Goal: Task Accomplishment & Management: Manage account settings

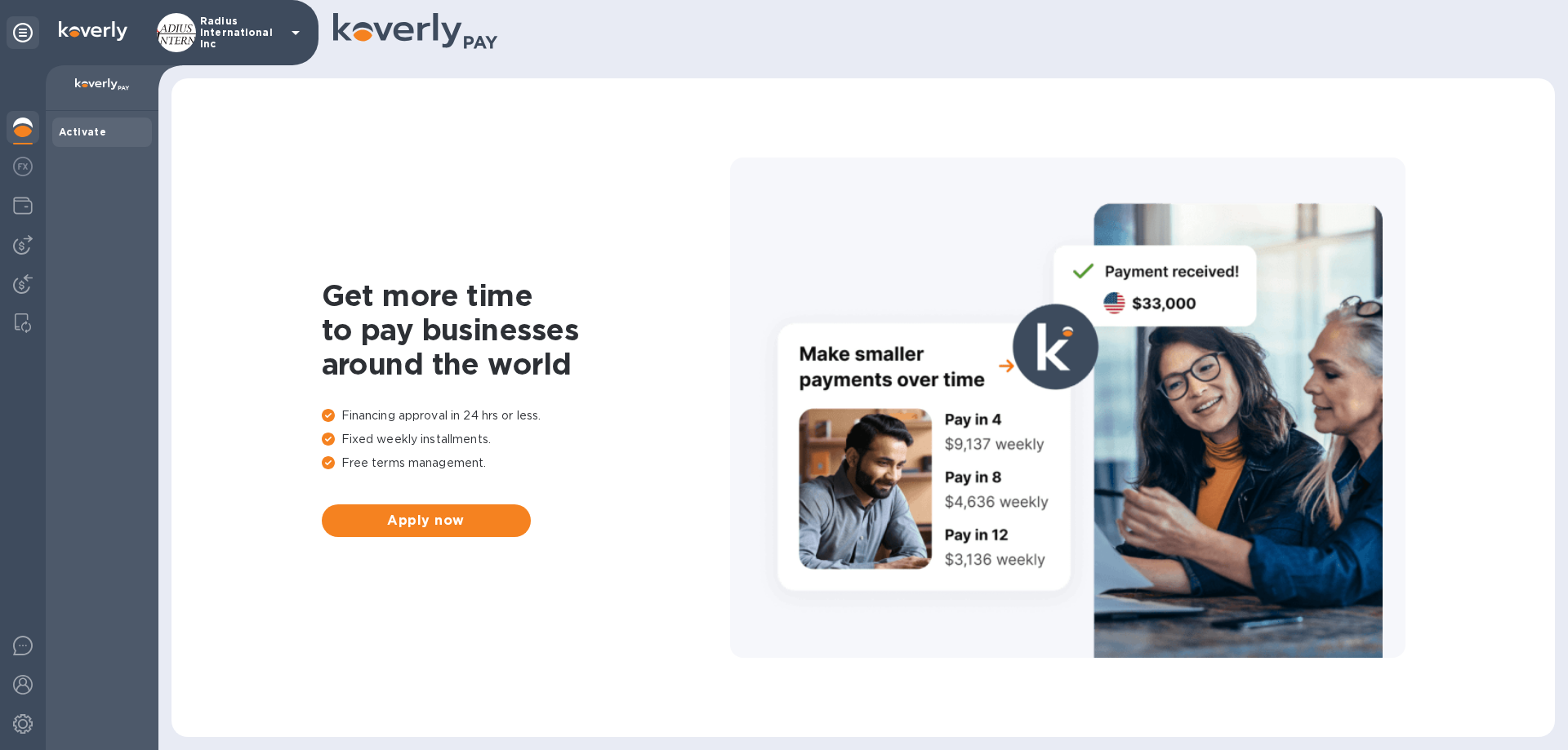
click at [23, 270] on div at bounding box center [23, 285] width 33 height 35
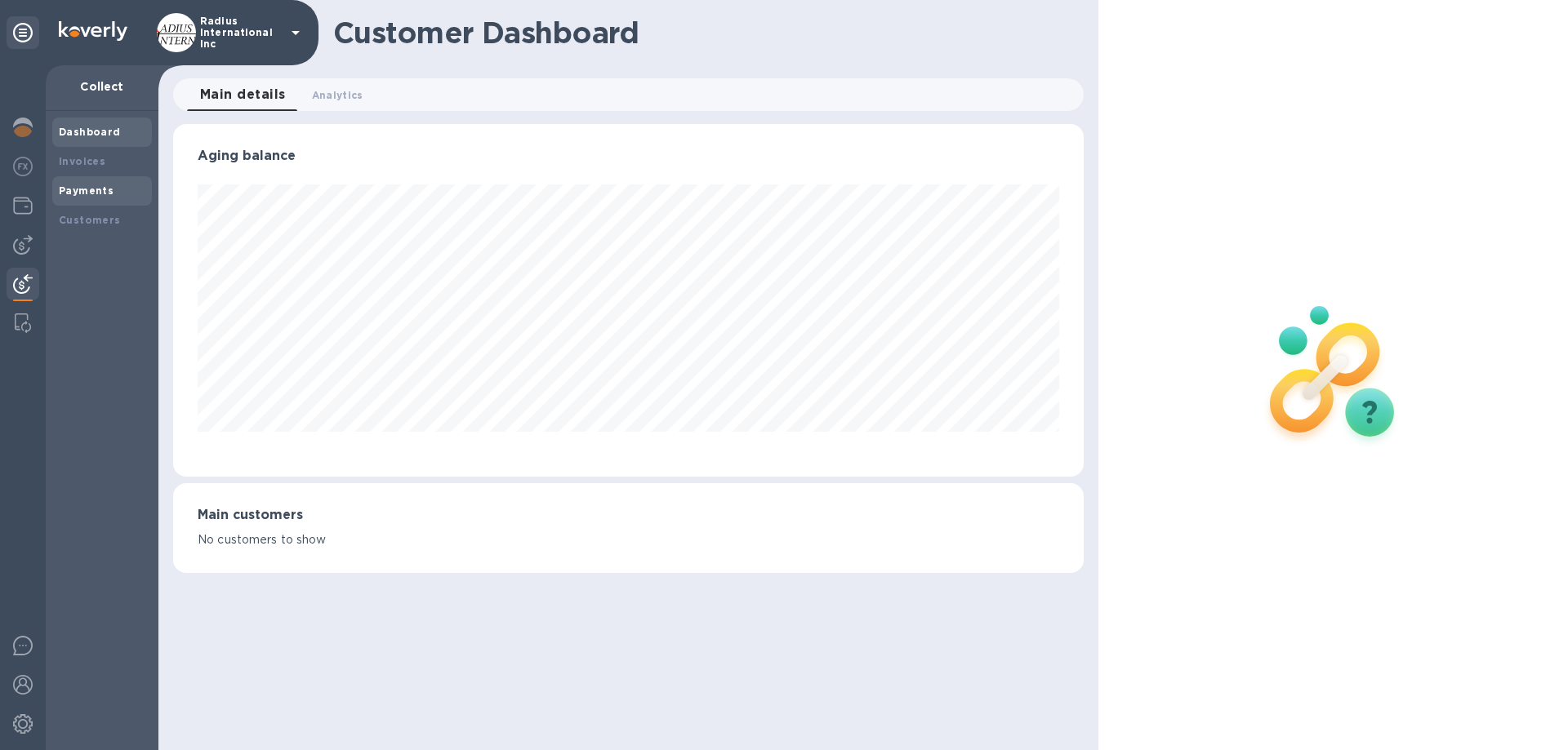
scroll to position [353, 909]
click at [94, 189] on b "Payments" at bounding box center [85, 190] width 55 height 12
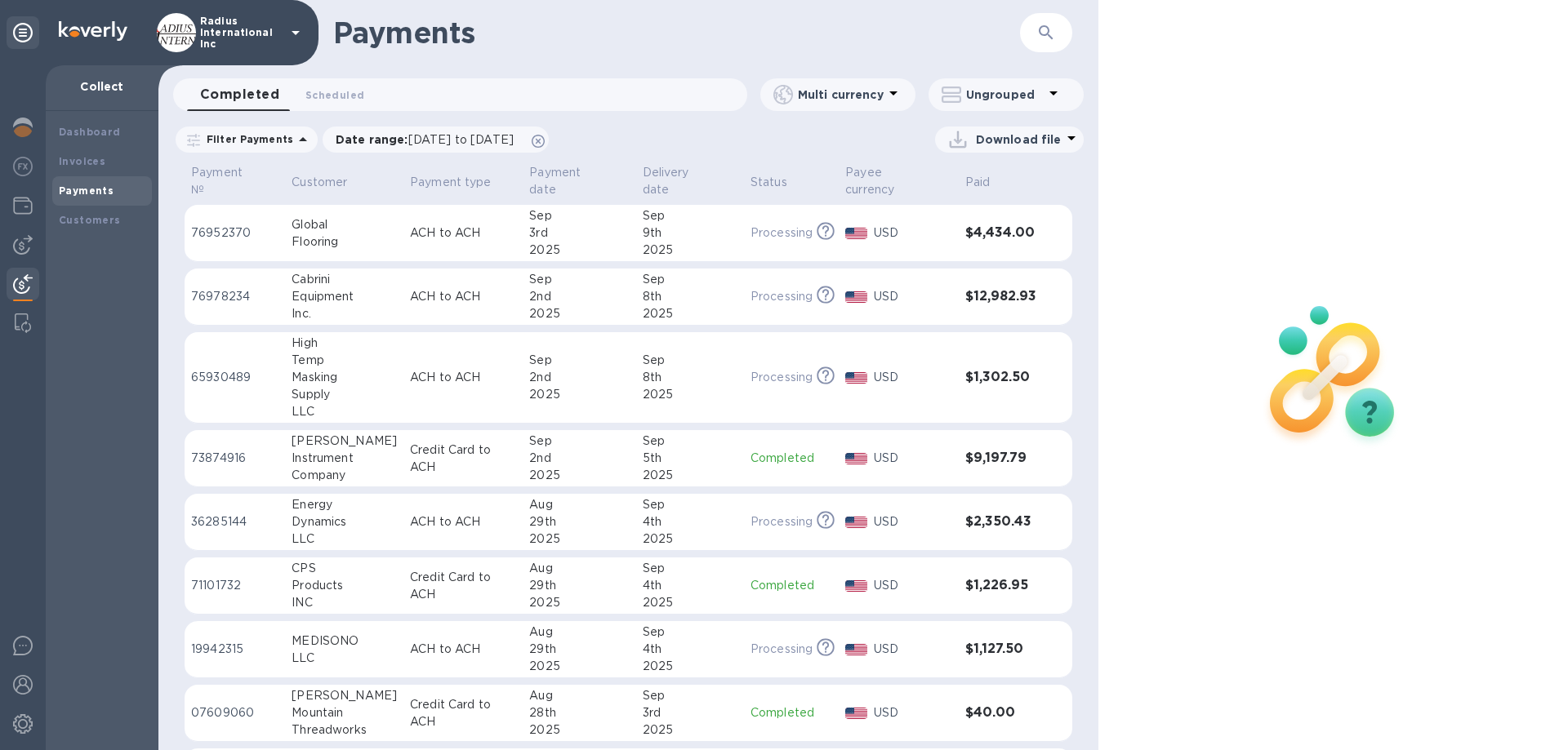
click at [24, 234] on div at bounding box center [23, 245] width 33 height 33
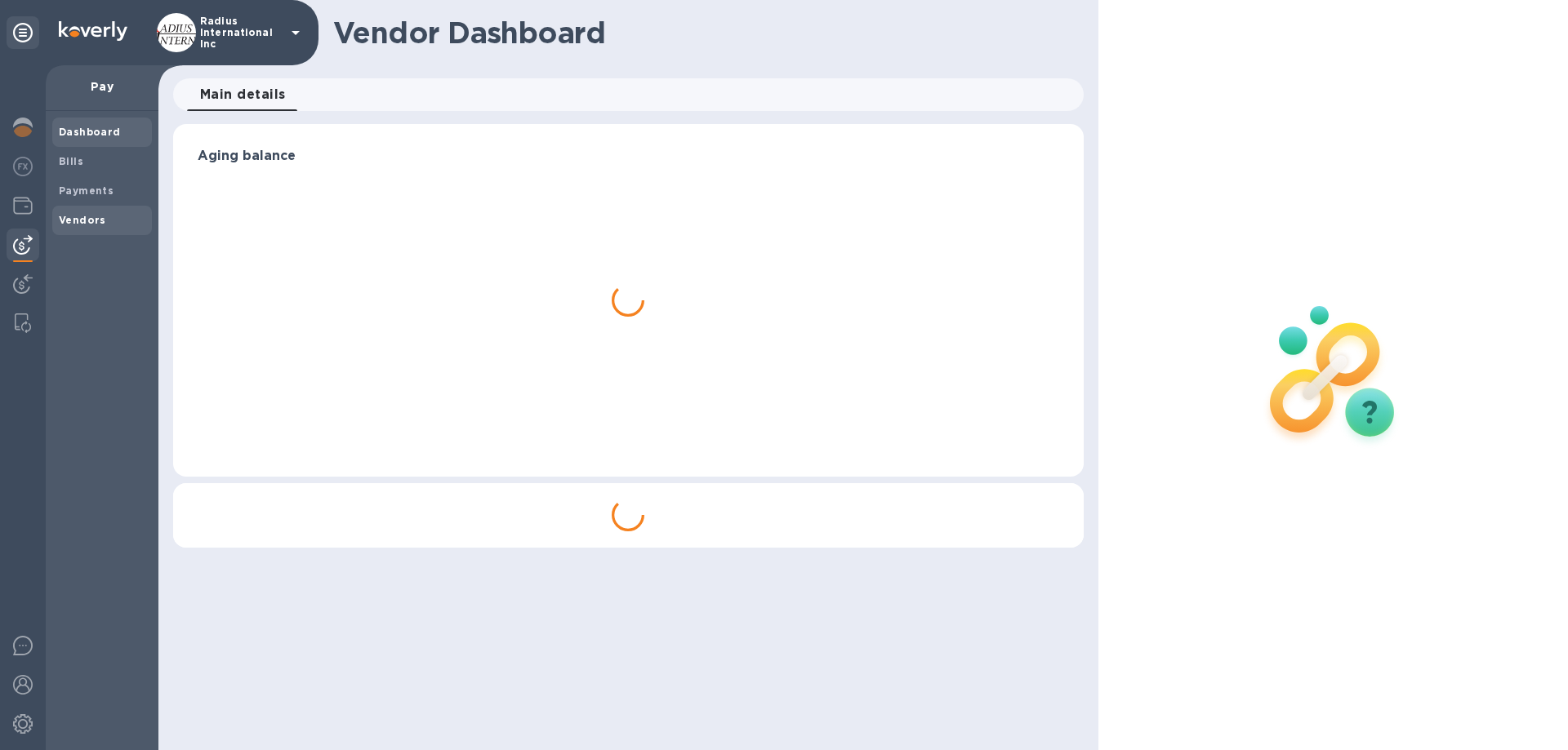
click at [91, 223] on b "Vendors" at bounding box center [82, 220] width 47 height 12
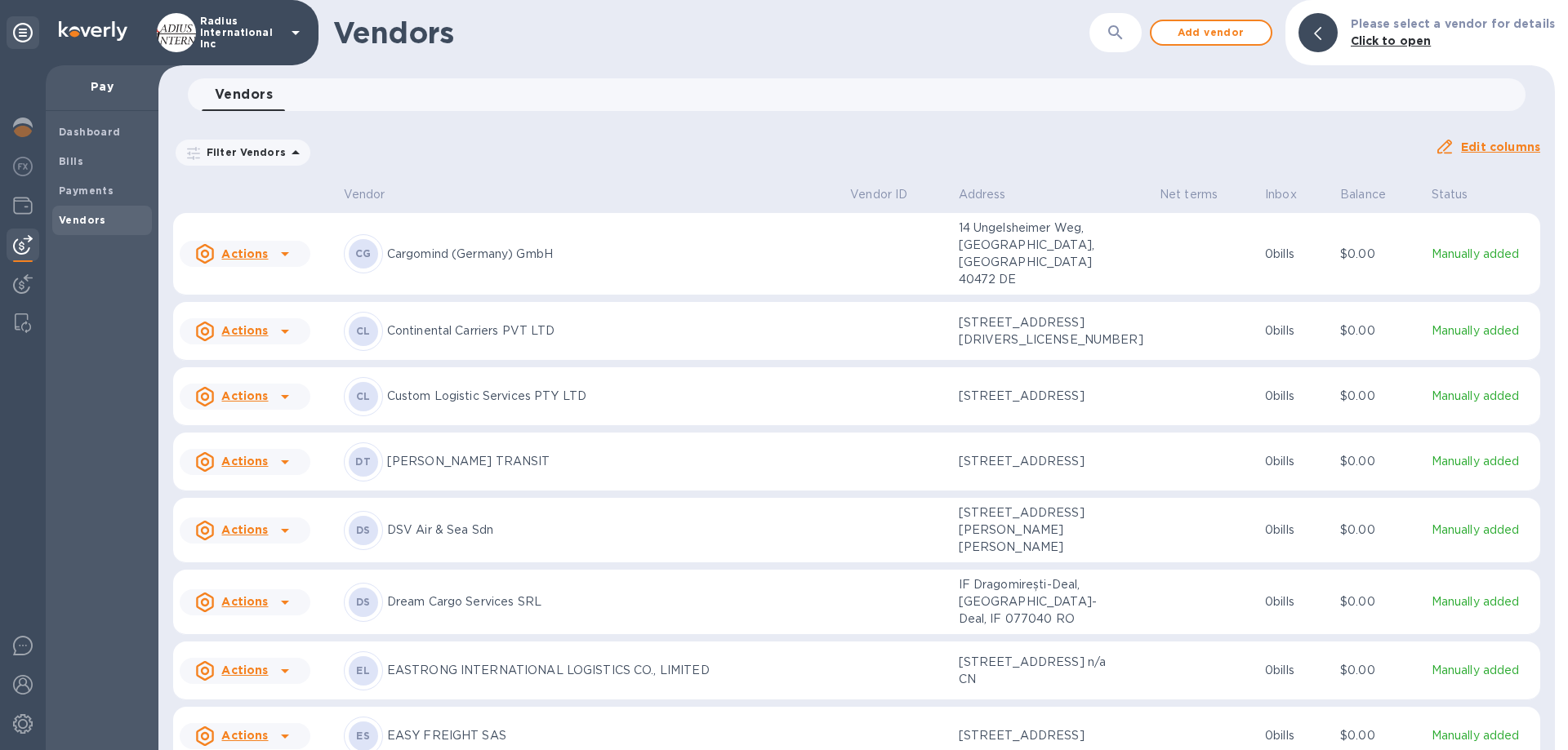
scroll to position [4197, 0]
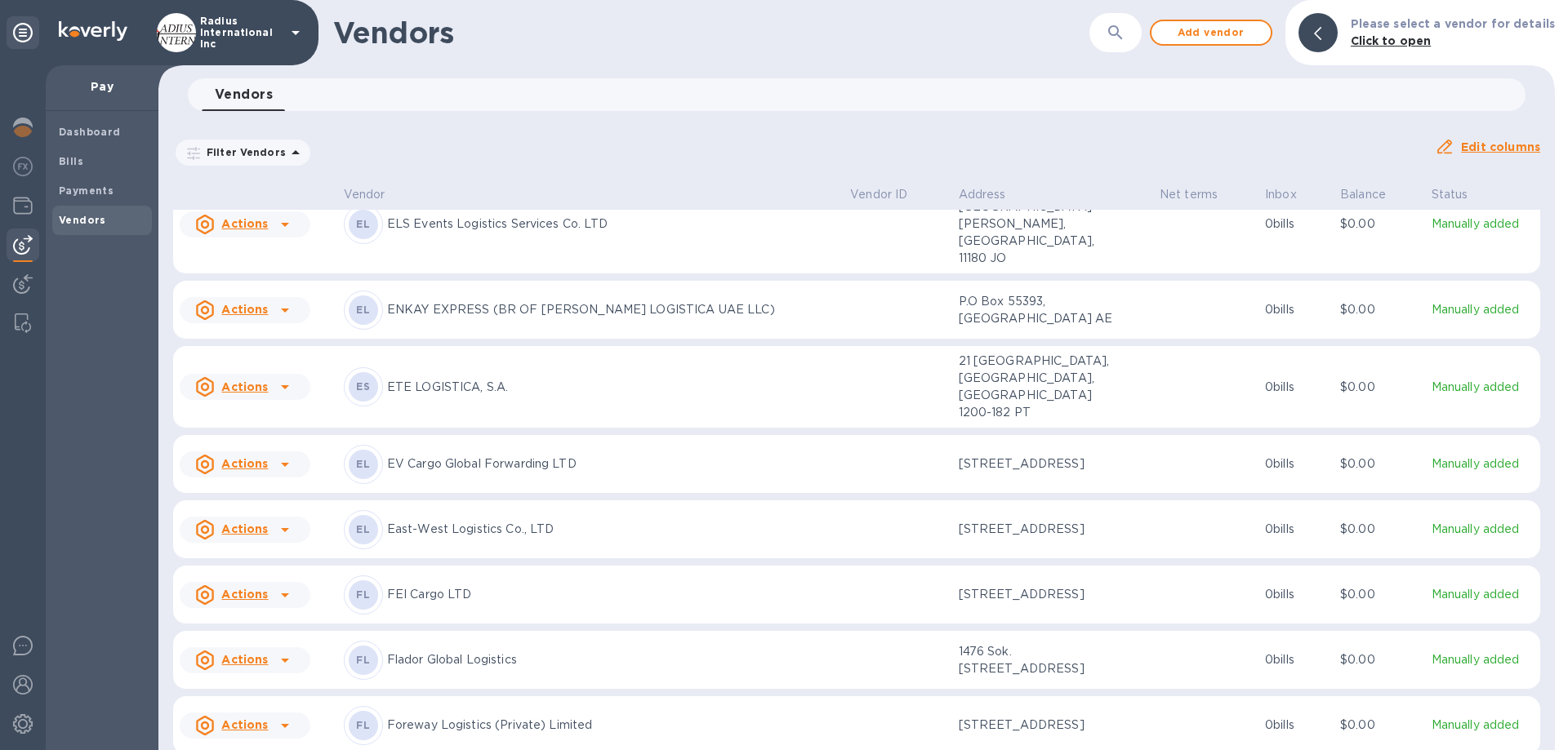
click at [629, 599] on td "FL FEI Cargo LTD" at bounding box center [591, 595] width 506 height 59
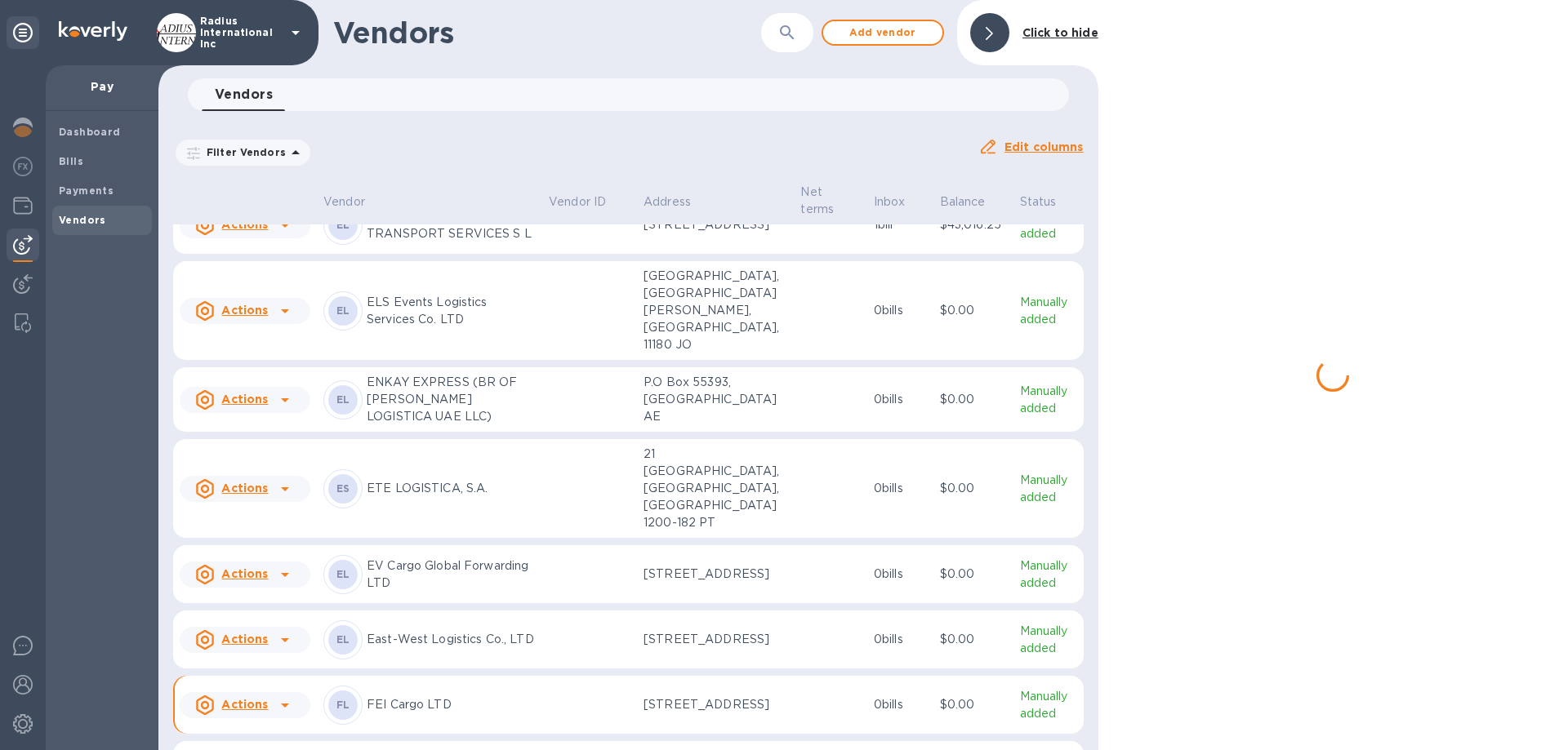
scroll to position [4324, 0]
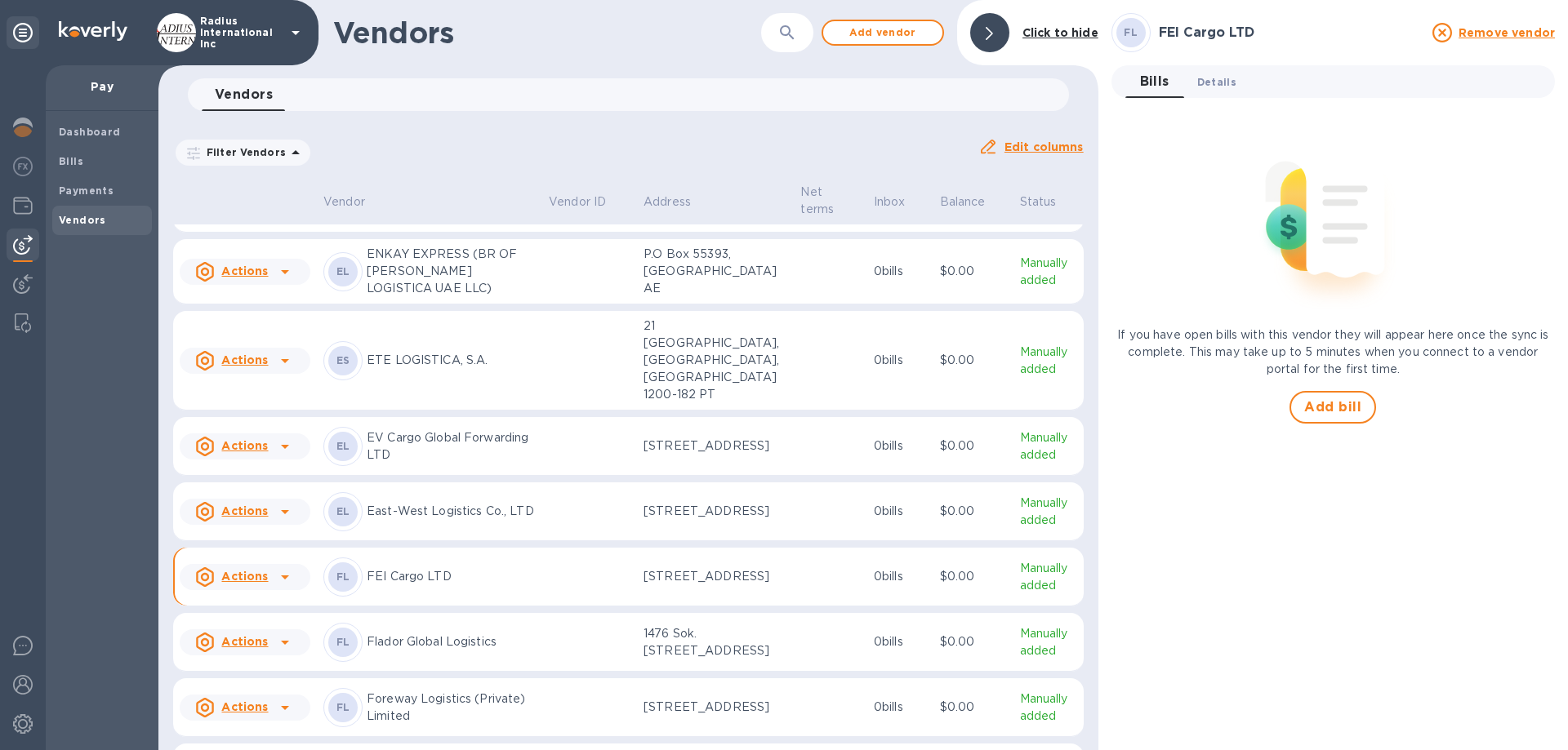
click at [1221, 86] on span "Details 0" at bounding box center [1216, 82] width 39 height 17
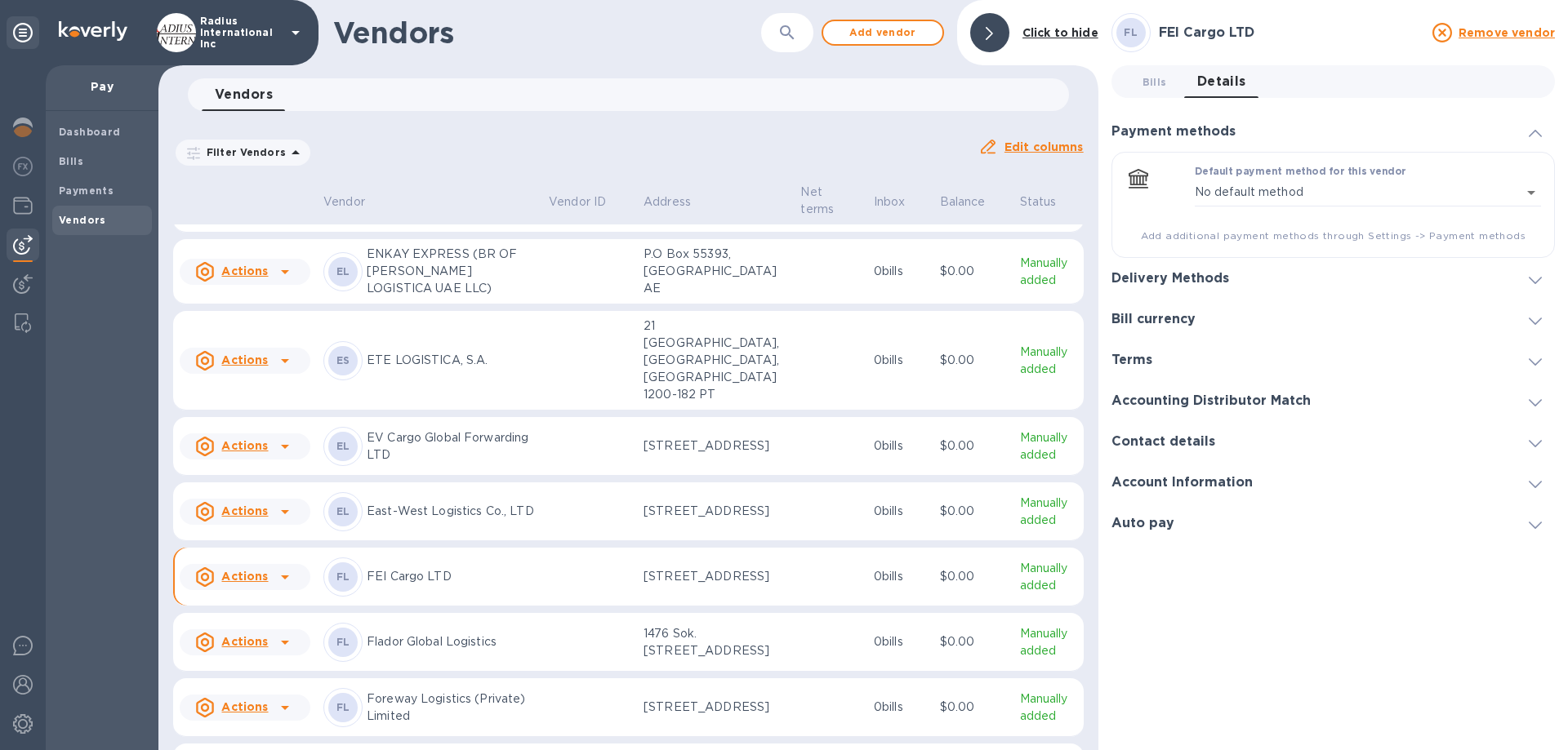
click at [1208, 281] on h3 "Delivery Methods" at bounding box center [1170, 279] width 118 height 15
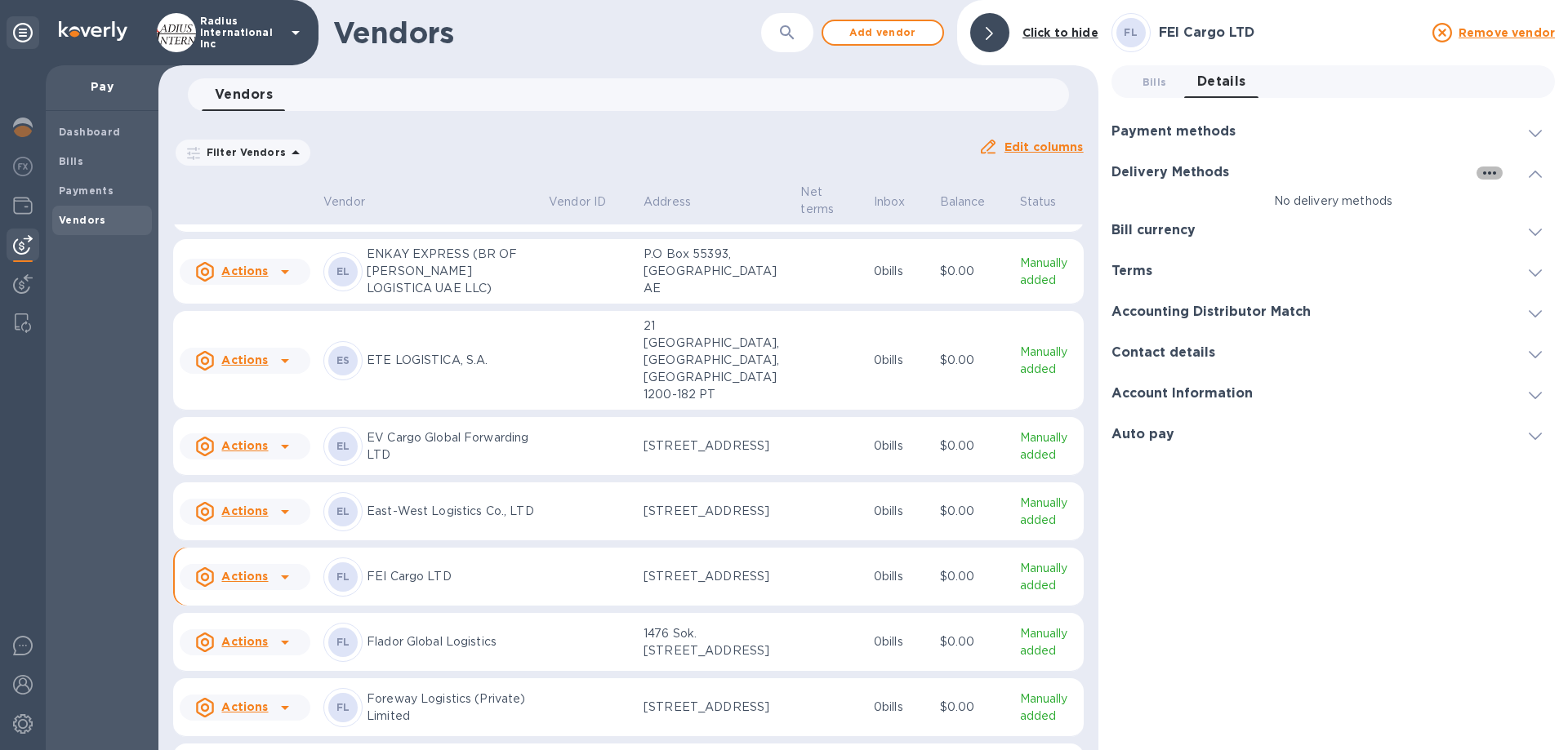
click at [1488, 168] on icon "button" at bounding box center [1489, 173] width 19 height 19
click at [1503, 208] on p "Add new" at bounding box center [1509, 206] width 54 height 16
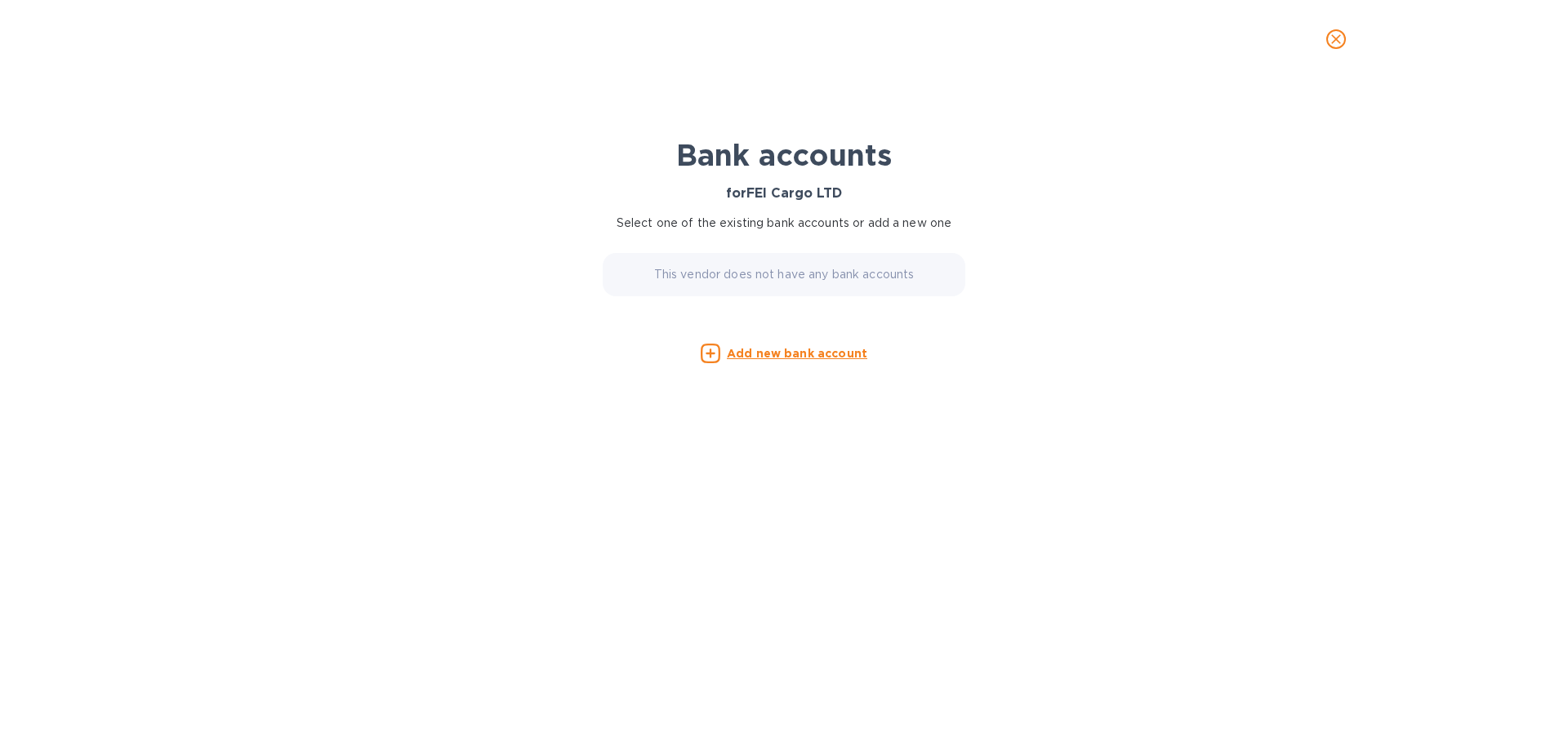
click at [822, 353] on u "Add new bank account" at bounding box center [797, 354] width 140 height 13
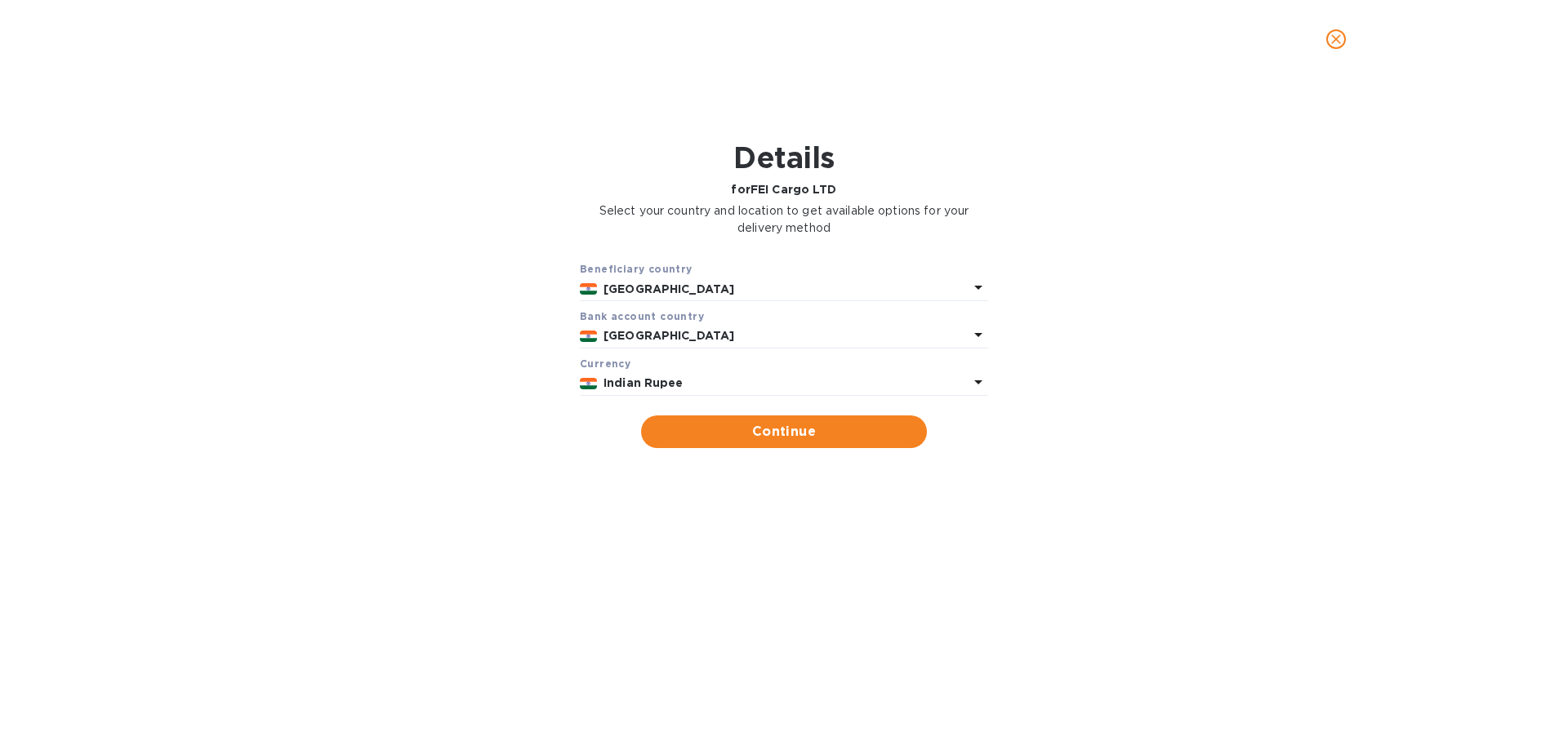
click at [670, 377] on b "Indian Rupee" at bounding box center [643, 384] width 80 height 13
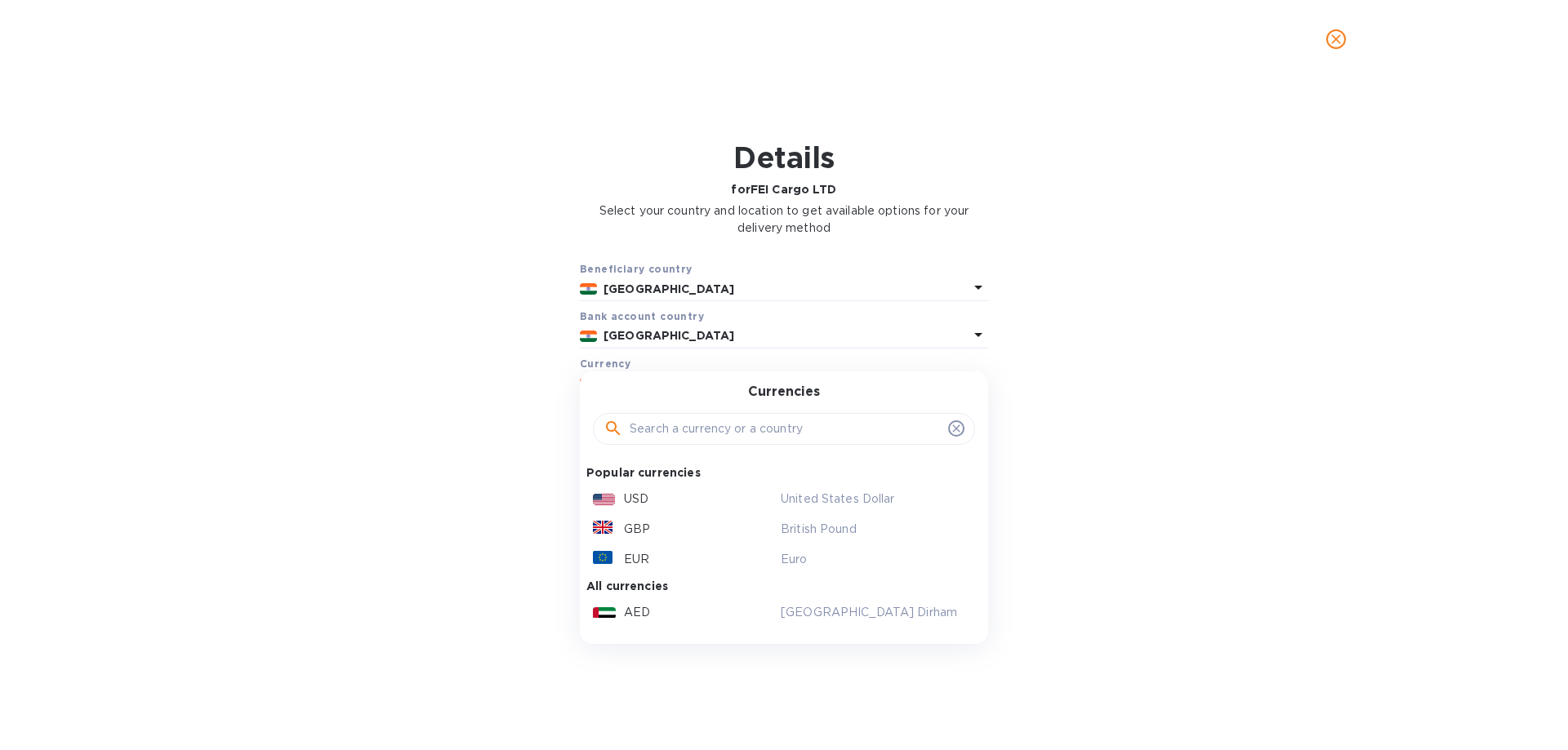
click at [652, 495] on div "USD" at bounding box center [684, 499] width 188 height 24
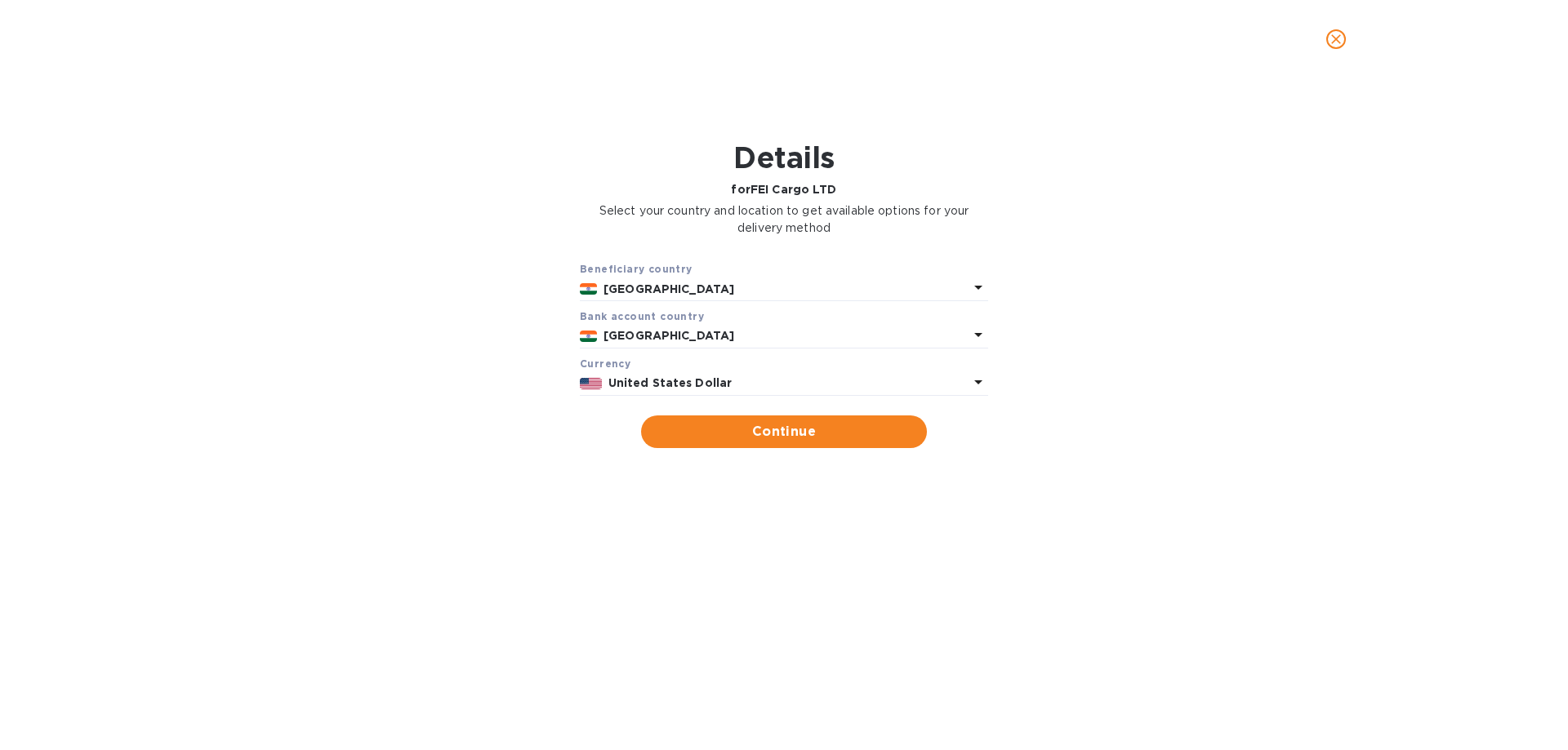
click at [724, 414] on form "Beneficiary country India Bank account cоuntry India Currency United States Dol…" at bounding box center [784, 355] width 409 height 188
click at [841, 425] on span "Continue" at bounding box center [784, 432] width 260 height 19
type input "FEI Cargo LTD"
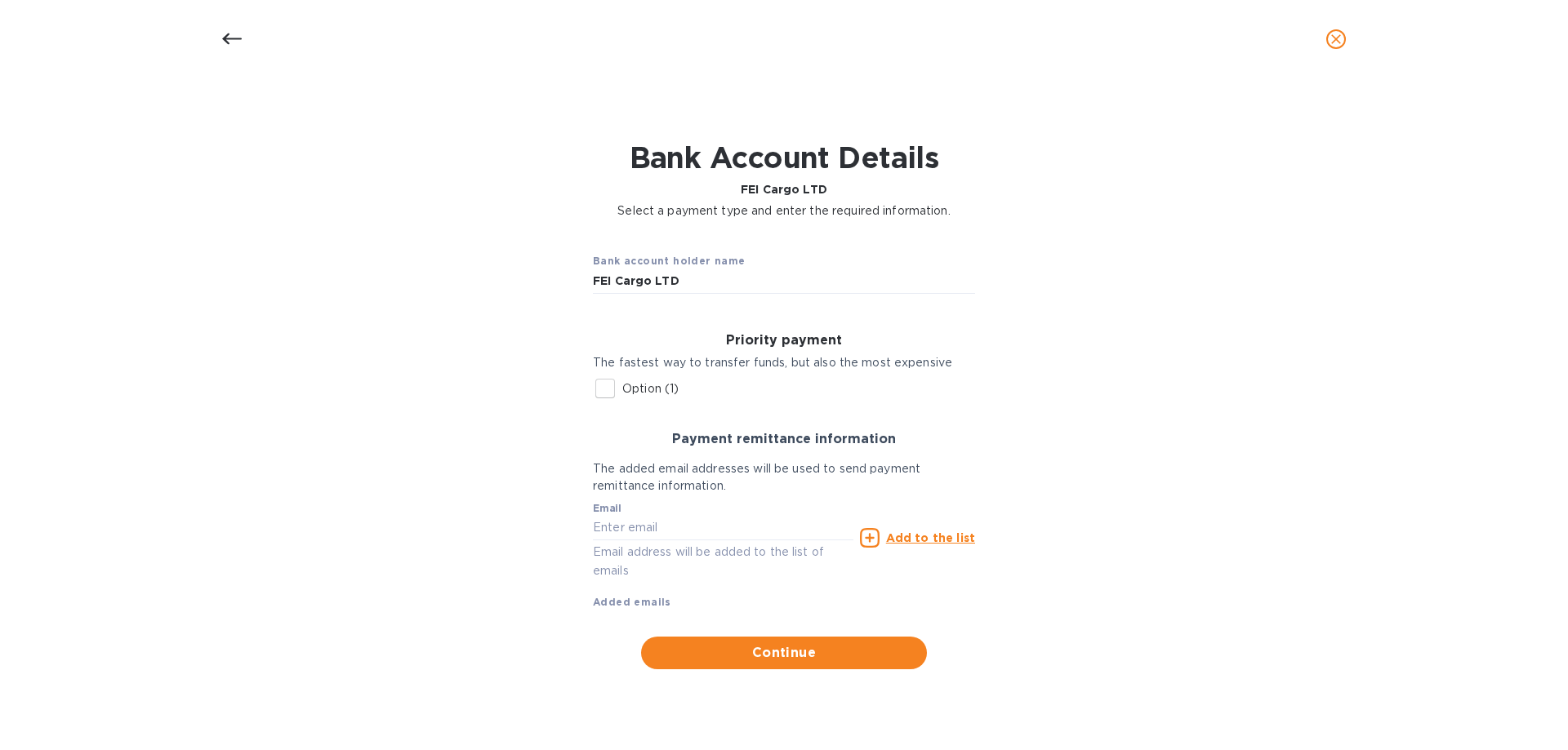
click at [649, 387] on p "Option (1)" at bounding box center [650, 389] width 57 height 17
click at [622, 387] on input "Option (1)" at bounding box center [605, 388] width 35 height 35
checkbox input "true"
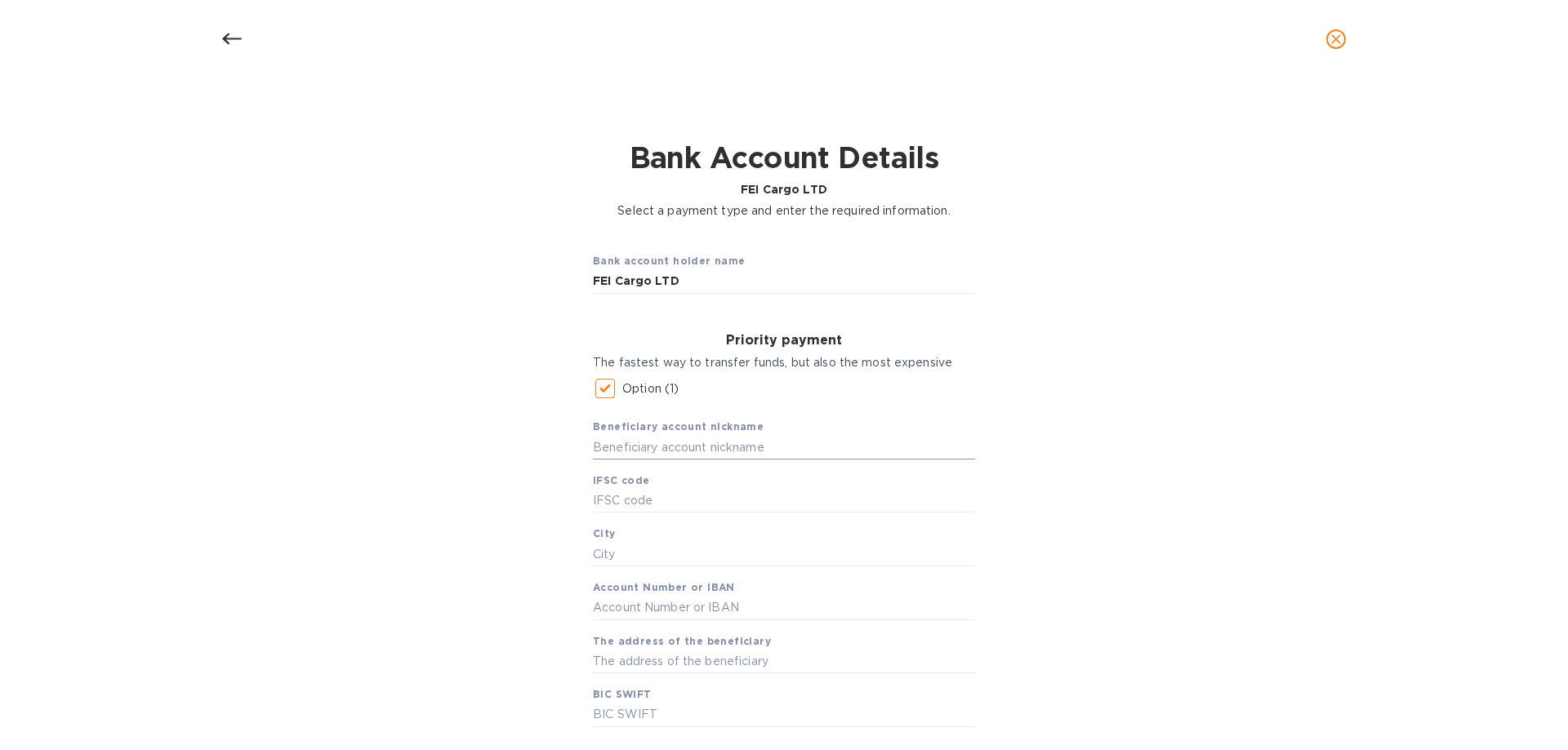
click at [664, 451] on input "text" at bounding box center [784, 448] width 382 height 25
type input "FEI Cargo"
click at [646, 499] on input "text" at bounding box center [784, 502] width 382 height 25
click at [688, 502] on input "HDFC00000" at bounding box center [784, 502] width 382 height 25
type input "HDFC0000086"
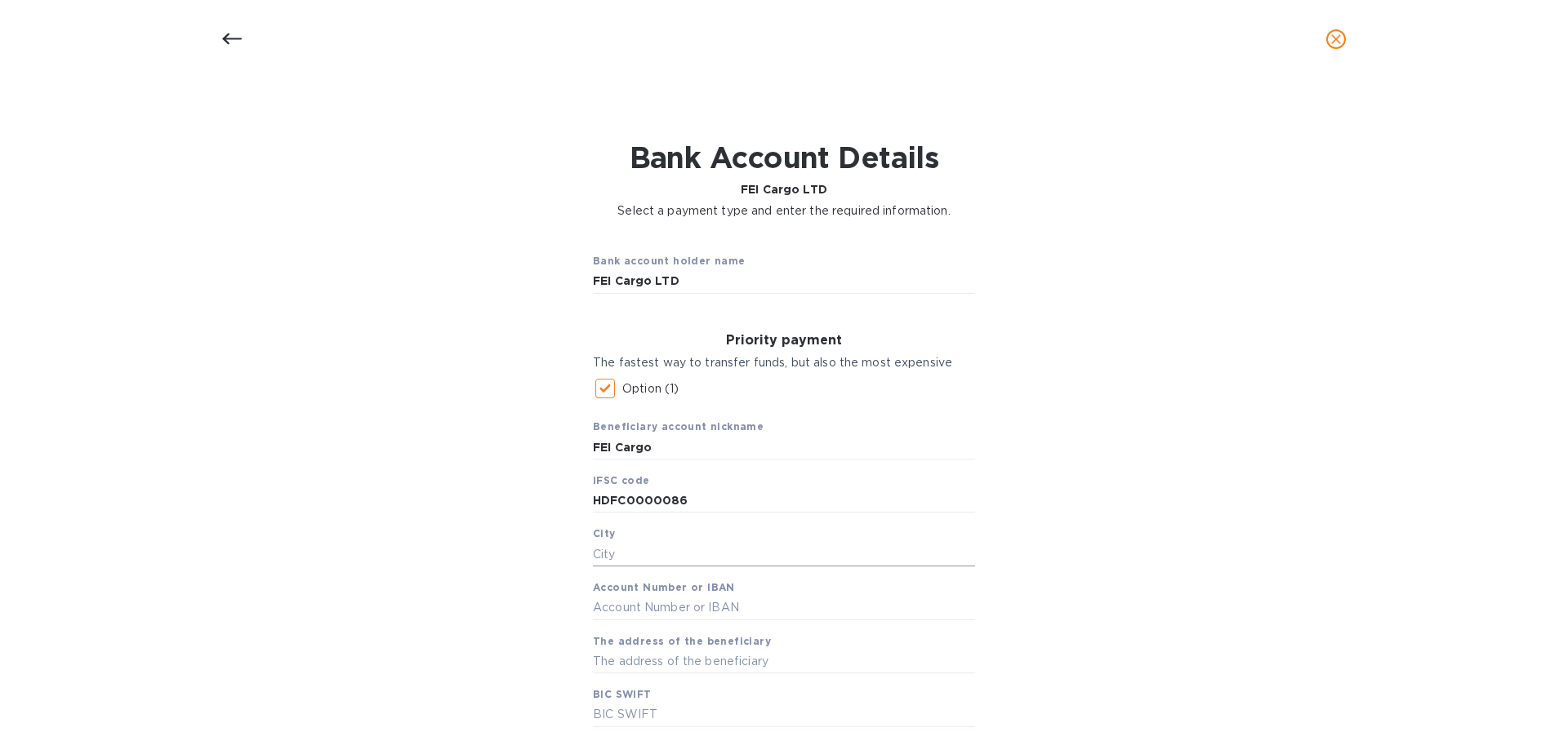
drag, startPoint x: 613, startPoint y: 558, endPoint x: 763, endPoint y: 551, distance: 150.2
click at [615, 557] on input "text" at bounding box center [784, 554] width 382 height 25
type input "Mumbai"
type input "50200011247650"
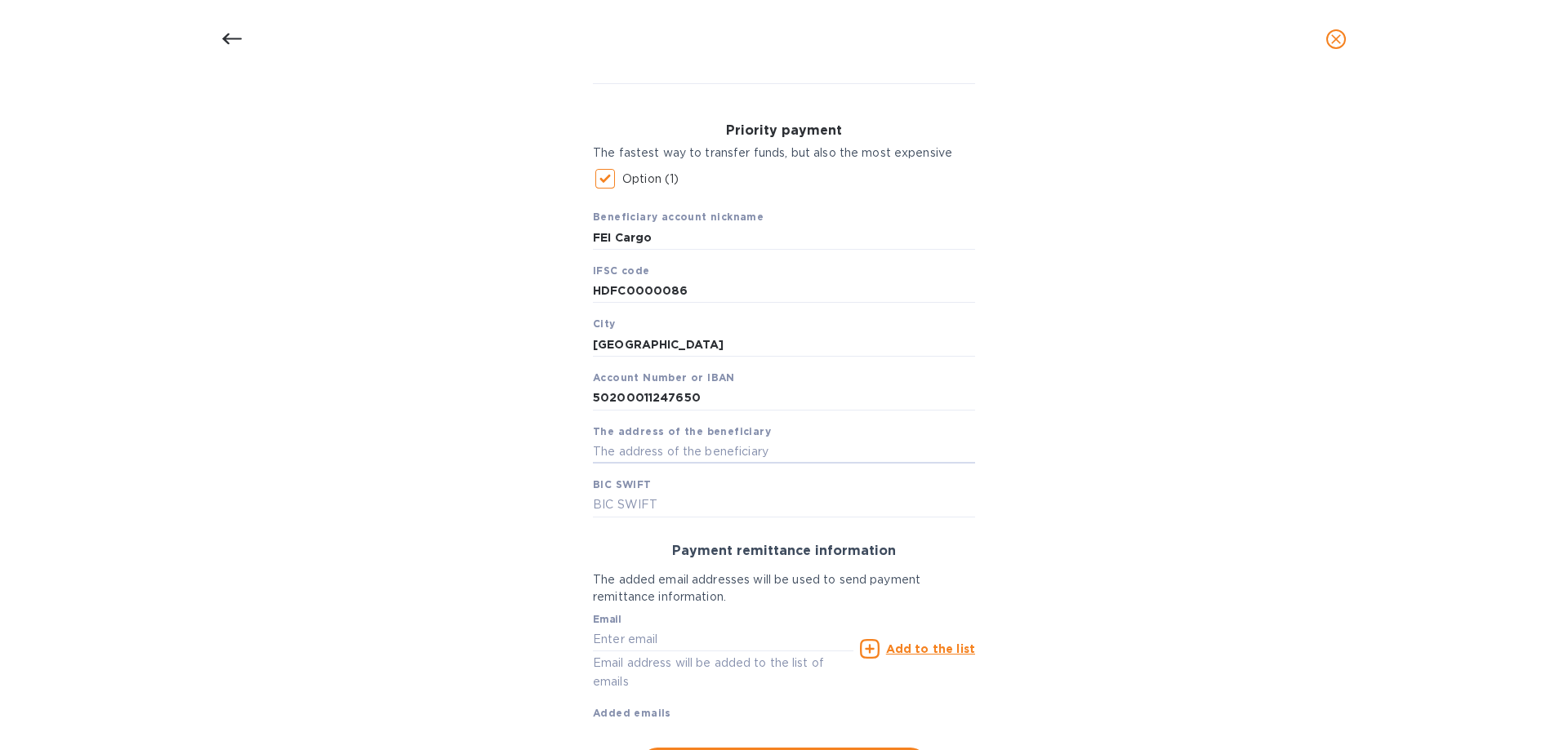
scroll to position [291, 0]
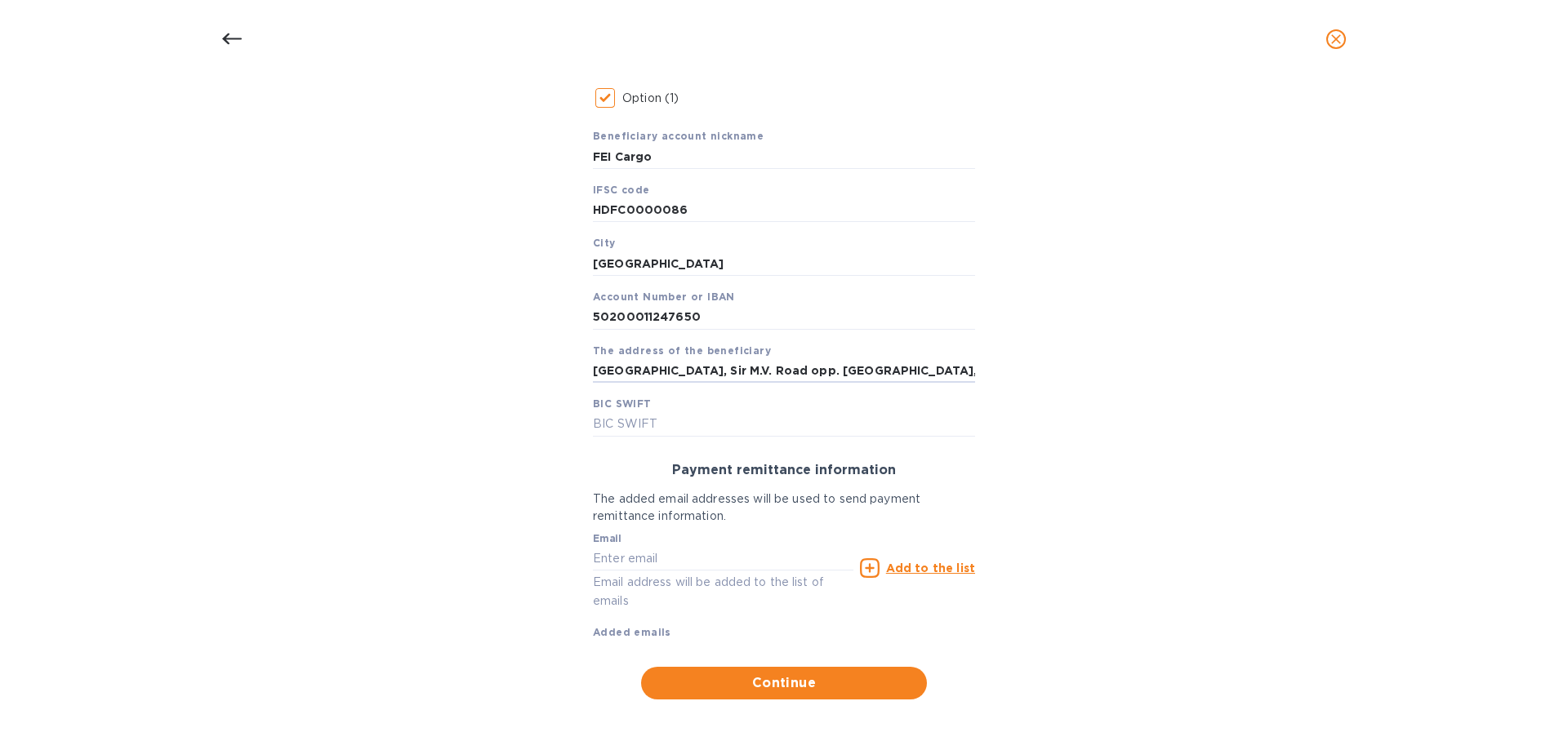
type input "Vishal shopping hall, Sir M.V. Road opp. Gymkhana, Andheri"
type input "HDFCINBBXXX"
drag, startPoint x: 623, startPoint y: 558, endPoint x: 588, endPoint y: 547, distance: 36.7
click at [623, 557] on input "text" at bounding box center [723, 559] width 261 height 25
type input "V"
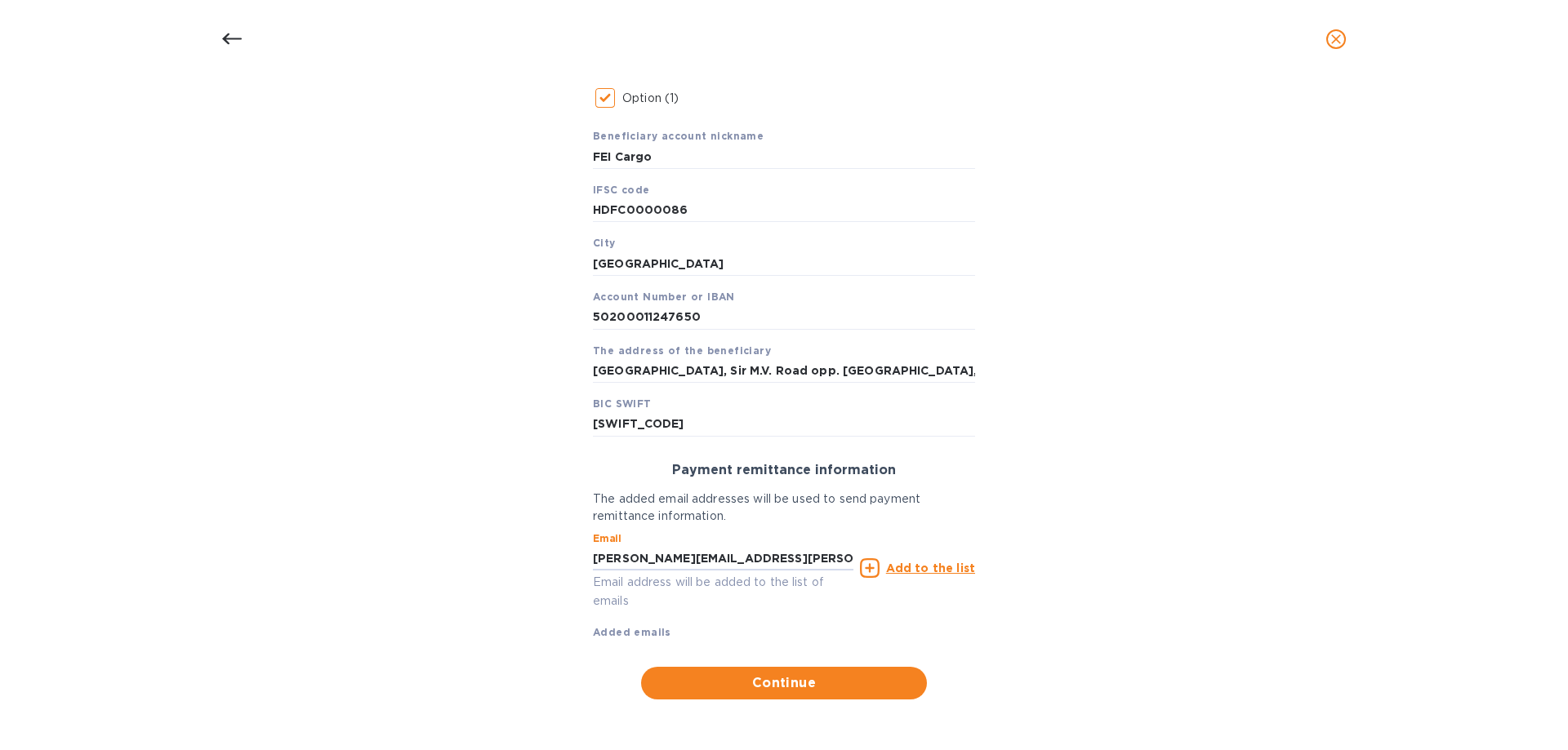
type input "vidhi.nair@feicargo.com"
click at [931, 566] on u "Add to the list" at bounding box center [930, 569] width 89 height 13
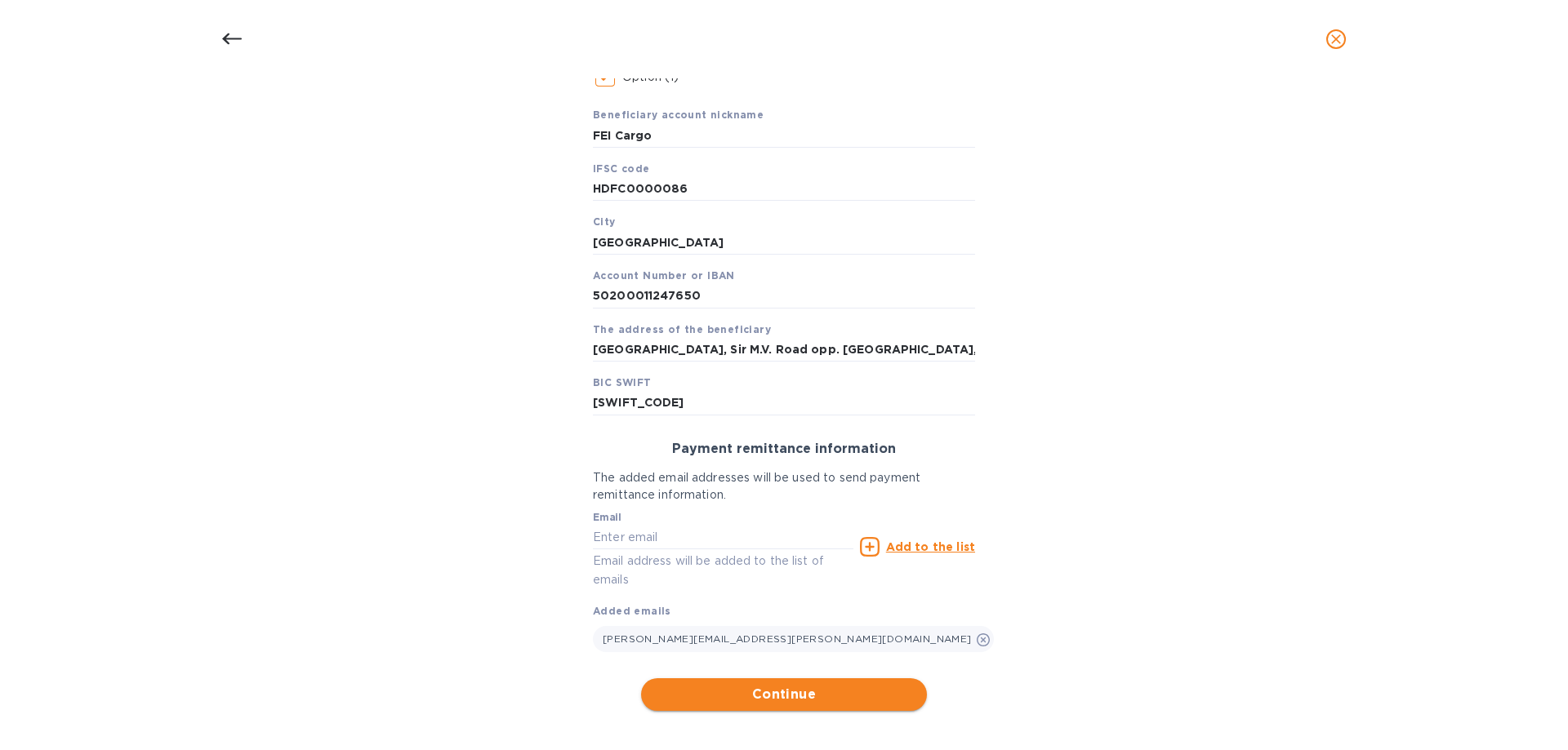
scroll to position [323, 0]
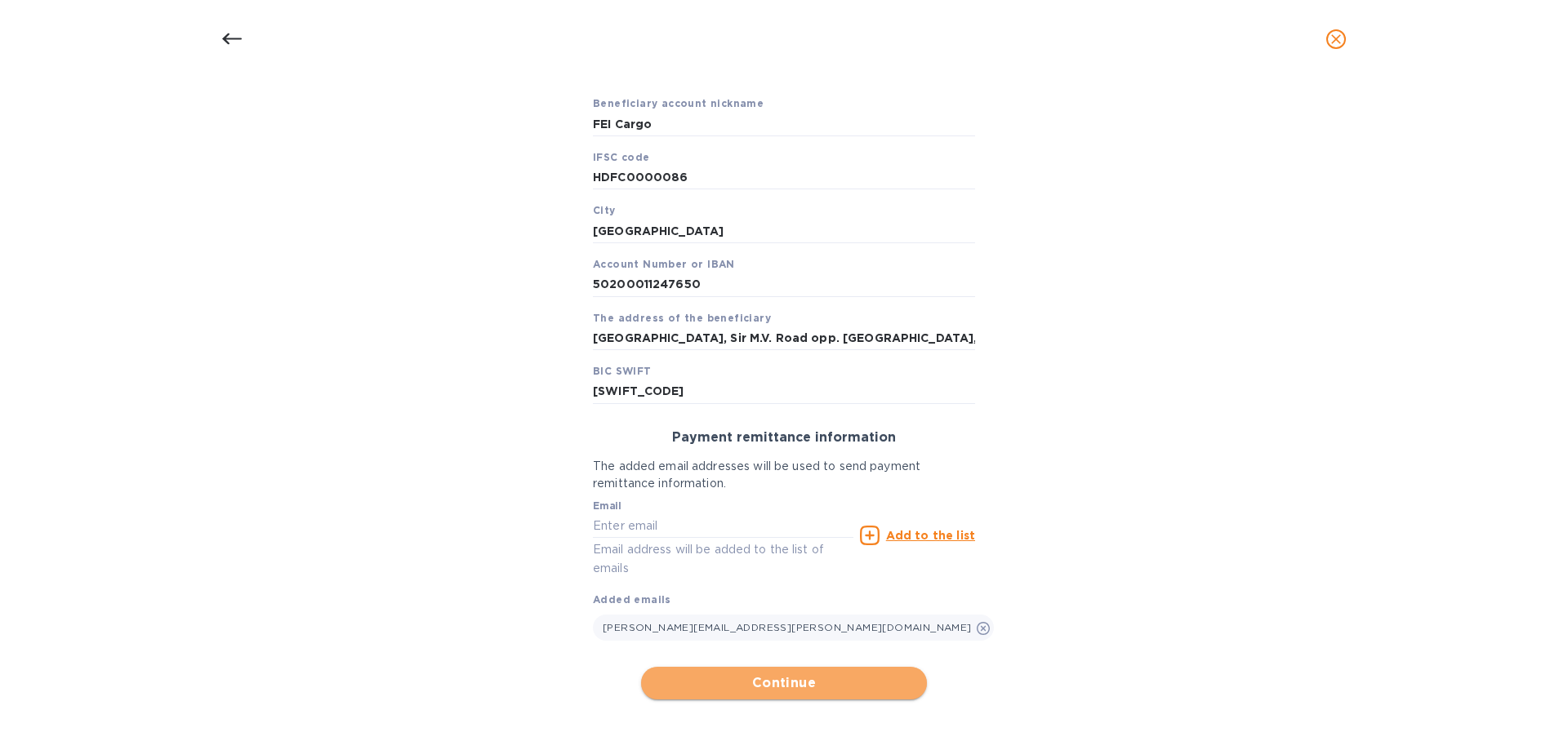
click at [885, 685] on span "Continue" at bounding box center [784, 683] width 260 height 19
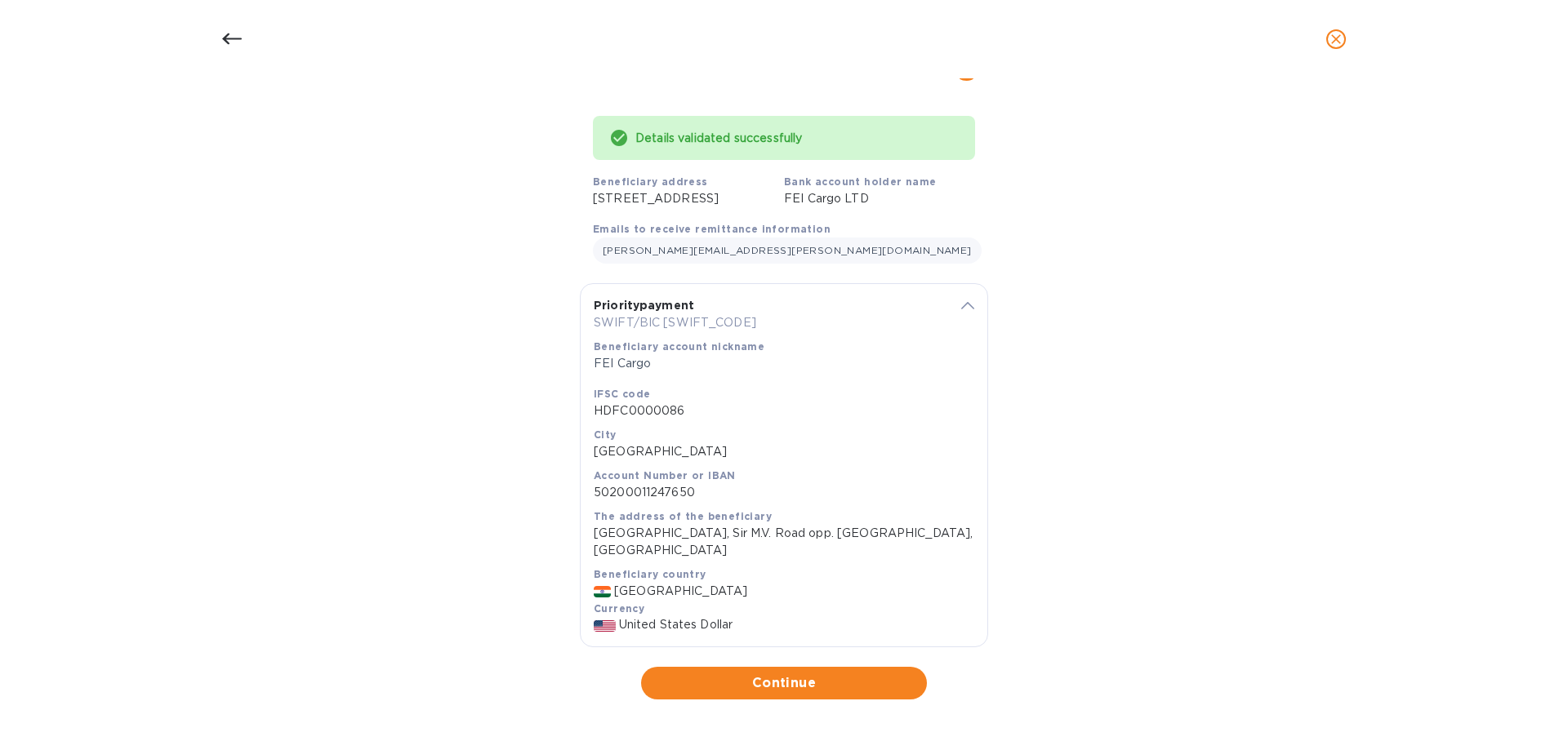
scroll to position [110, 0]
click at [875, 678] on span "Continue" at bounding box center [784, 683] width 260 height 19
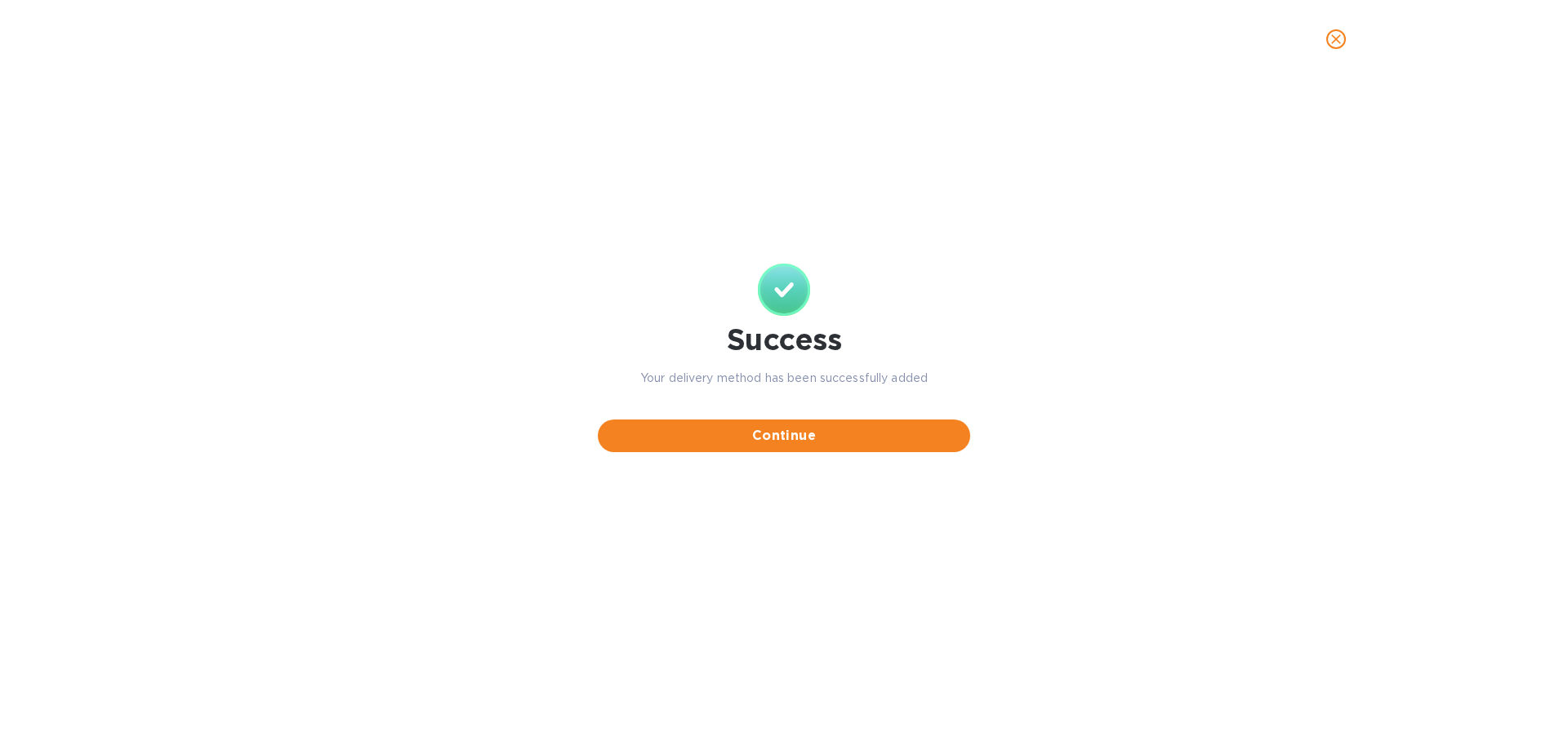
scroll to position [0, 0]
click at [763, 429] on span "Continue" at bounding box center [784, 435] width 346 height 19
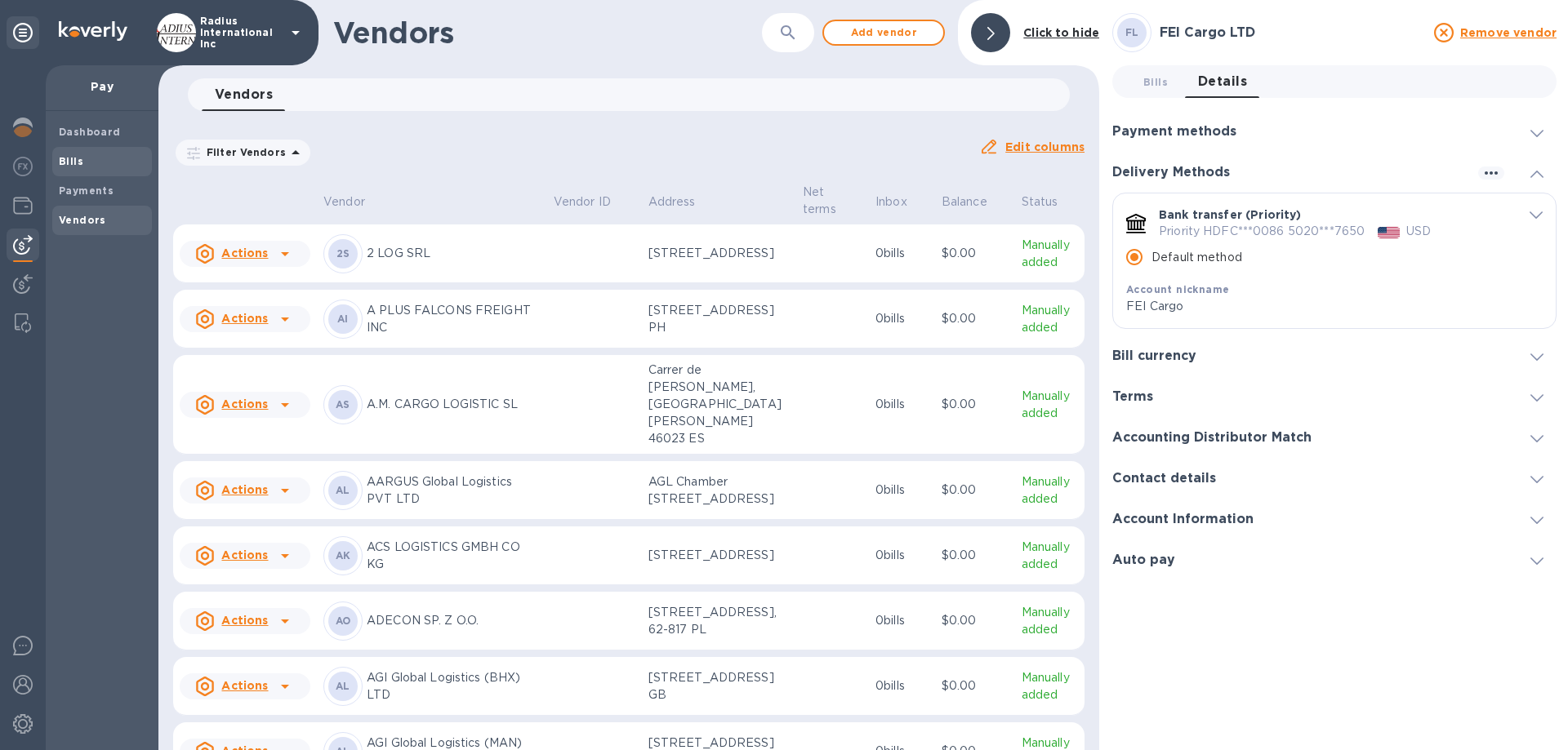
click at [85, 152] on div "Bills" at bounding box center [102, 161] width 100 height 30
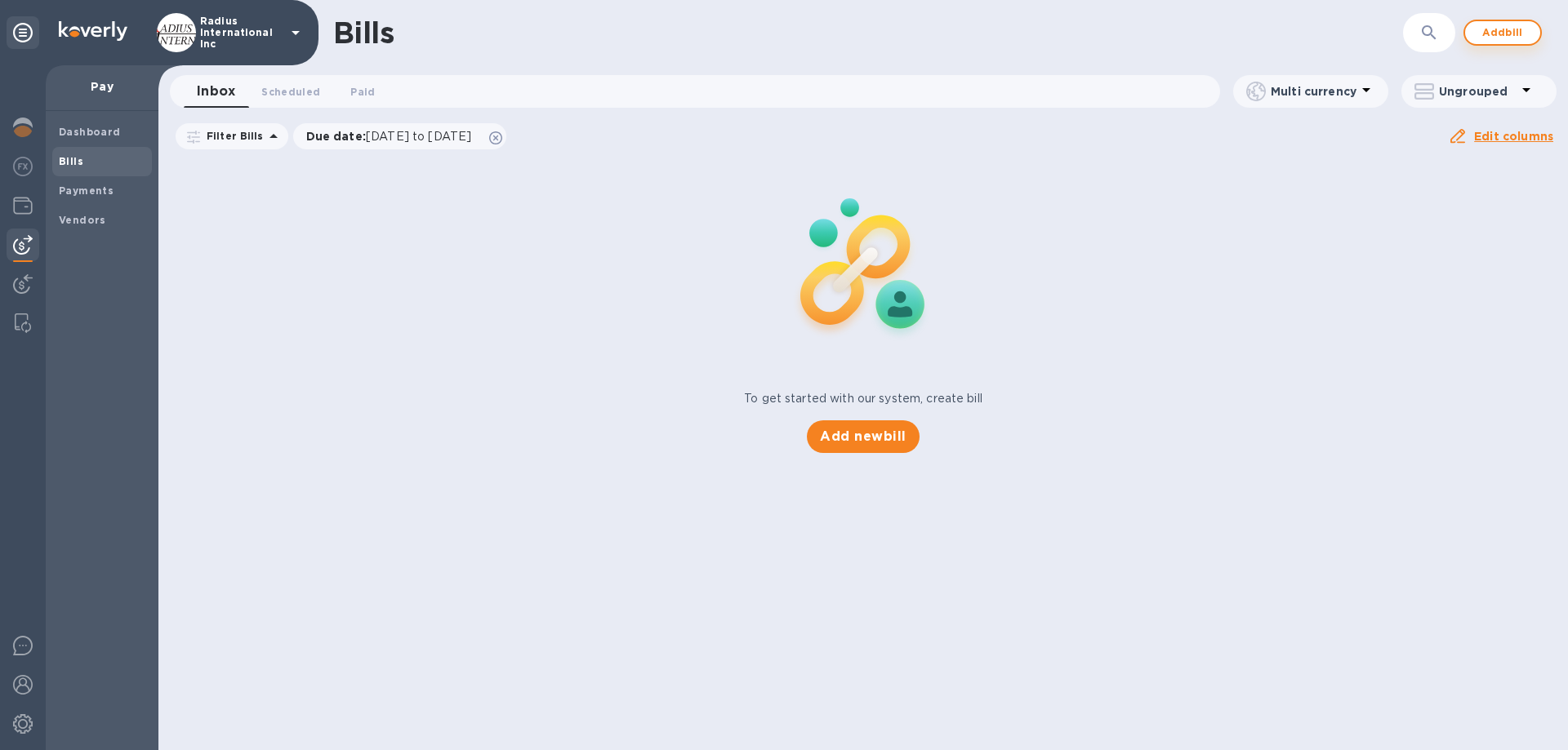
click at [1499, 27] on span "Add bill" at bounding box center [1502, 33] width 49 height 19
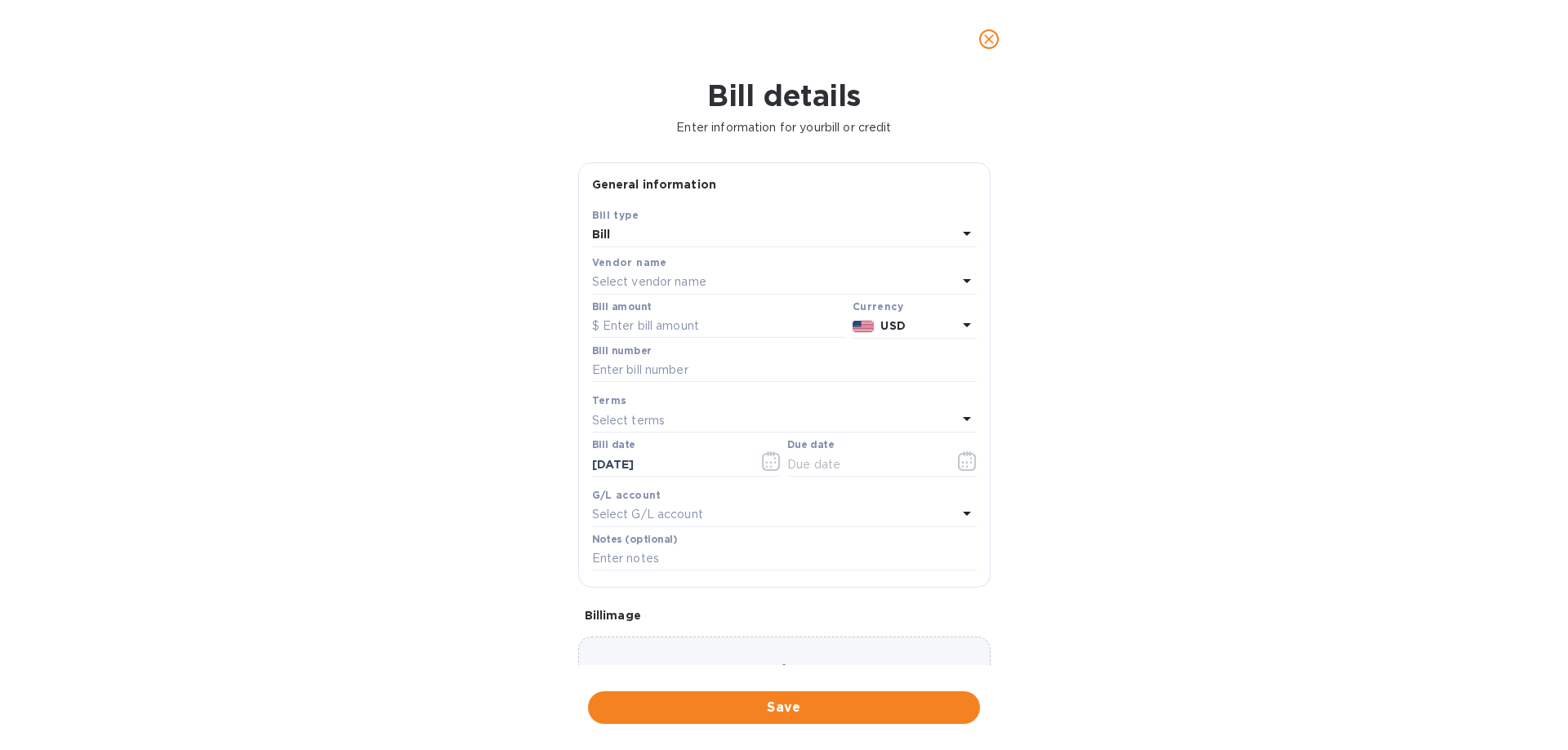
click at [692, 284] on p "Select vendor name" at bounding box center [648, 282] width 114 height 17
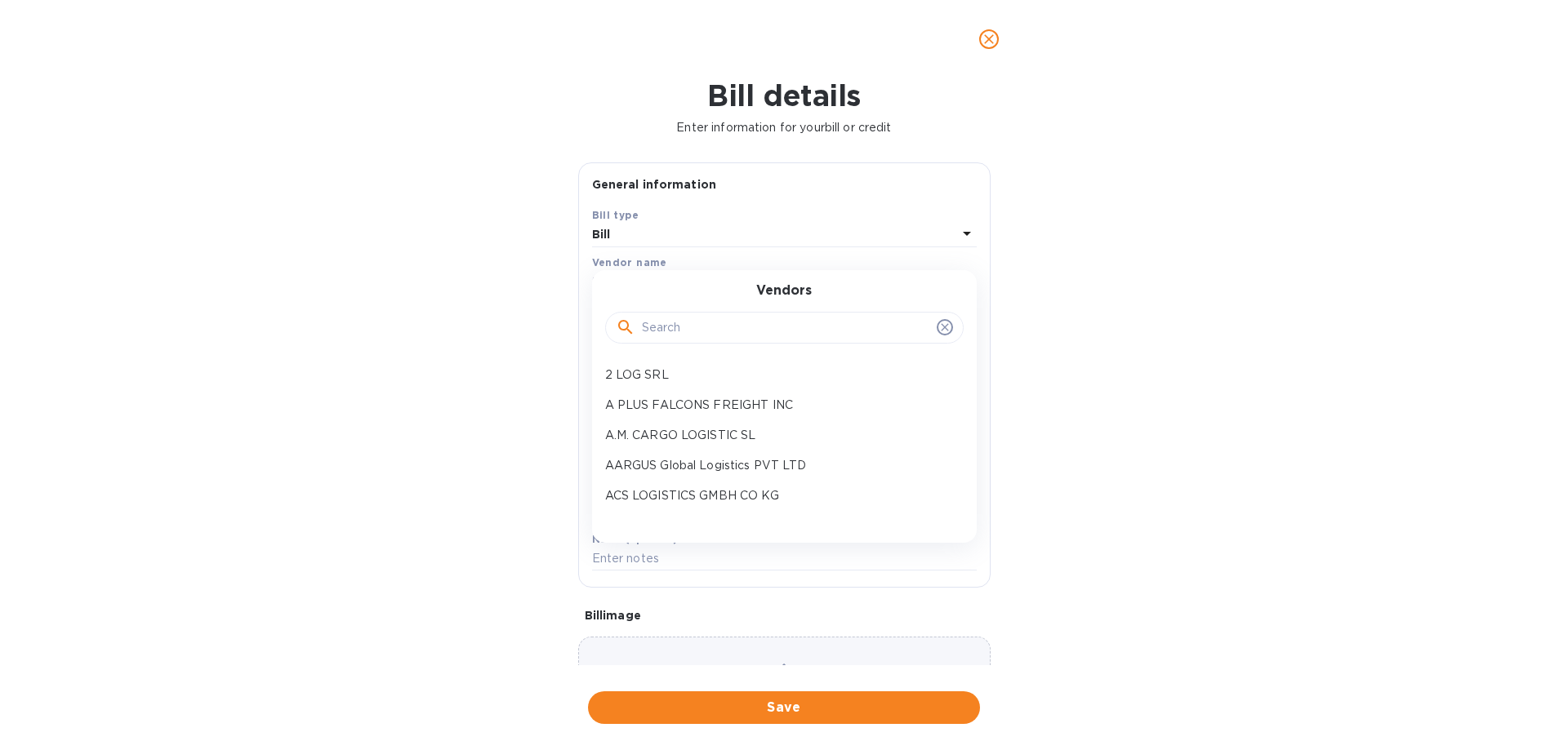
click at [721, 325] on input "text" at bounding box center [785, 329] width 289 height 25
type input "fei"
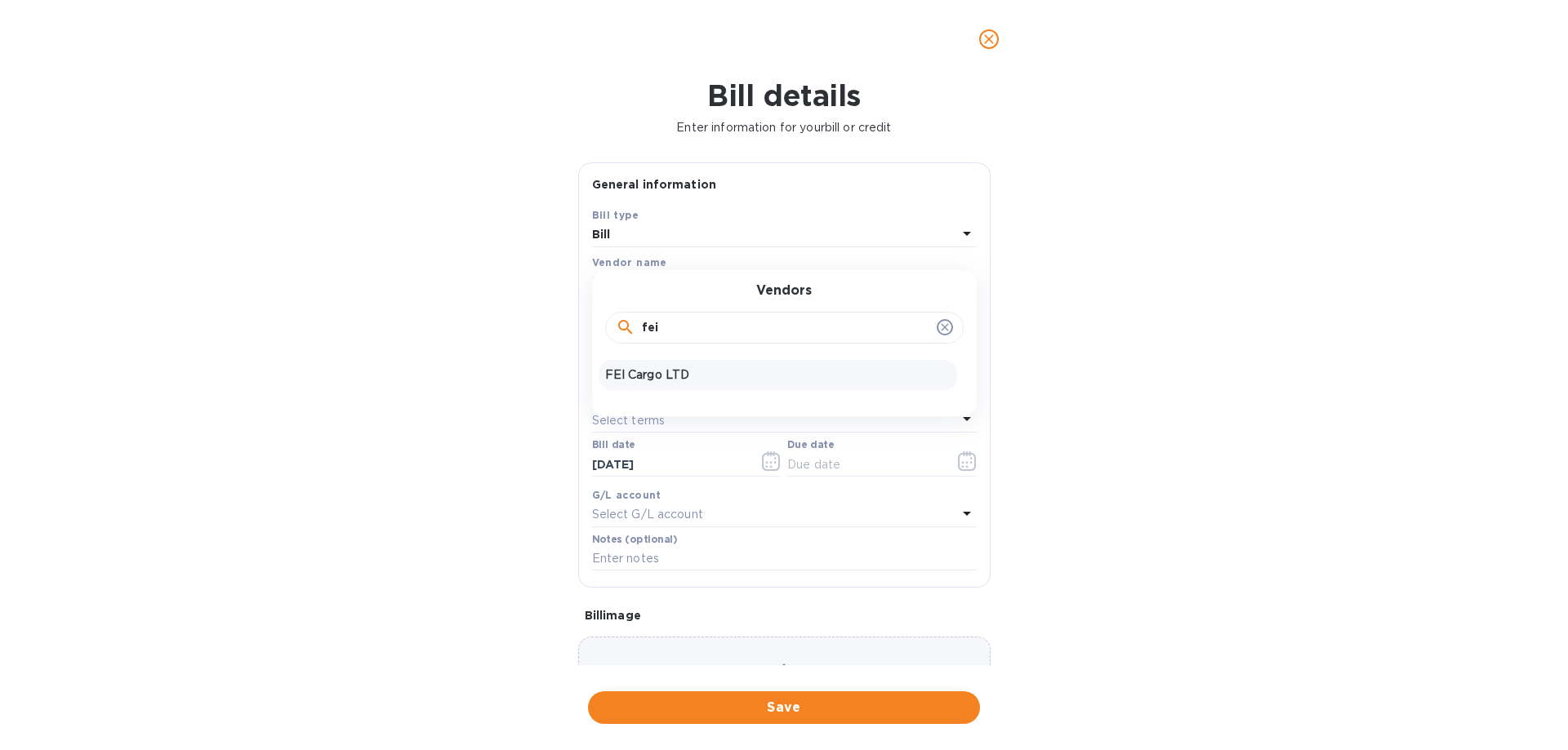
click at [680, 377] on p "FEI Cargo LTD" at bounding box center [778, 375] width 345 height 17
click at [661, 323] on input "text" at bounding box center [718, 327] width 254 height 25
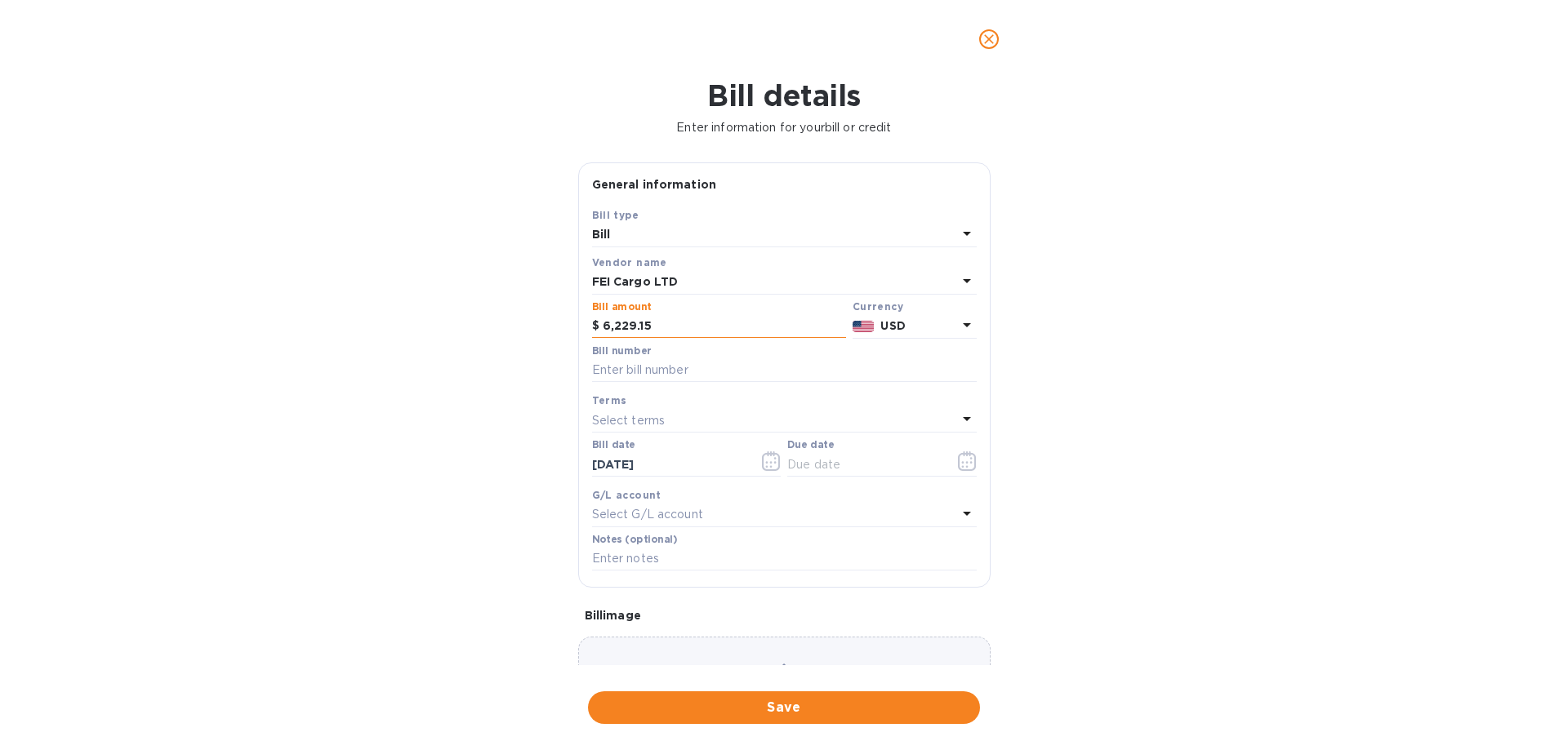
type input "6,229.15"
type input "SOA"
click at [855, 457] on input "text" at bounding box center [864, 465] width 154 height 25
click at [961, 464] on icon "button" at bounding box center [968, 461] width 19 height 19
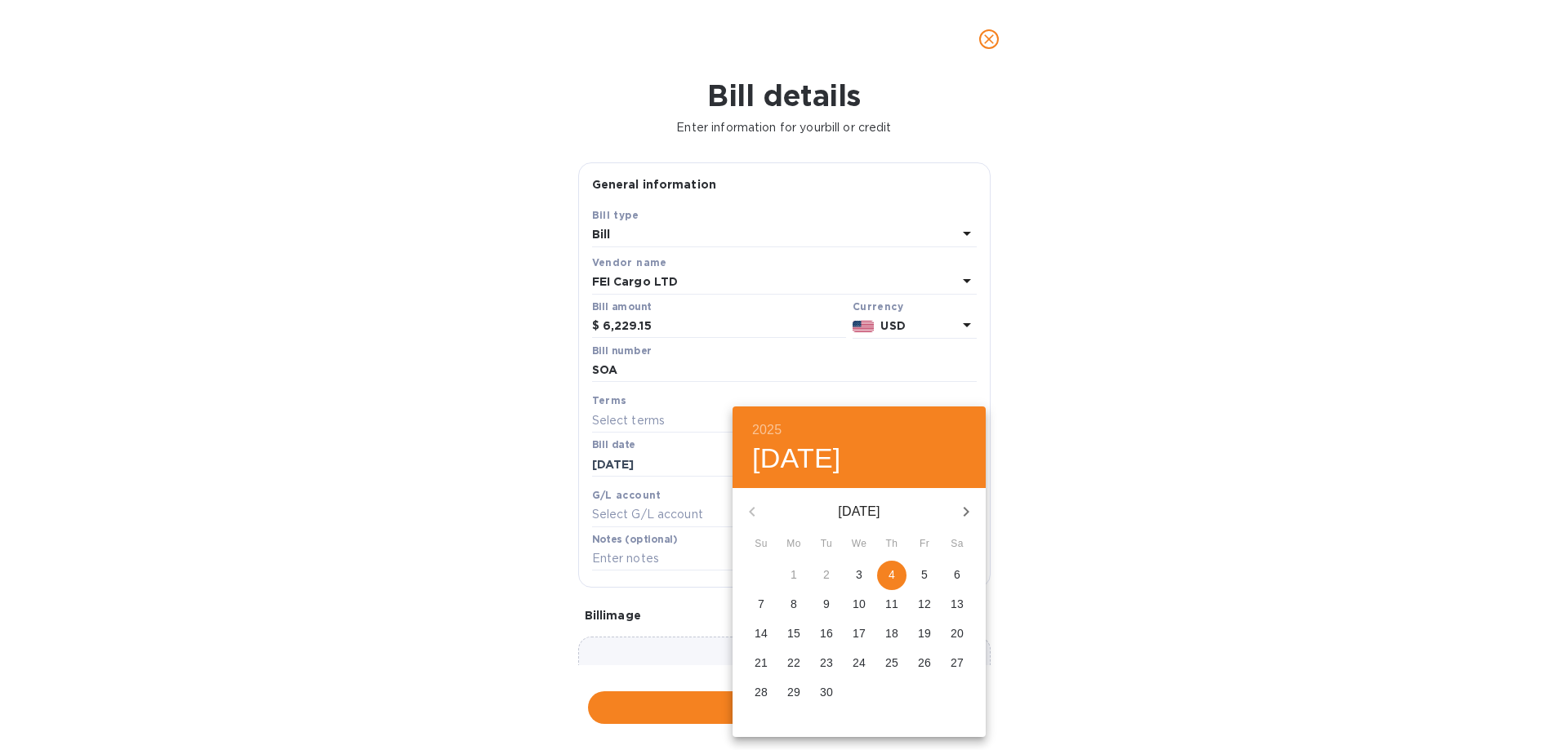
drag, startPoint x: 893, startPoint y: 574, endPoint x: 1243, endPoint y: 575, distance: 350.0
click at [894, 574] on p "4" at bounding box center [891, 574] width 7 height 16
type input "[DATE]"
drag, startPoint x: 1243, startPoint y: 575, endPoint x: 1213, endPoint y: 595, distance: 36.1
click at [1232, 583] on div "2025 Thu, Sep [DATE] Mo Tu We Th Fr Sa 31 1 2 3 4 5 6 7 8 9 10 11 12 13 14 15 1…" at bounding box center [784, 375] width 1568 height 750
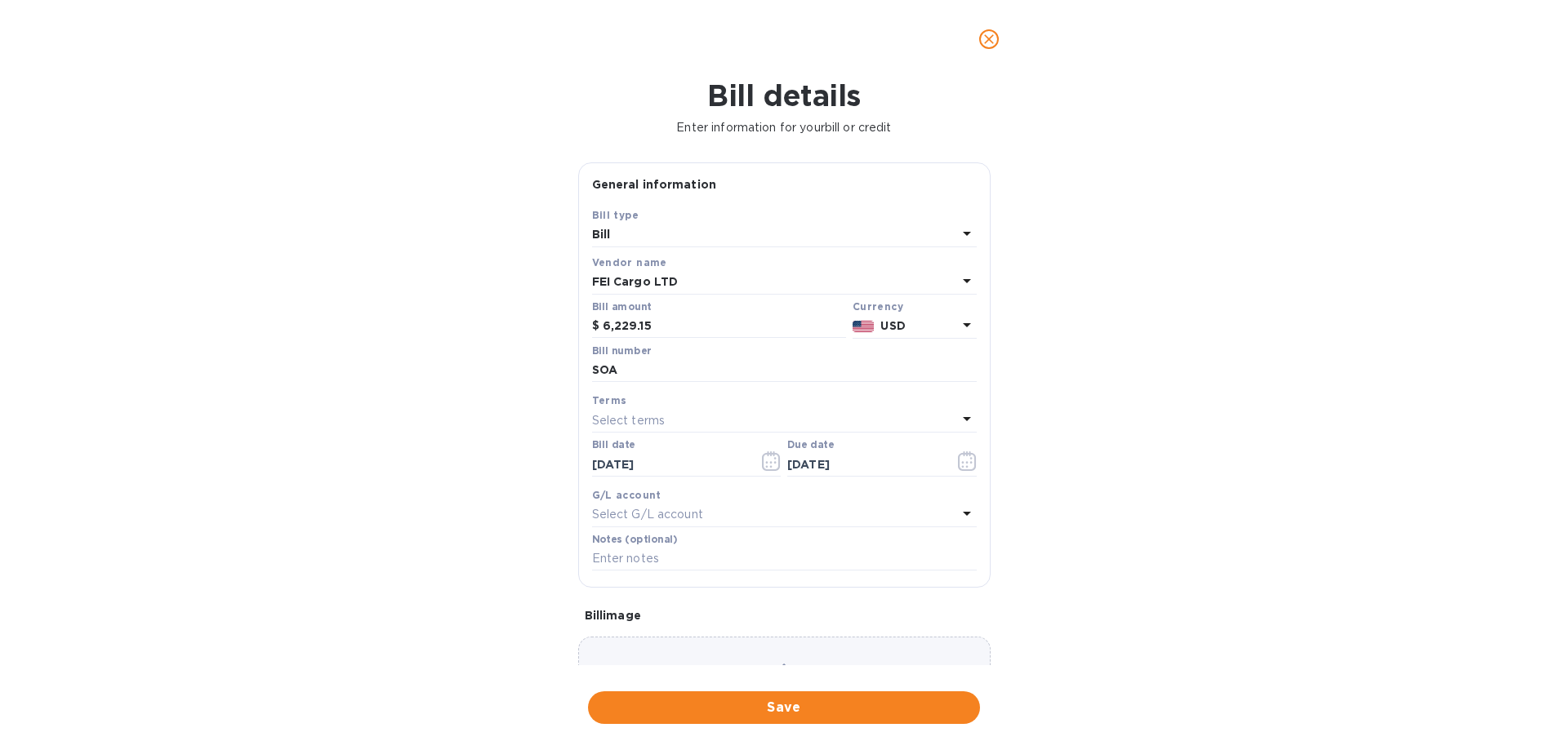
drag, startPoint x: 842, startPoint y: 708, endPoint x: 859, endPoint y: 691, distance: 24.0
click at [842, 706] on span "Save" at bounding box center [784, 708] width 365 height 19
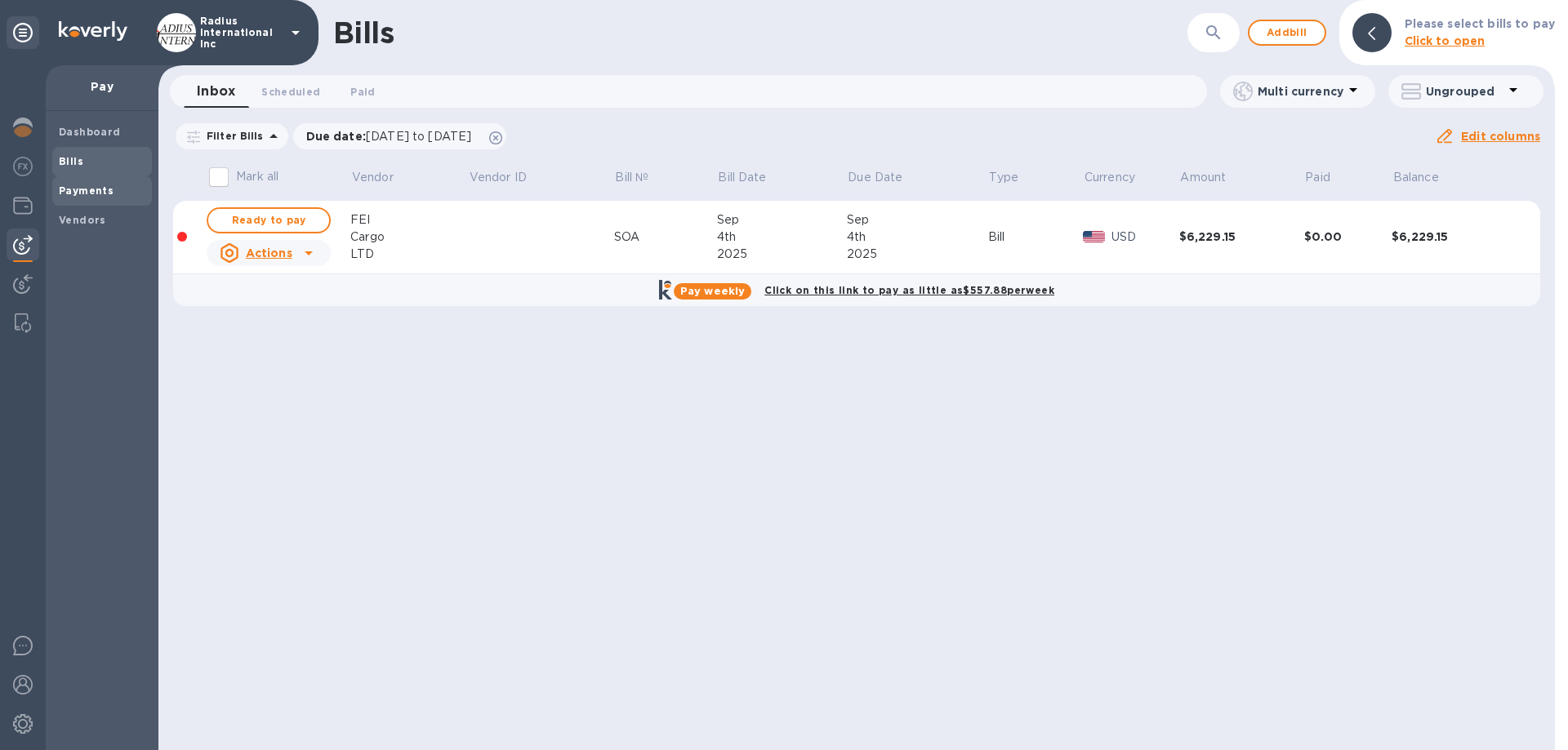
click at [85, 190] on b "Payments" at bounding box center [85, 190] width 55 height 12
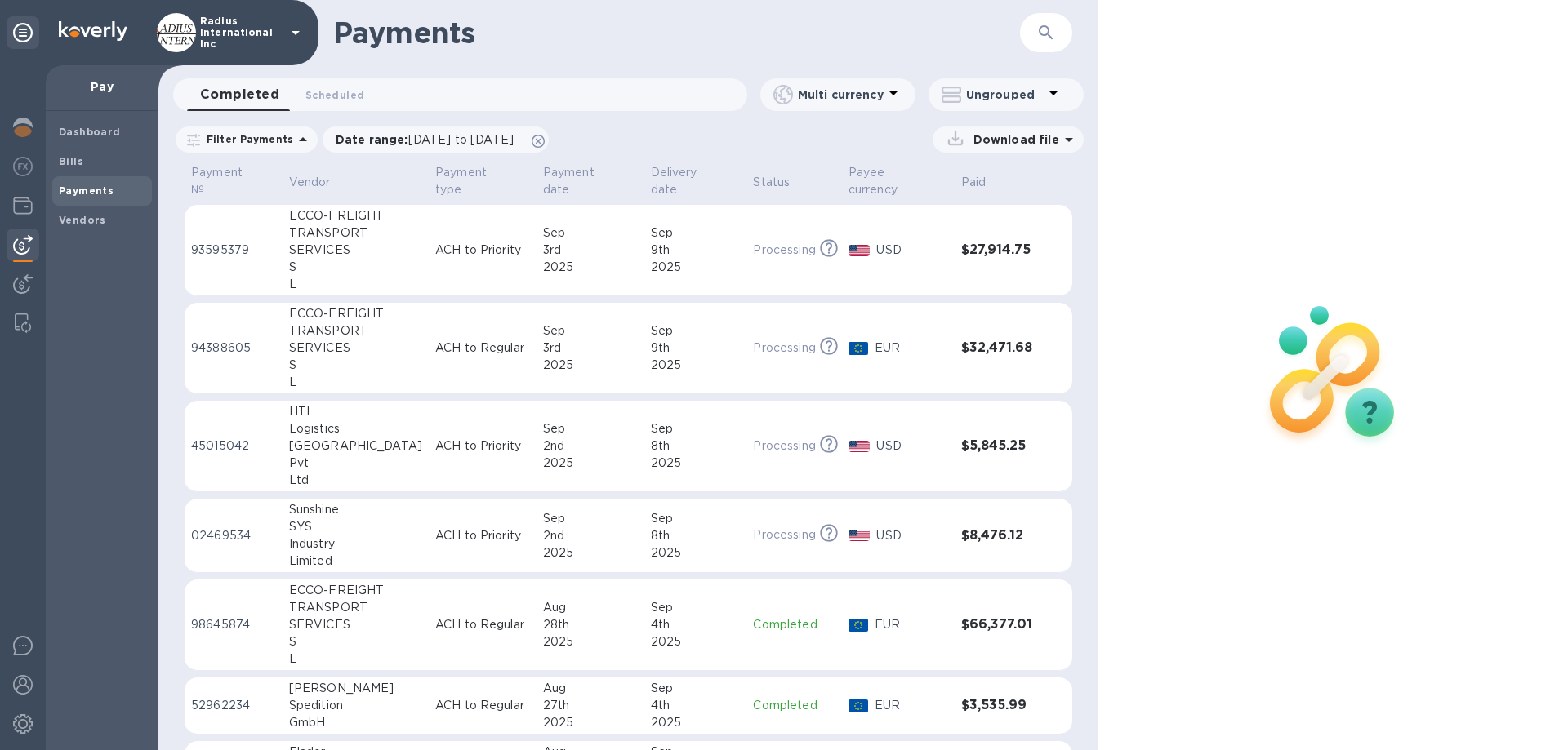
drag, startPoint x: 115, startPoint y: 164, endPoint x: 352, endPoint y: 185, distance: 237.9
click at [115, 164] on span "Bills" at bounding box center [102, 161] width 86 height 16
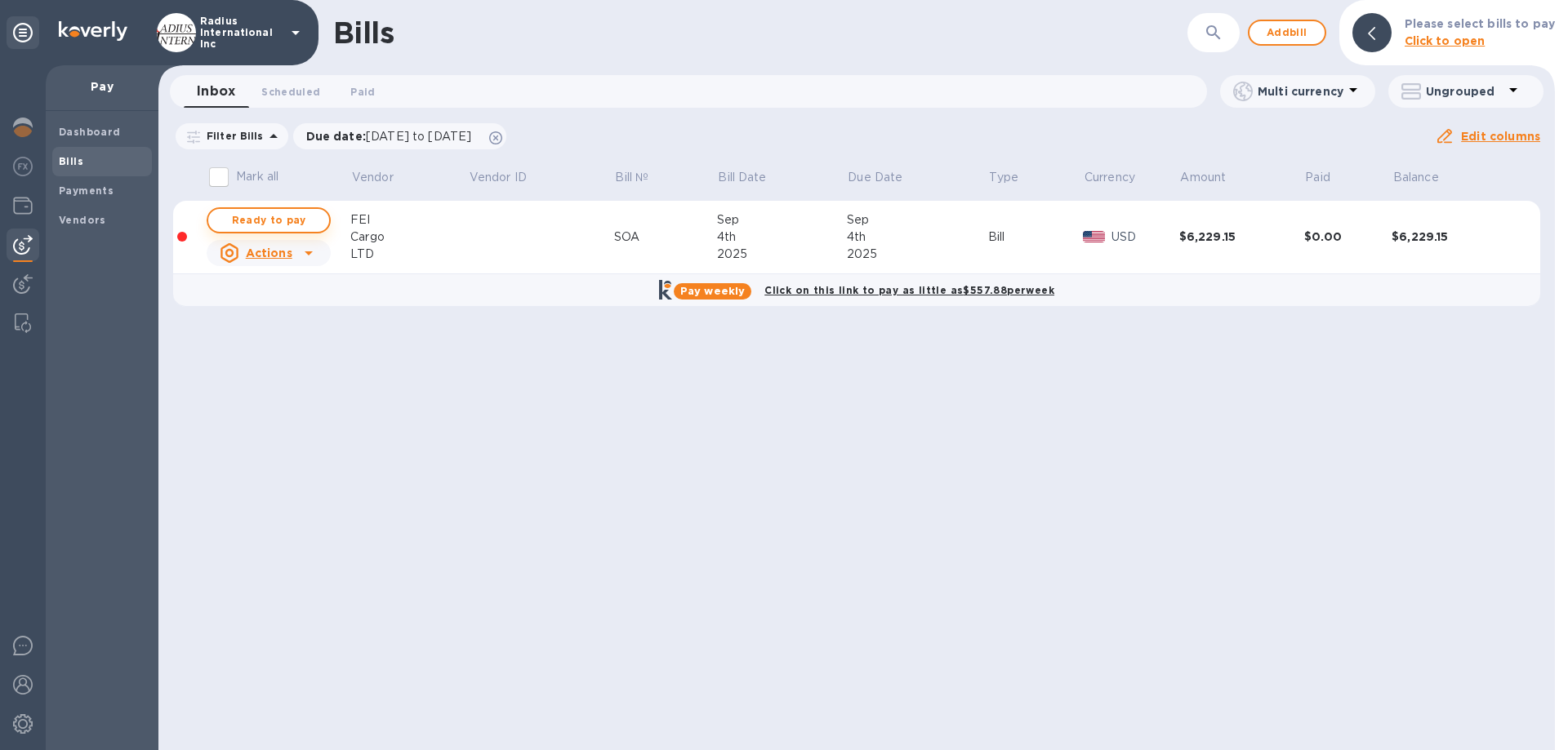
click at [269, 213] on span "Ready to pay" at bounding box center [269, 221] width 95 height 19
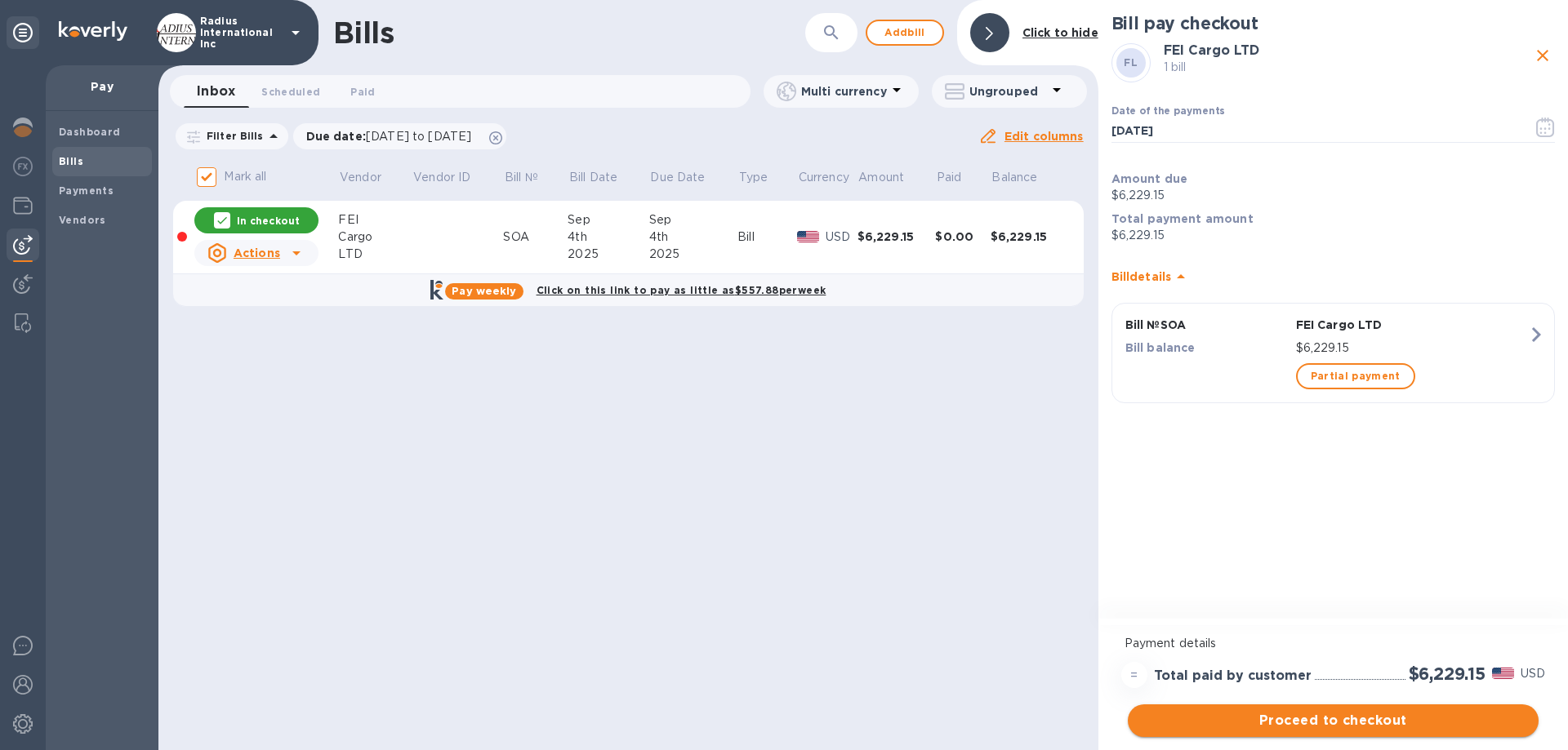
click at [1337, 715] on span "Proceed to checkout" at bounding box center [1332, 721] width 385 height 19
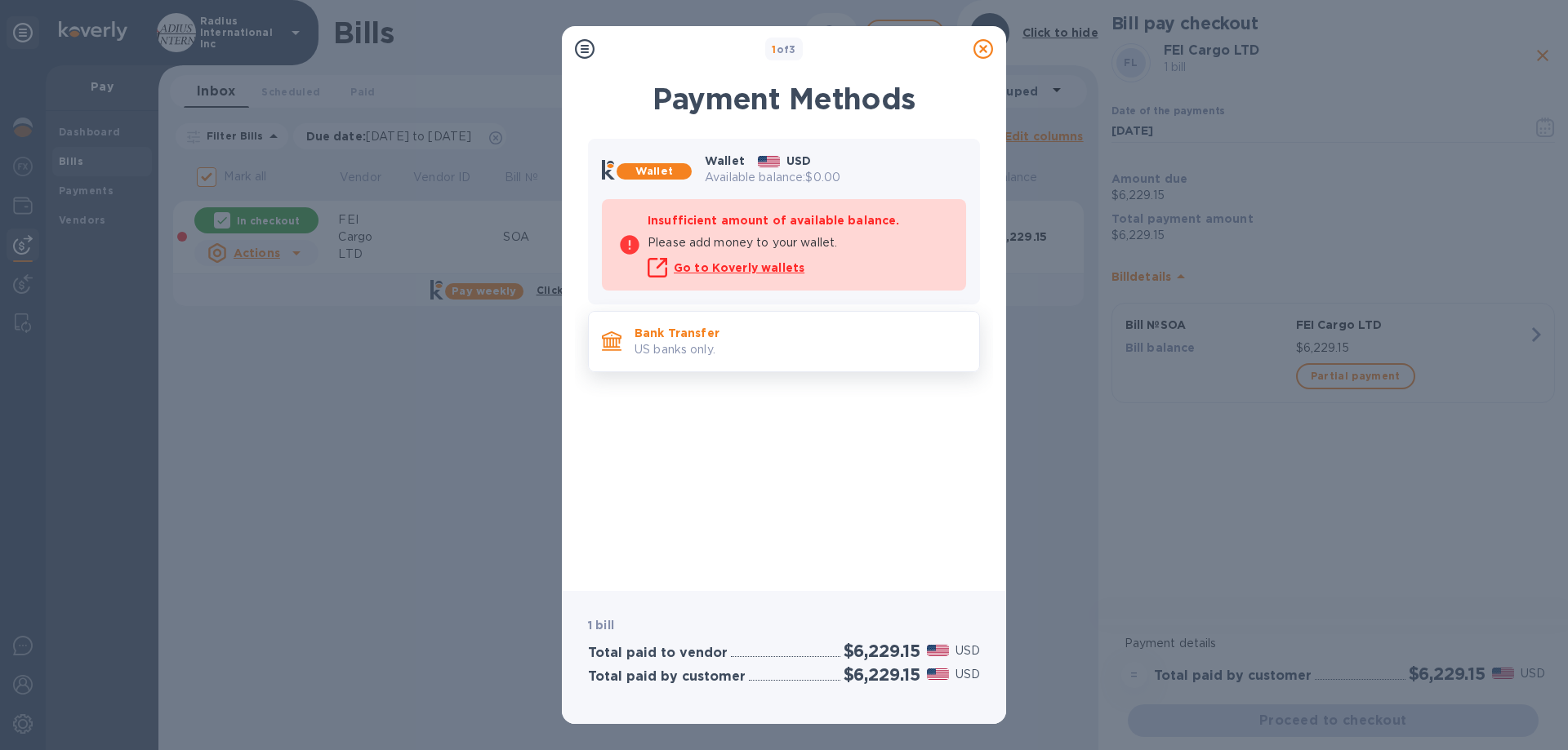
click at [734, 348] on p "US banks only." at bounding box center [801, 350] width 332 height 17
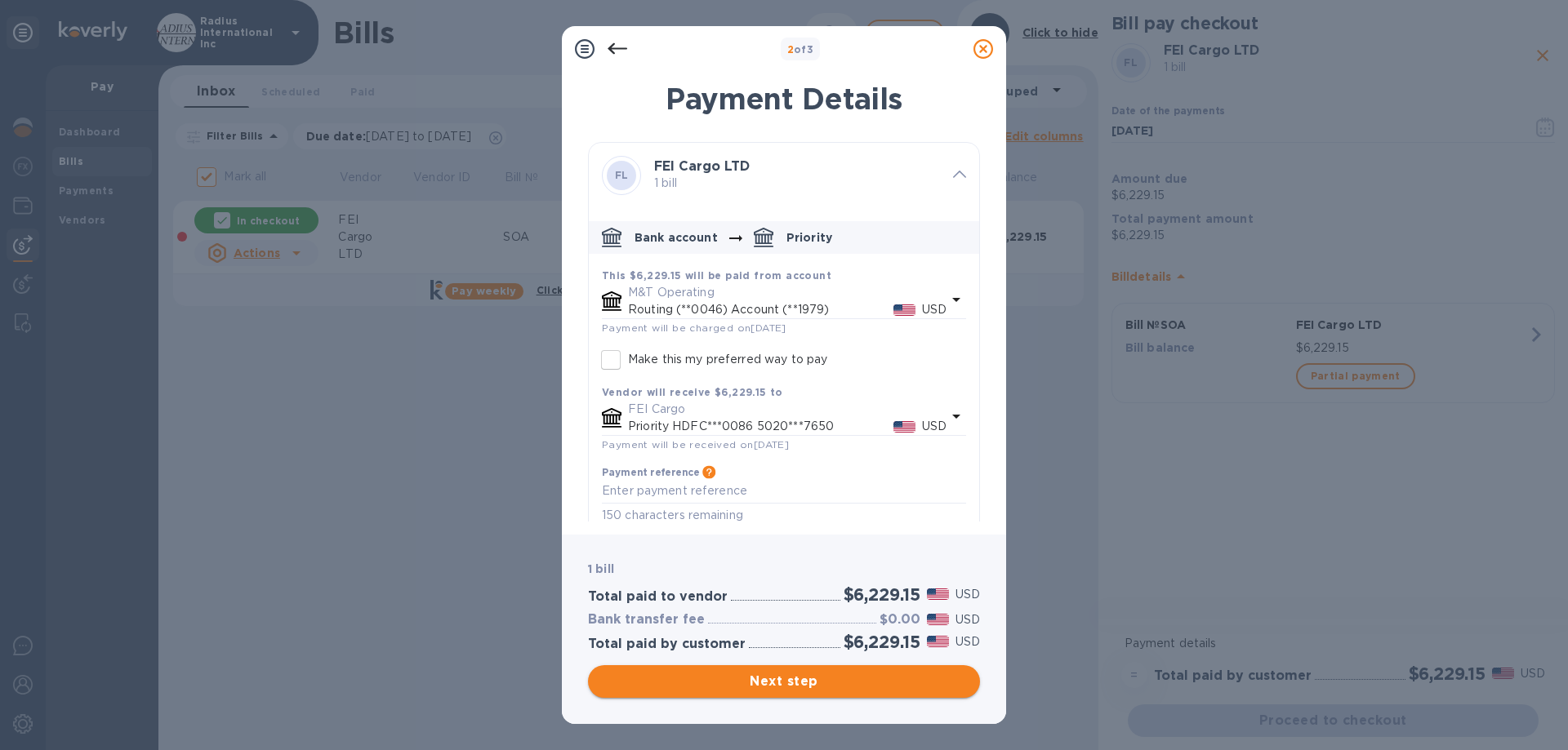
drag, startPoint x: 772, startPoint y: 692, endPoint x: 783, endPoint y: 685, distance: 13.0
click at [774, 691] on button "Next step" at bounding box center [784, 682] width 392 height 33
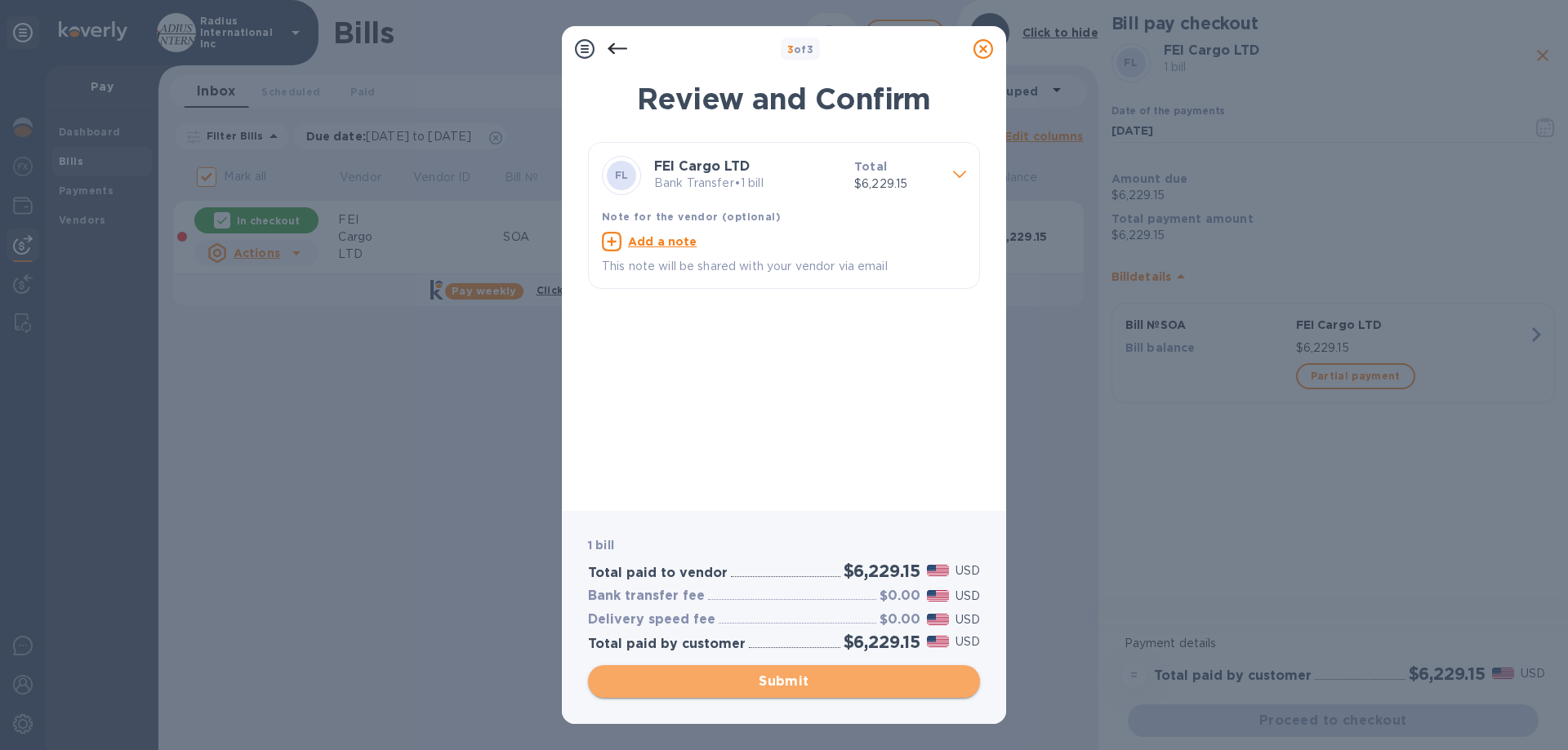
click at [778, 677] on span "Submit" at bounding box center [784, 682] width 365 height 19
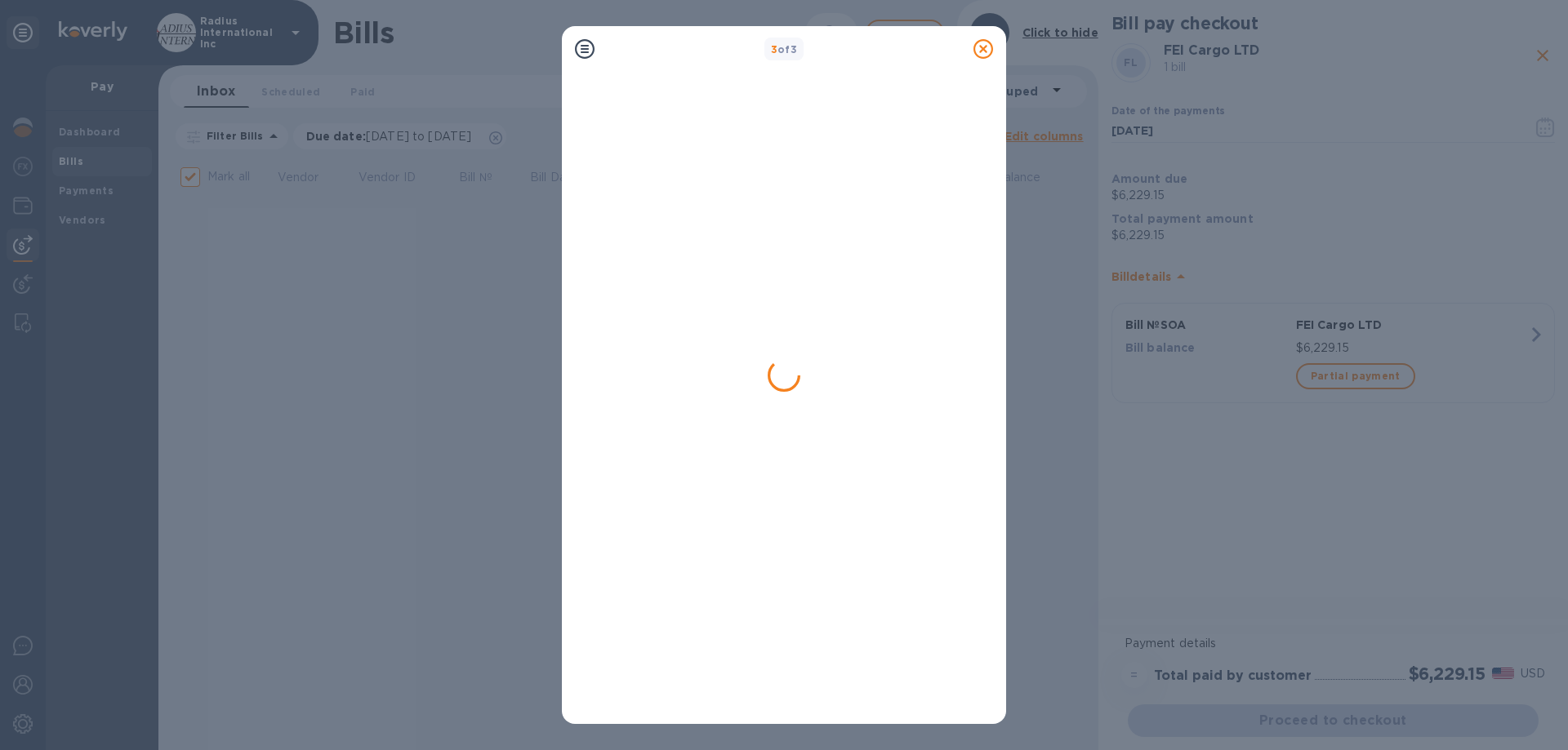
checkbox input "false"
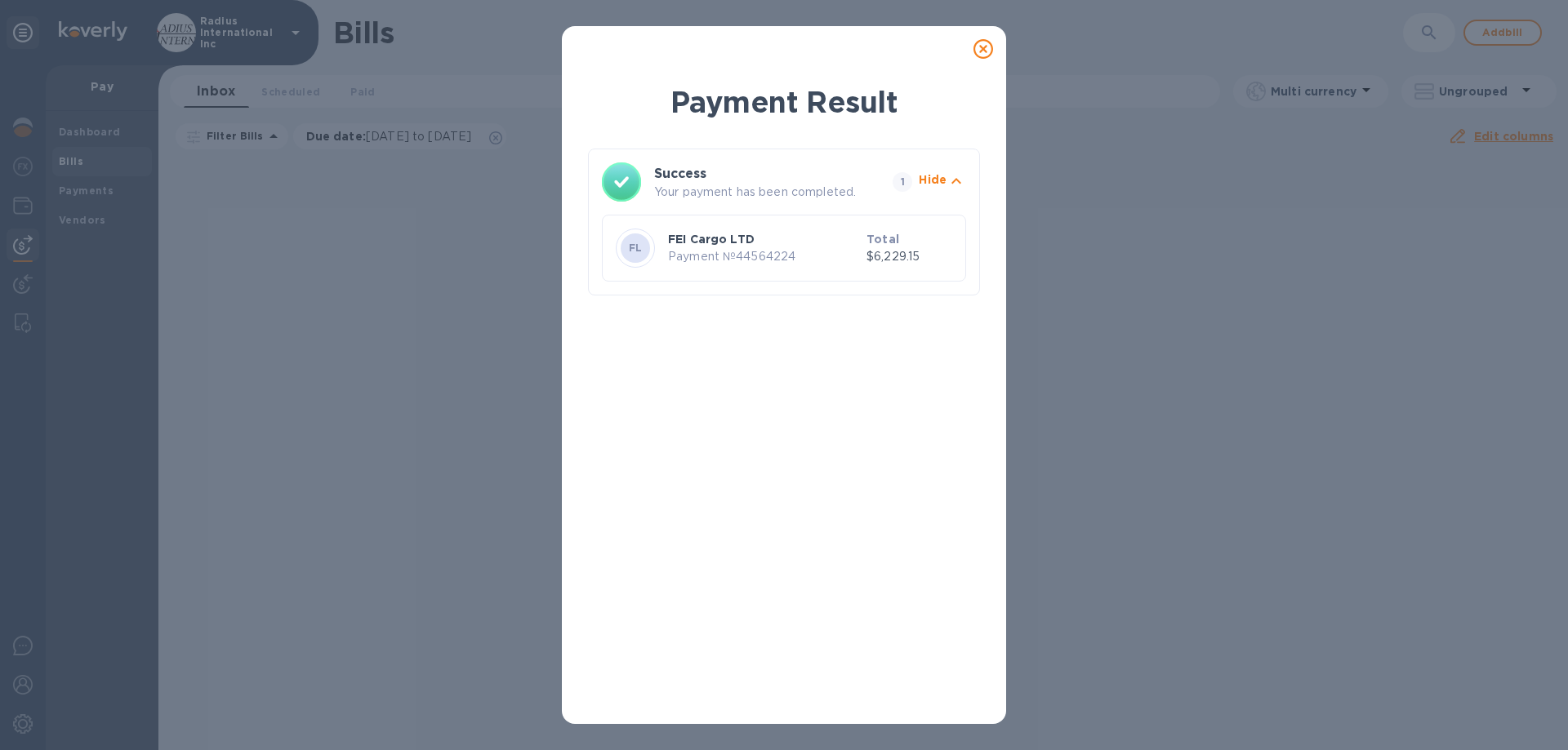
click at [986, 47] on icon at bounding box center [983, 49] width 19 height 19
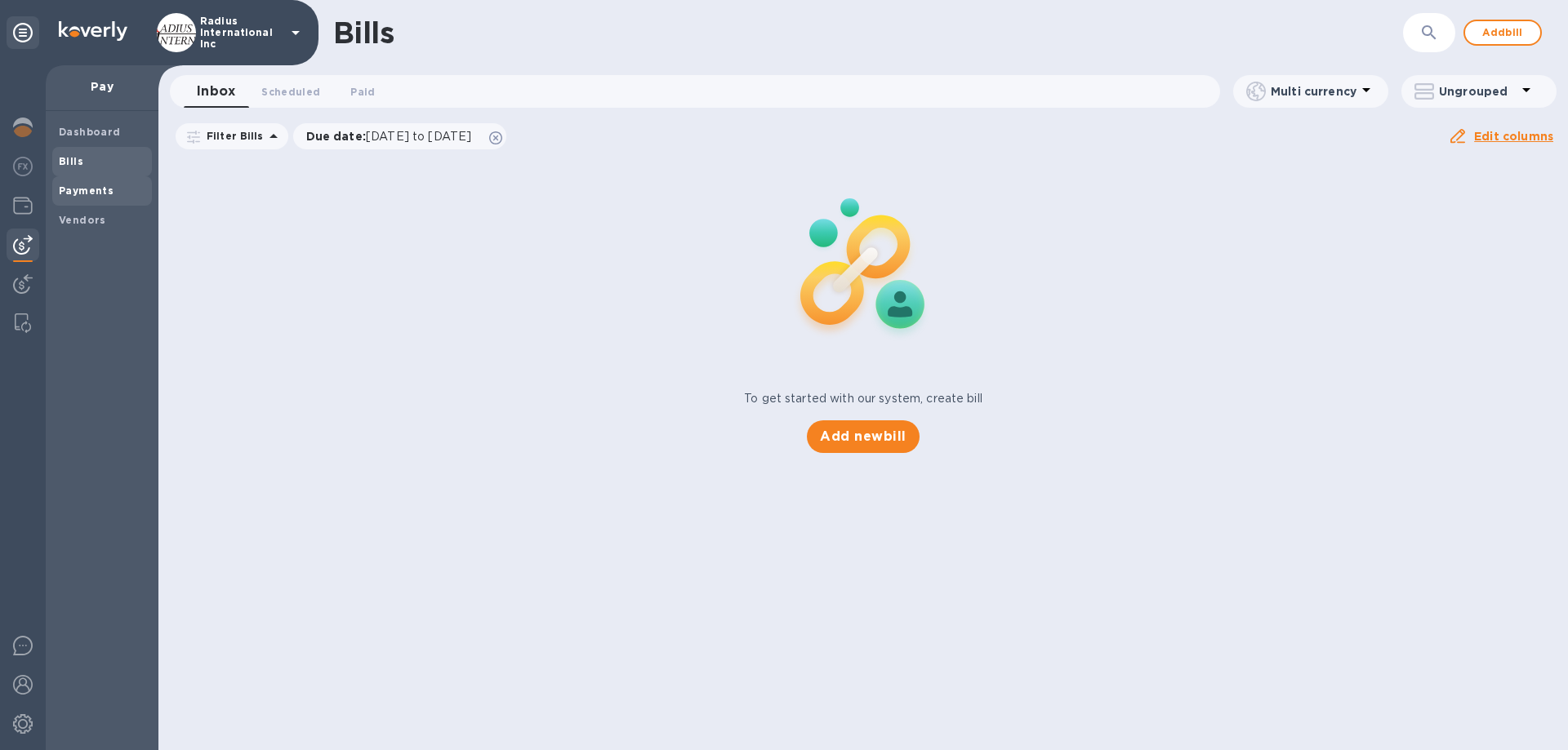
click at [104, 183] on span "Payments" at bounding box center [85, 191] width 55 height 16
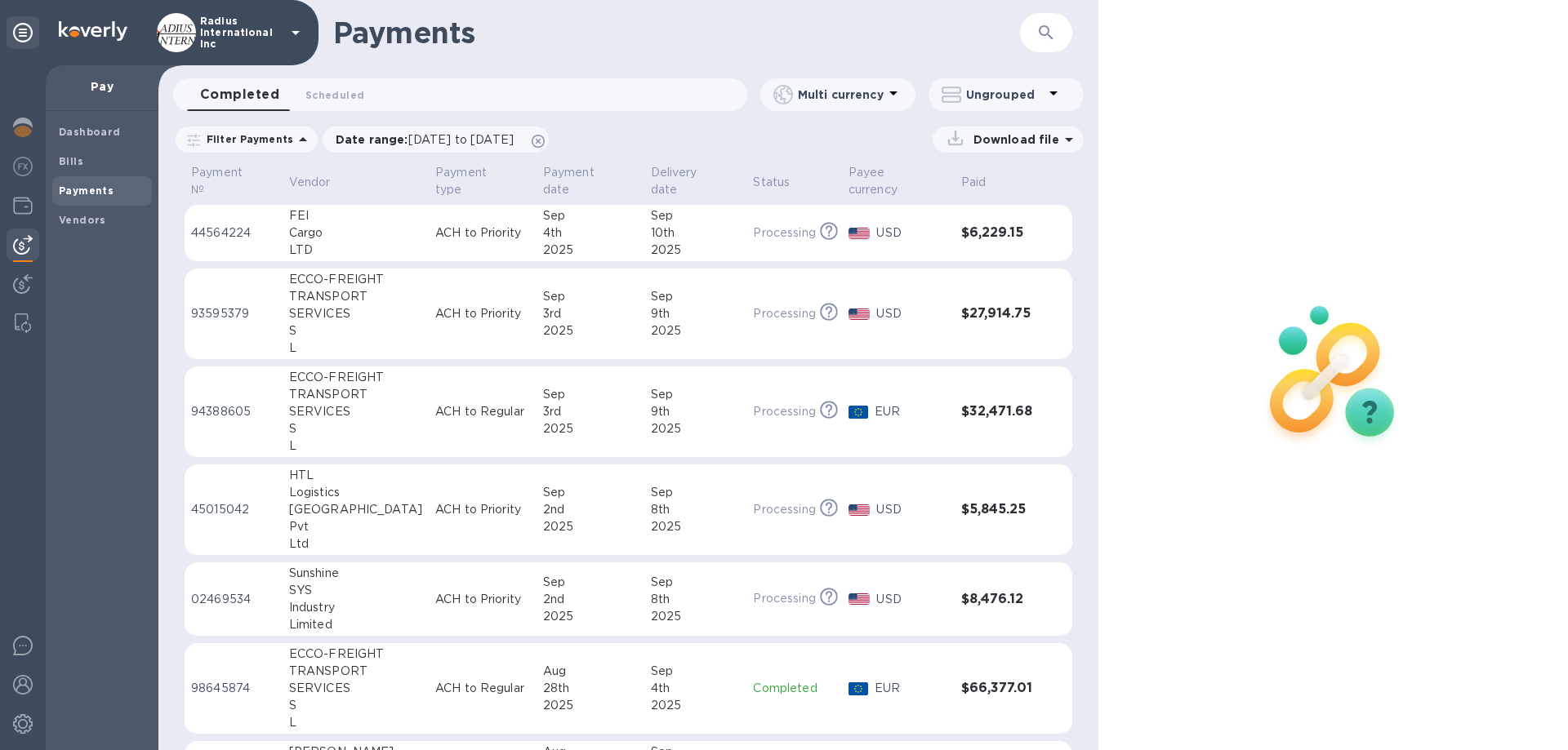
click at [348, 224] on div "Cargo" at bounding box center [355, 233] width 133 height 17
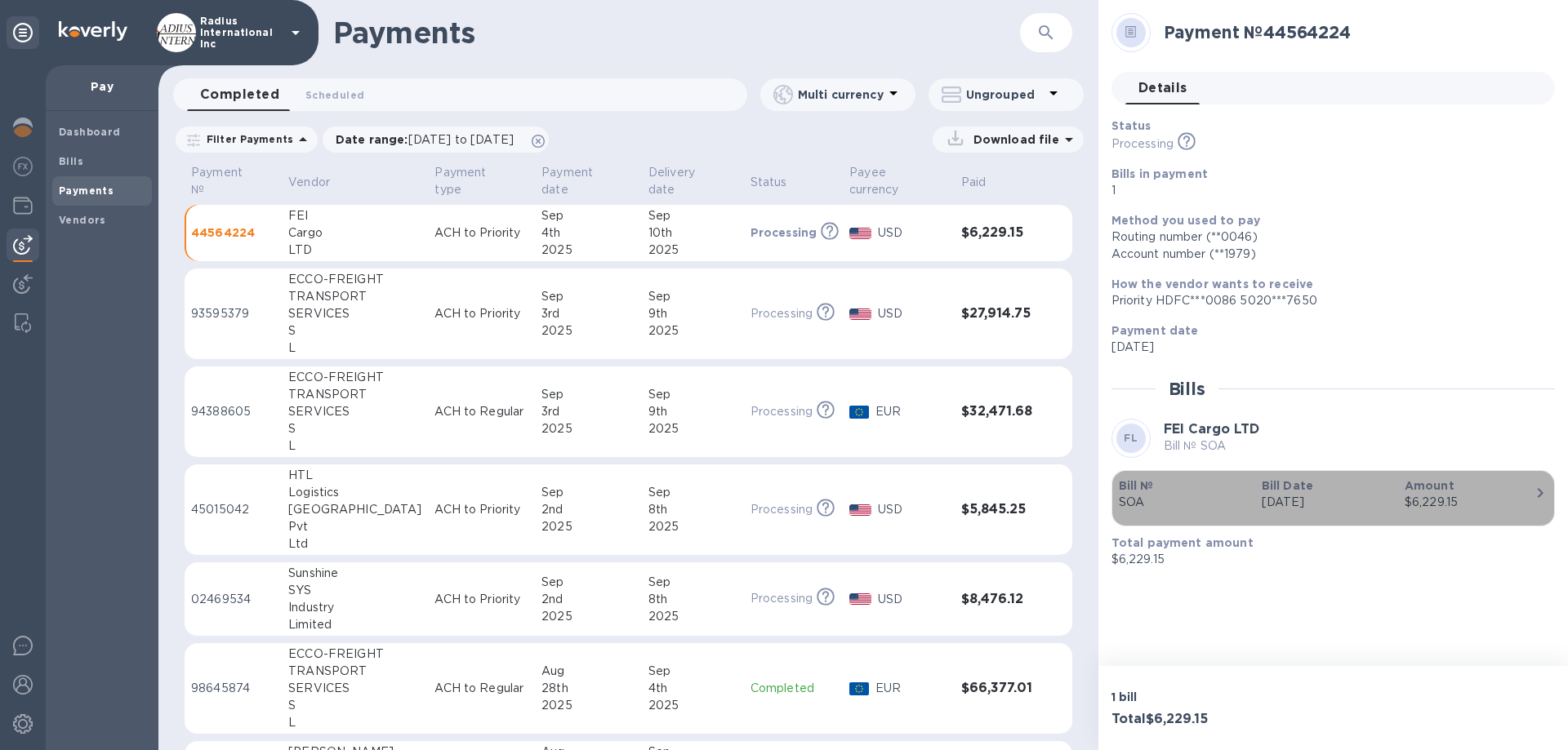
click at [1318, 502] on p "[DATE]" at bounding box center [1325, 503] width 129 height 17
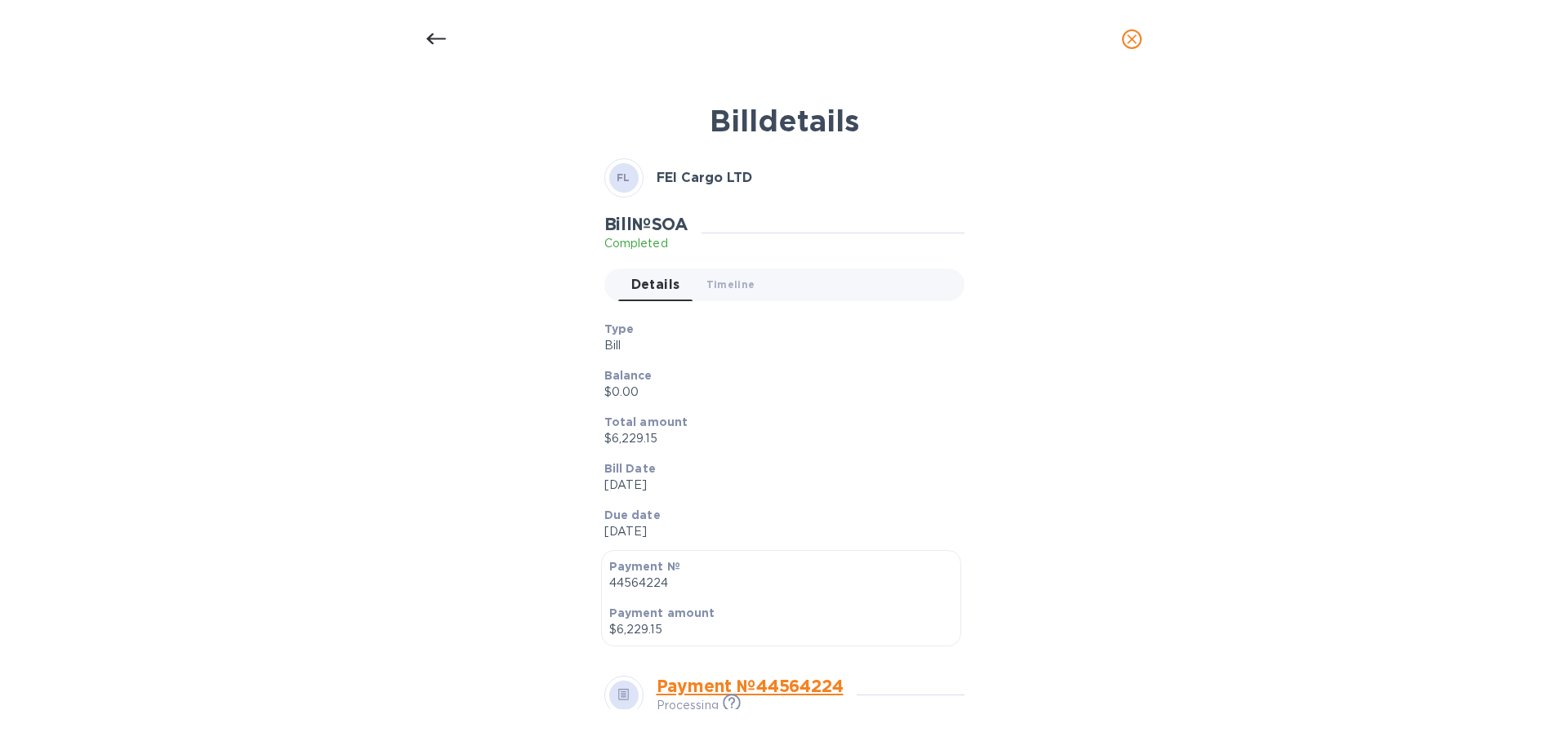
click at [1033, 388] on div "Bill details FL FEI Cargo LTD Bill № SOA Completed Details 0 Timeline 0 Type Bi…" at bounding box center [784, 401] width 776 height 617
click at [1136, 42] on icon "close" at bounding box center [1132, 38] width 16 height 16
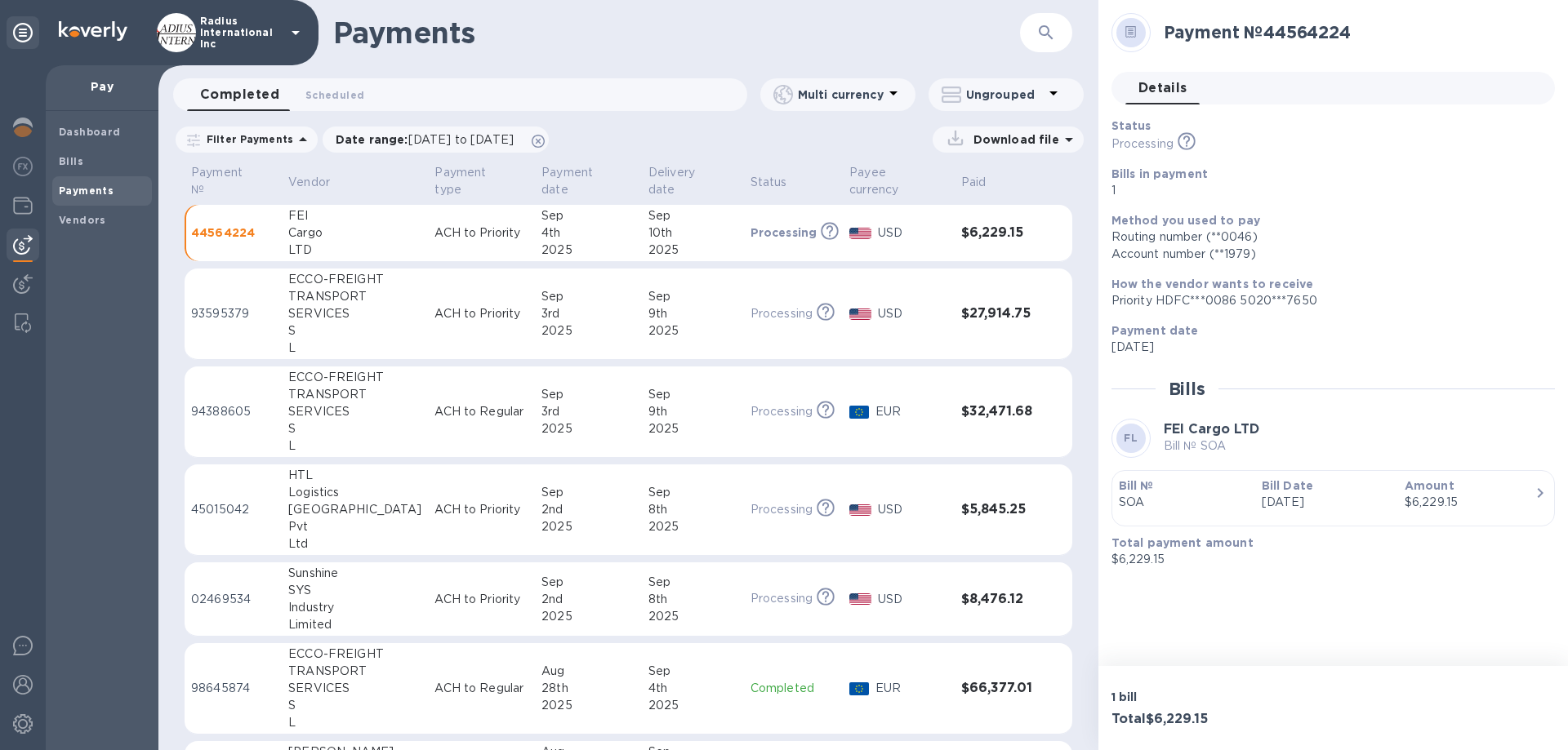
click at [123, 189] on span "Payments" at bounding box center [102, 191] width 86 height 16
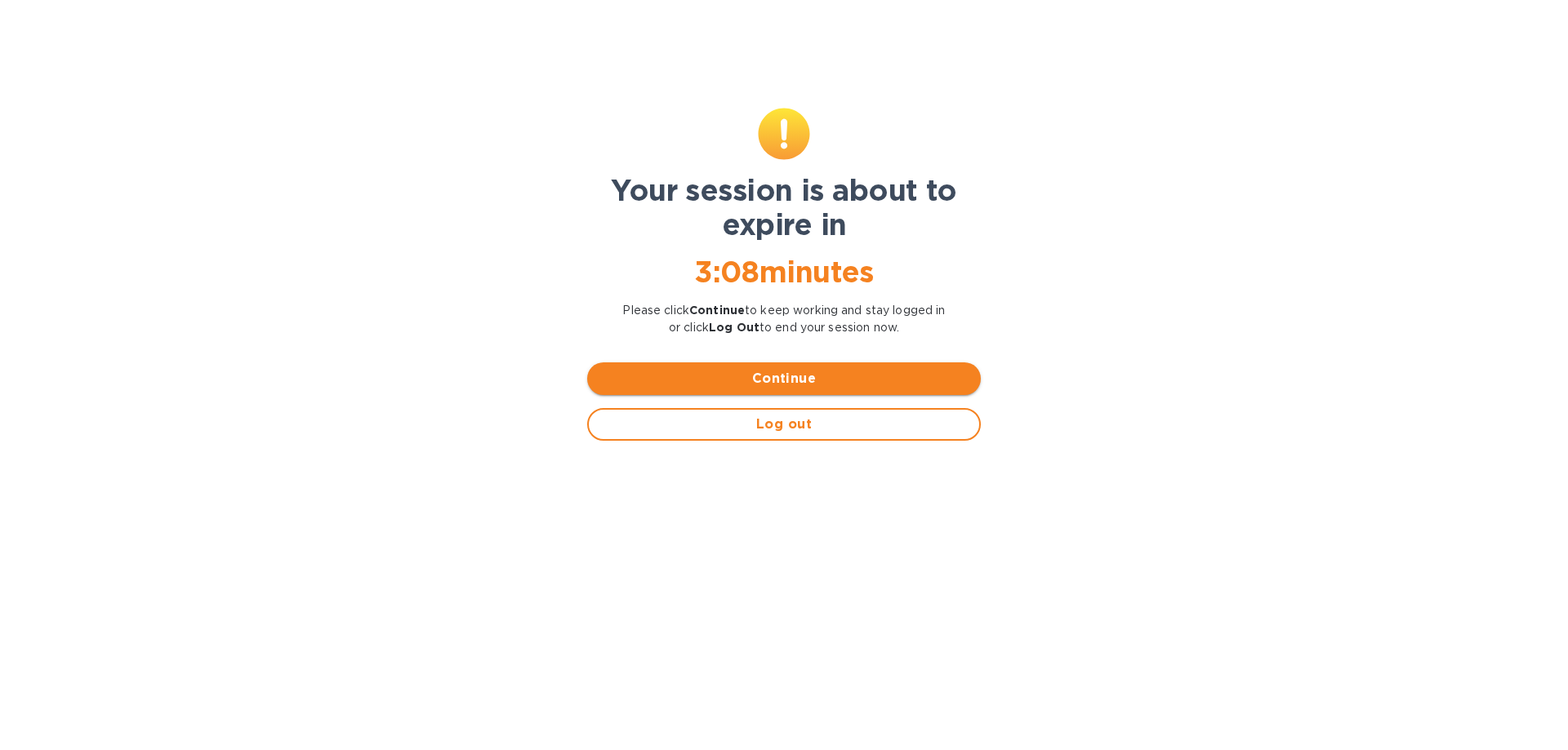
drag, startPoint x: 755, startPoint y: 376, endPoint x: 688, endPoint y: 336, distance: 78.0
click at [755, 376] on span "Continue" at bounding box center [784, 379] width 367 height 19
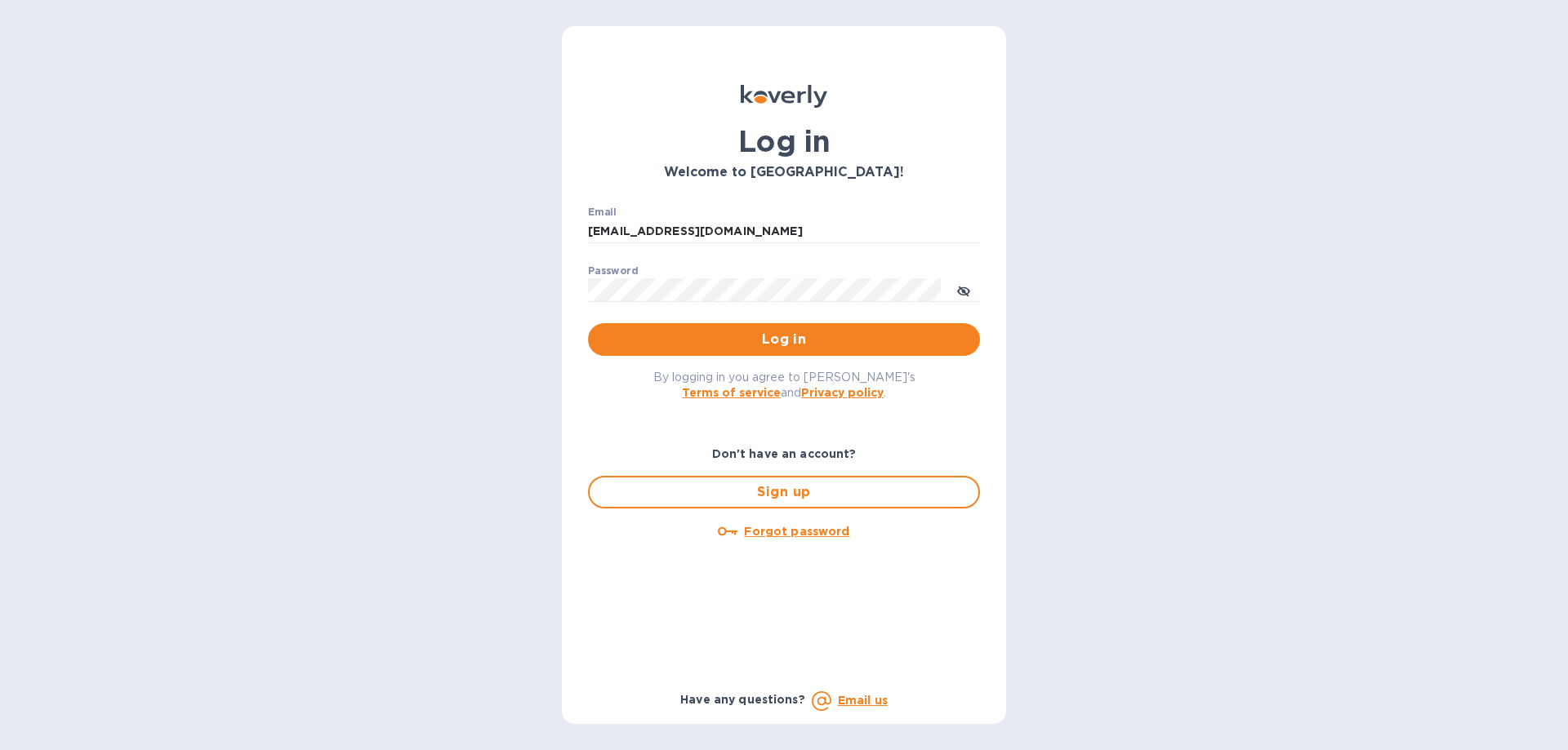
drag, startPoint x: 677, startPoint y: 330, endPoint x: 831, endPoint y: 335, distance: 154.1
click at [680, 330] on span "Log in" at bounding box center [784, 340] width 365 height 19
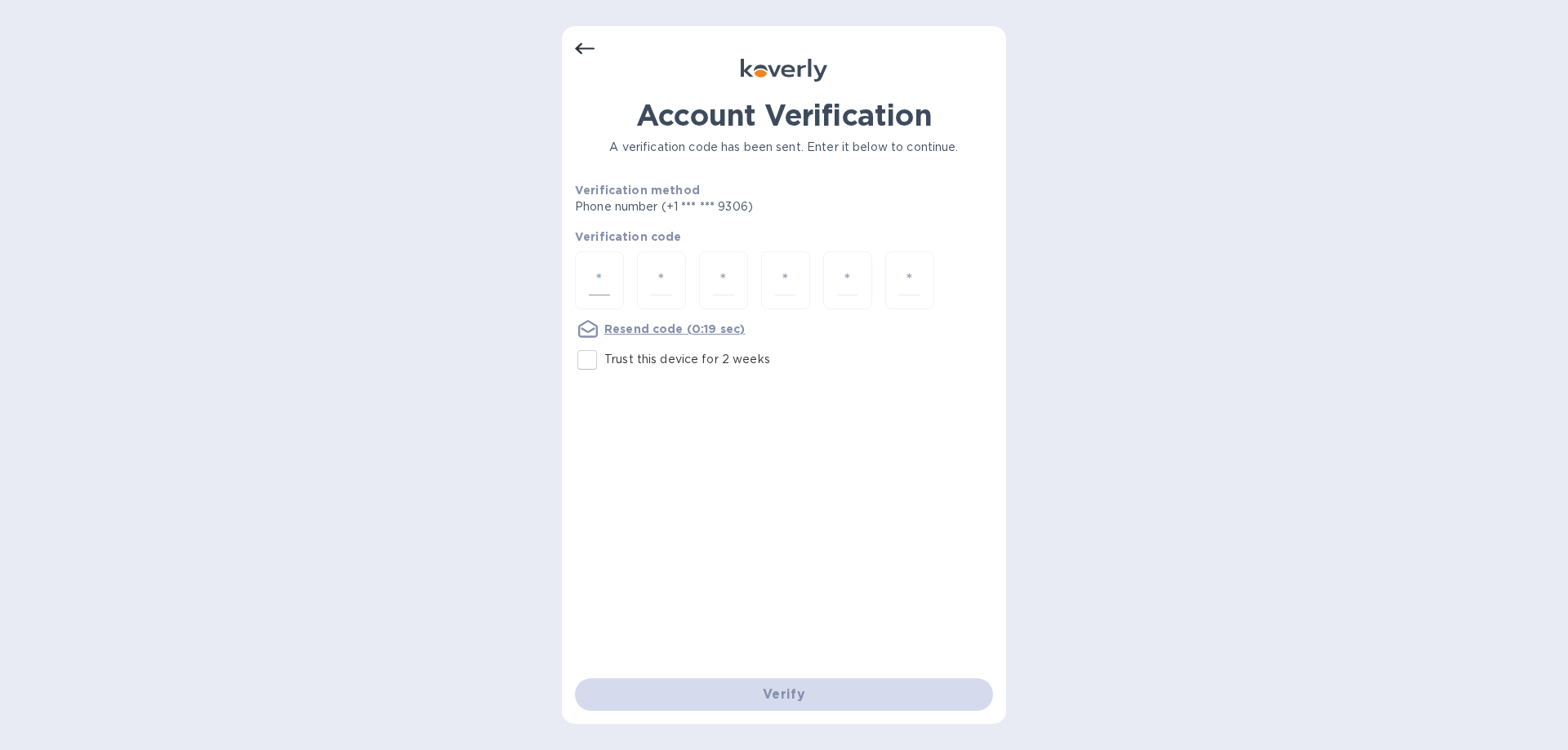
click at [605, 278] on input "number" at bounding box center [599, 281] width 21 height 31
click at [603, 280] on input "number" at bounding box center [599, 281] width 21 height 31
type input "8"
type input "0"
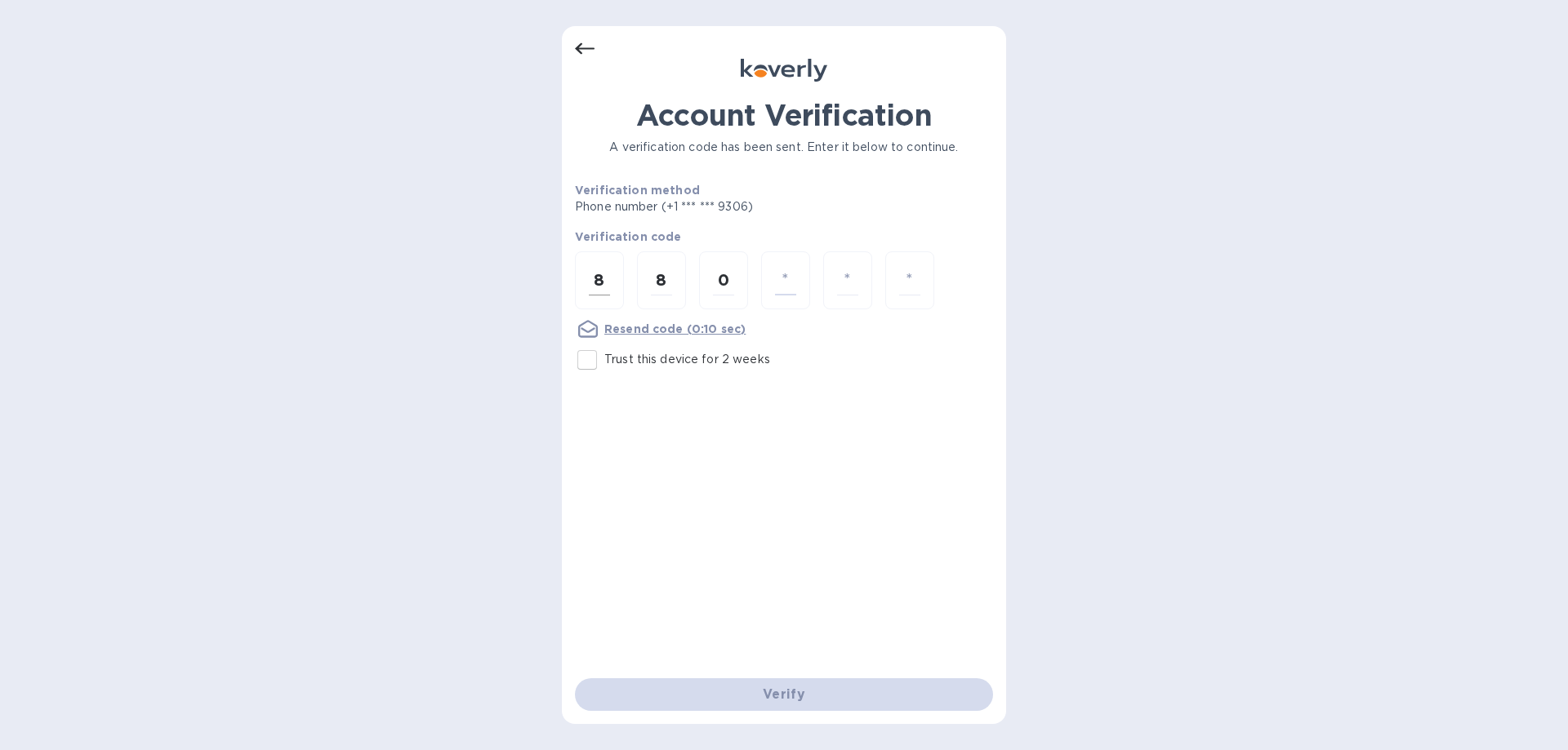
type input "8"
type input "3"
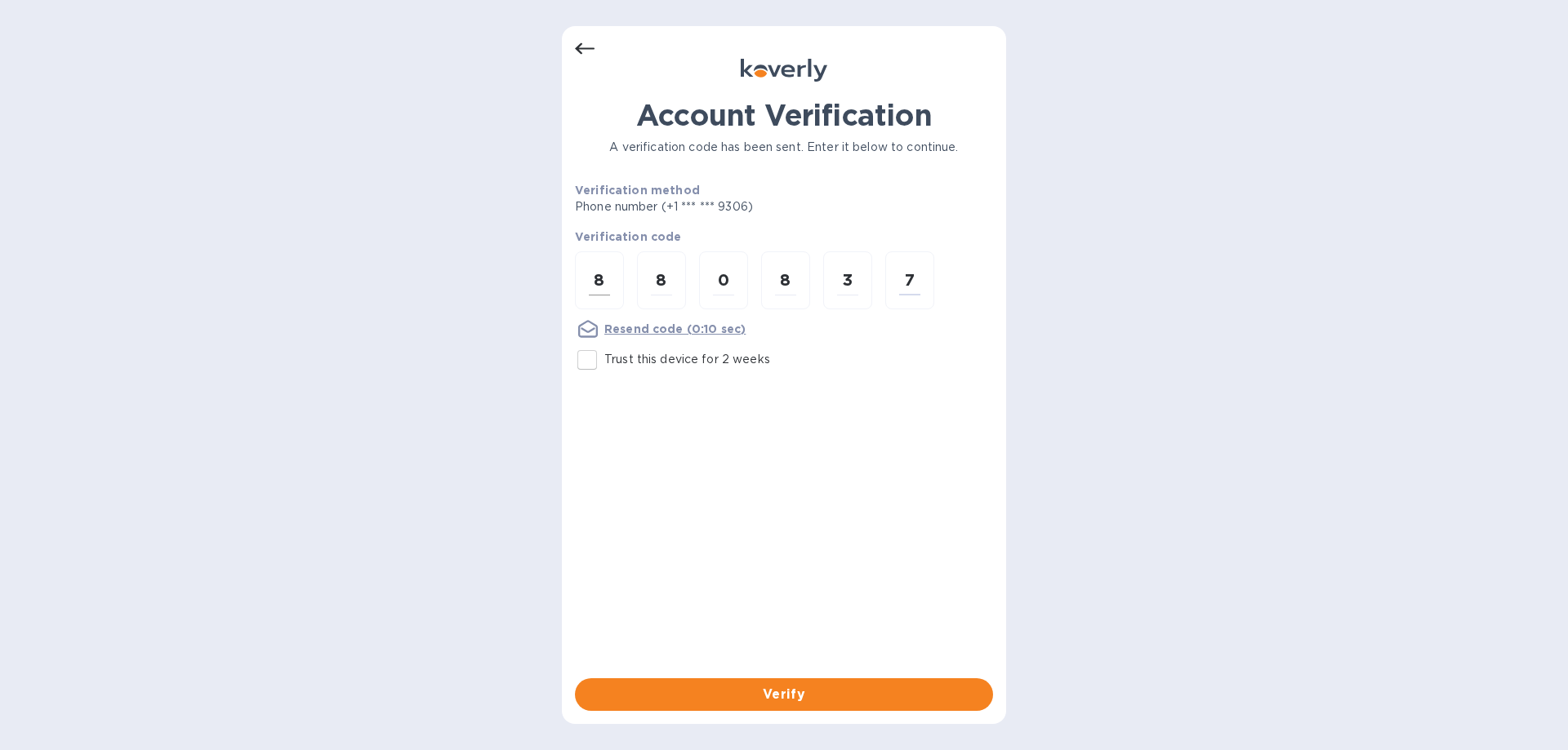
type input "7"
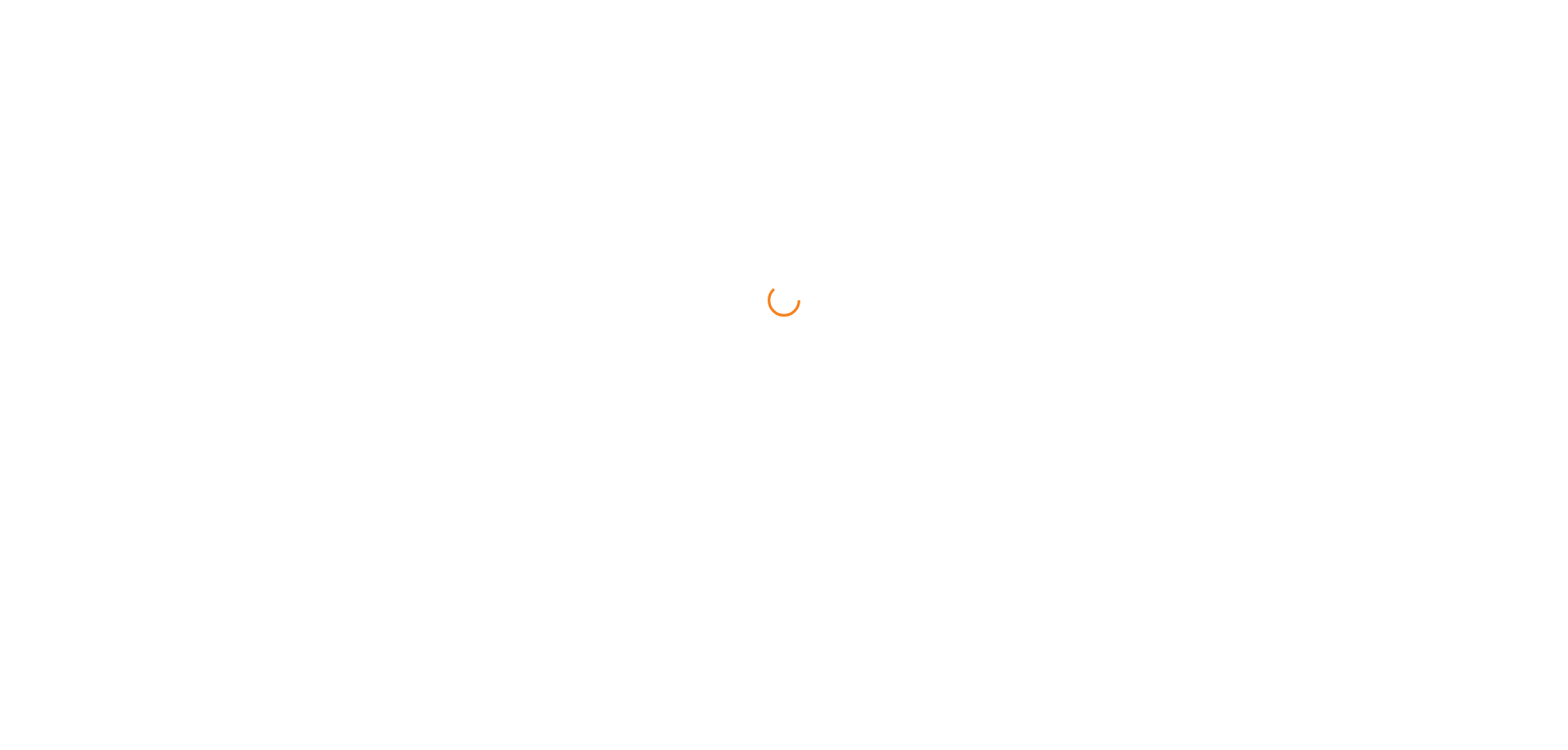
drag, startPoint x: 0, startPoint y: 0, endPoint x: 740, endPoint y: 699, distance: 1017.9
click at [740, 0] on html at bounding box center [784, 0] width 1568 height 0
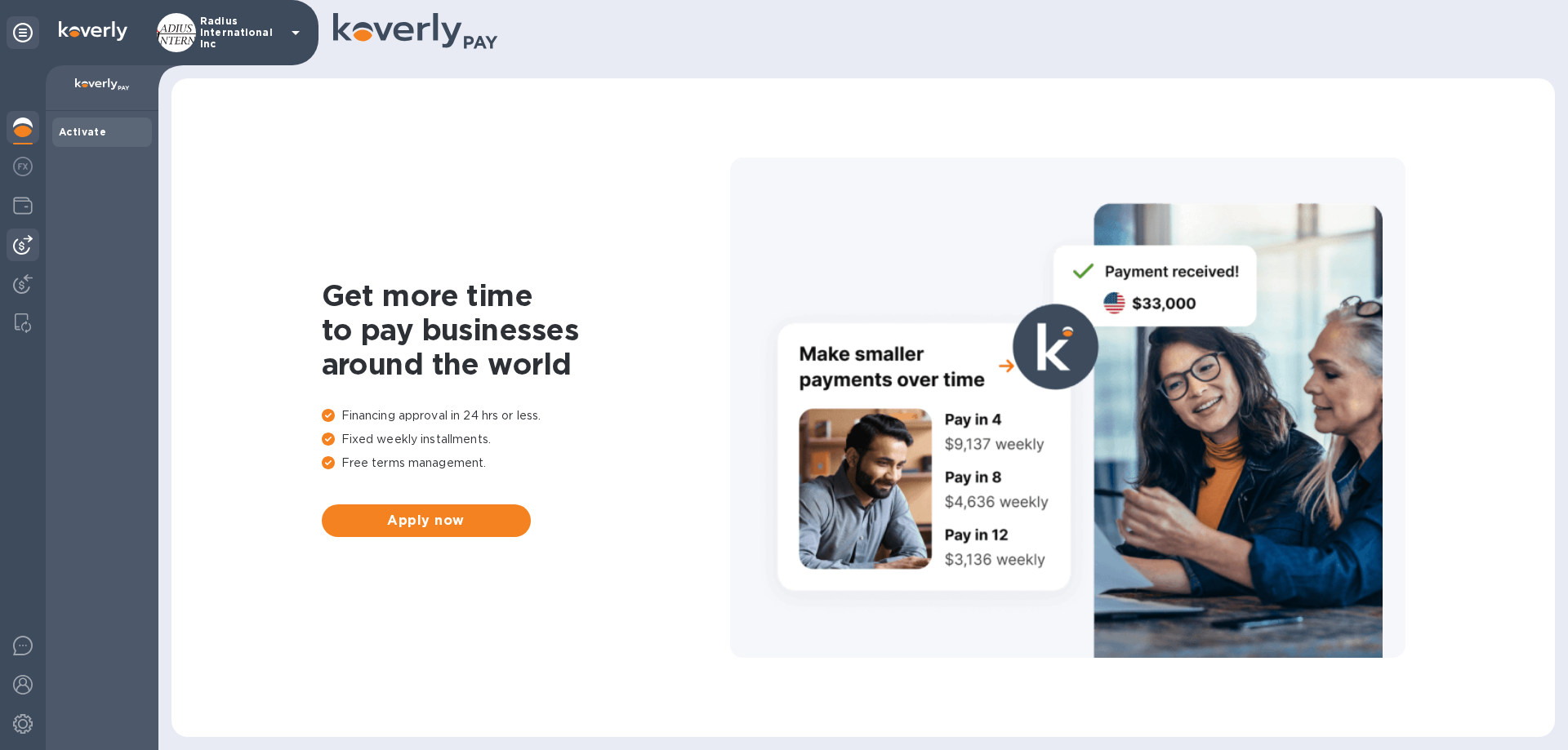
click at [19, 243] on img at bounding box center [23, 245] width 19 height 19
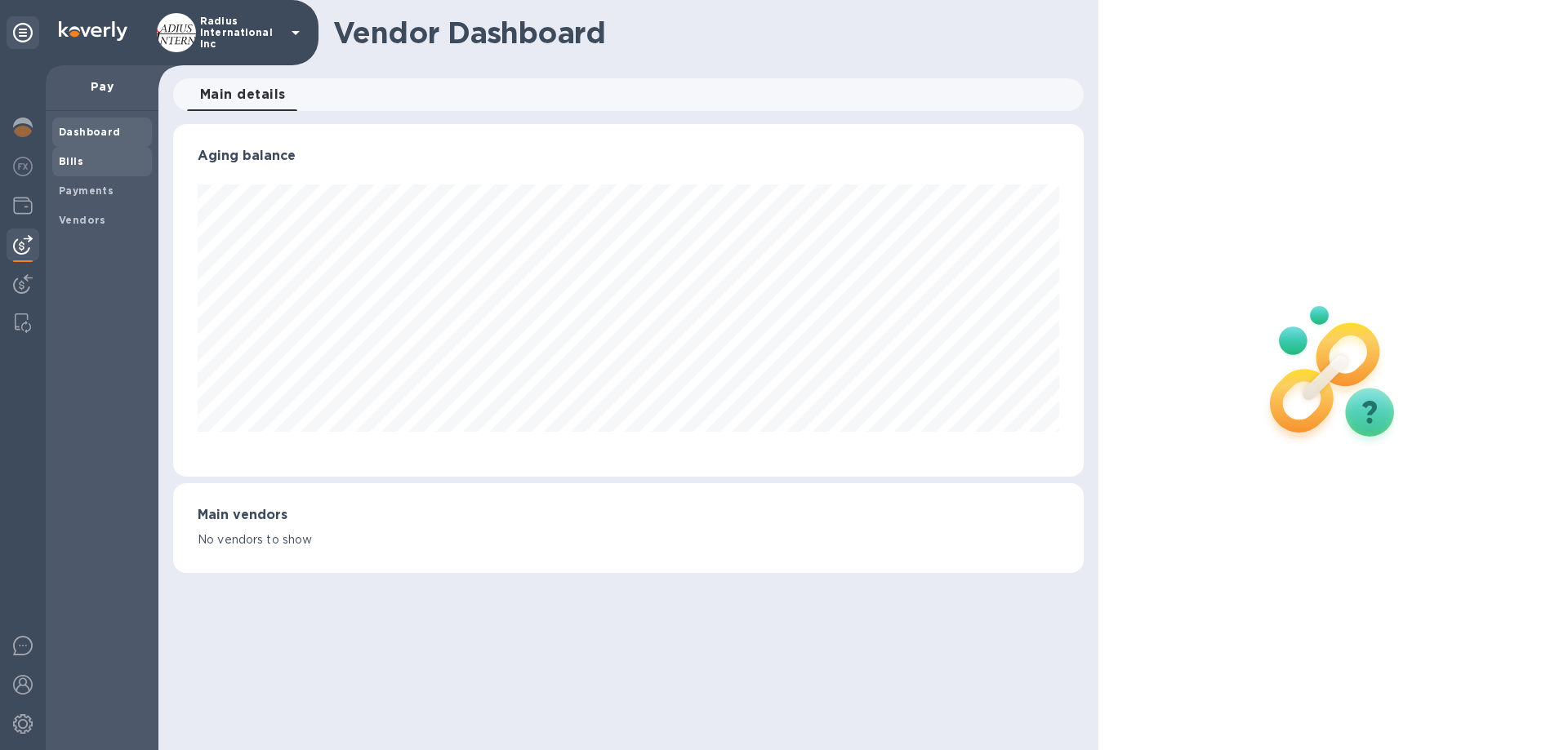
click at [84, 158] on span "Bills" at bounding box center [102, 161] width 86 height 16
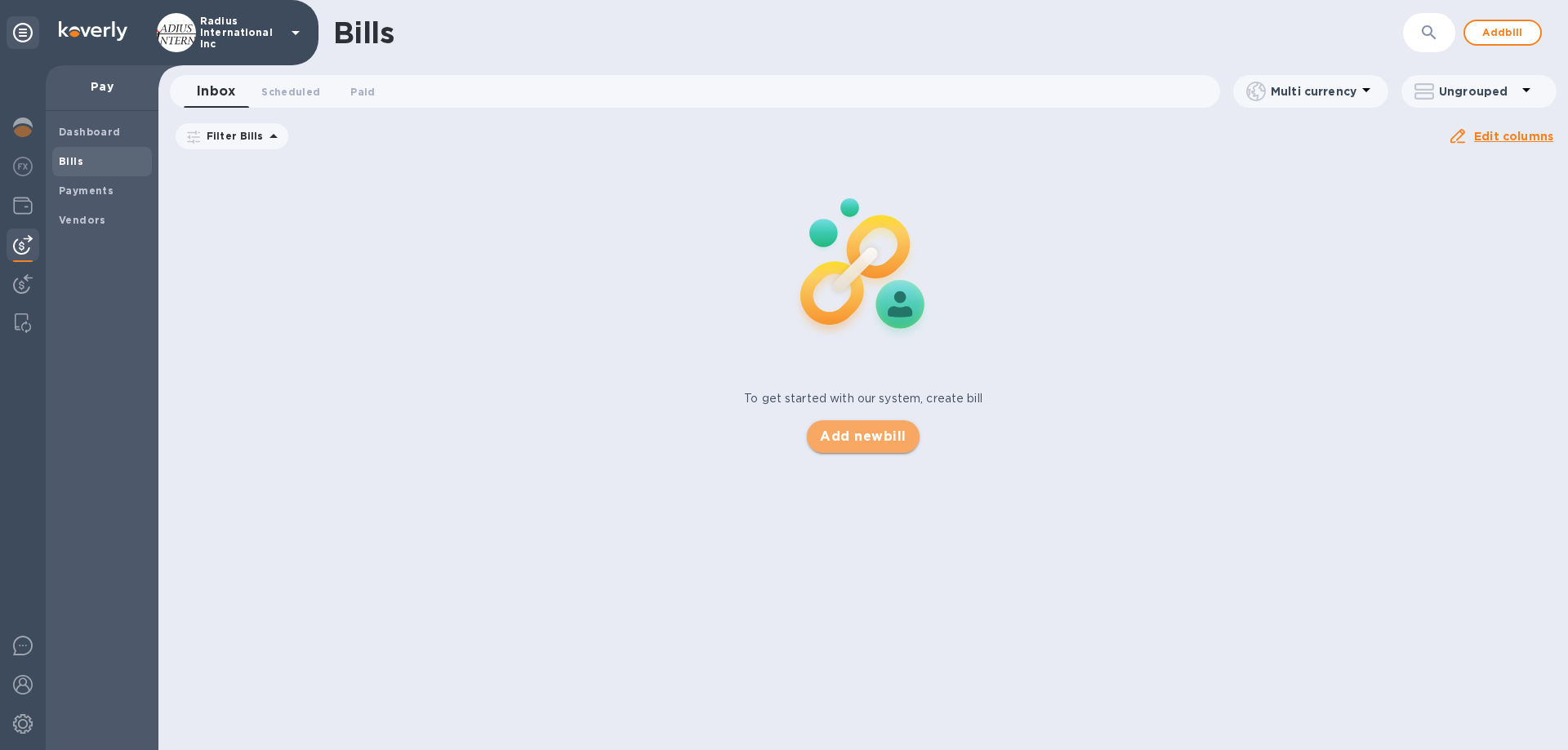
click at [855, 447] on button "Add new bill" at bounding box center [862, 436] width 112 height 33
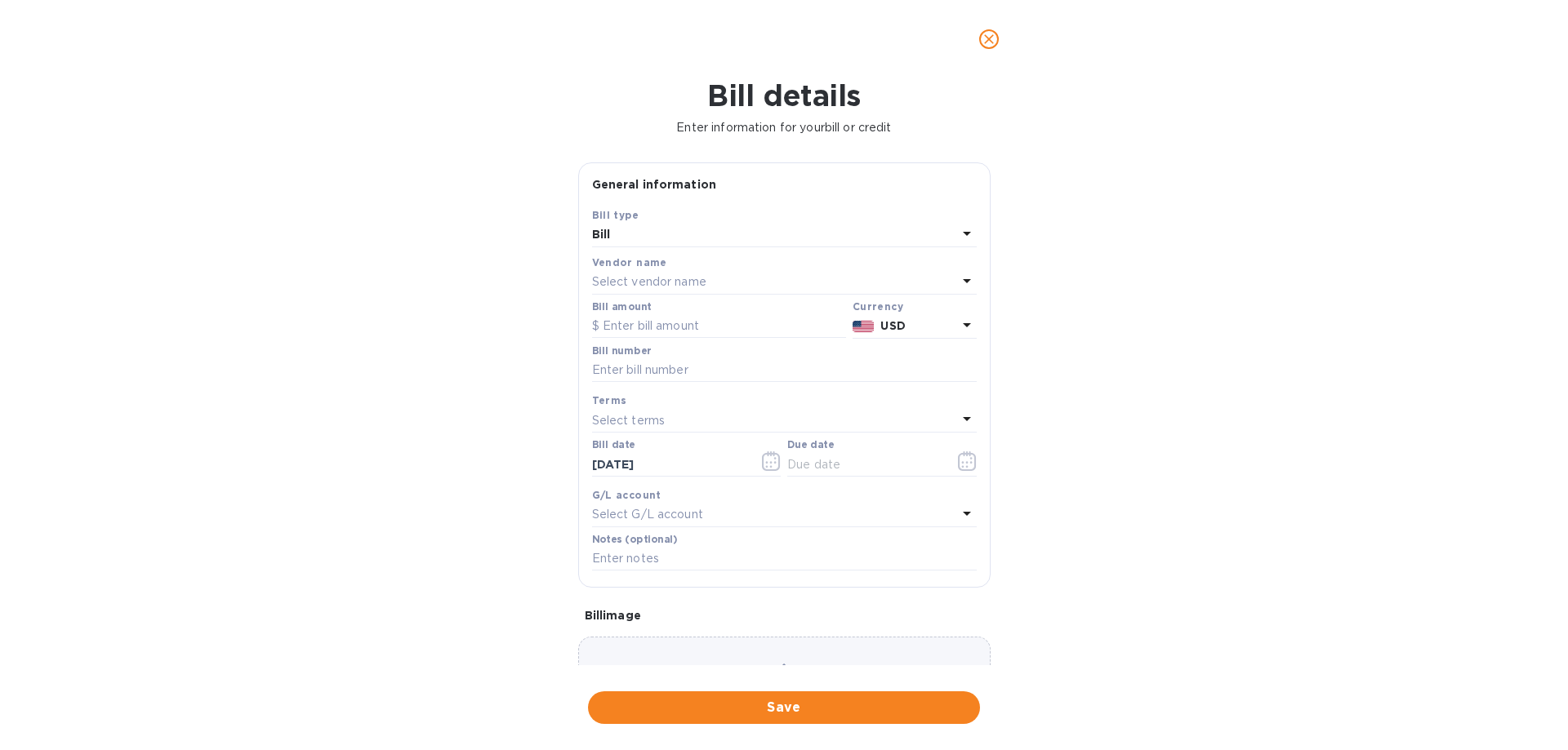
click at [729, 288] on div "Select vendor name" at bounding box center [774, 283] width 365 height 23
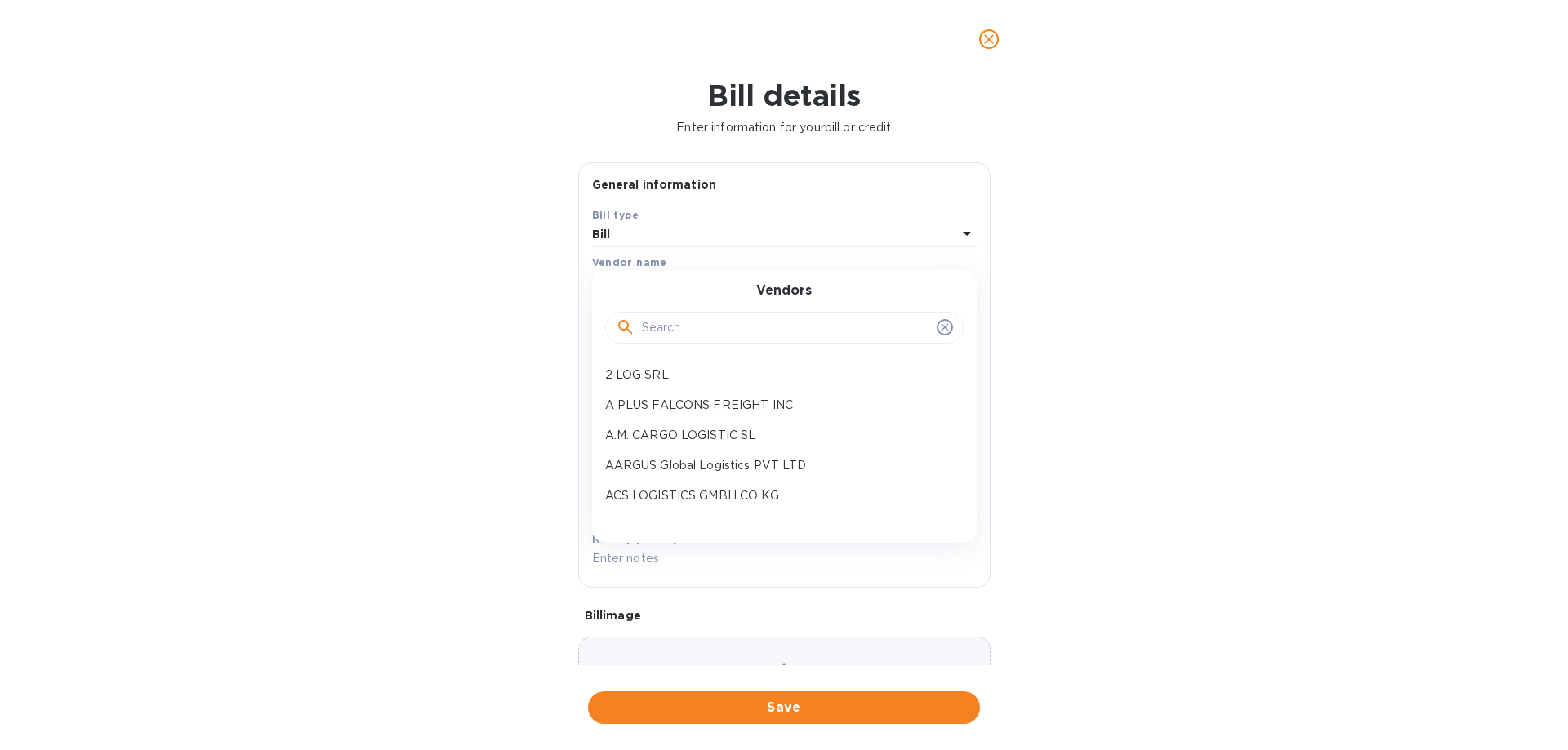
click at [677, 332] on input "text" at bounding box center [785, 329] width 289 height 25
type input "x"
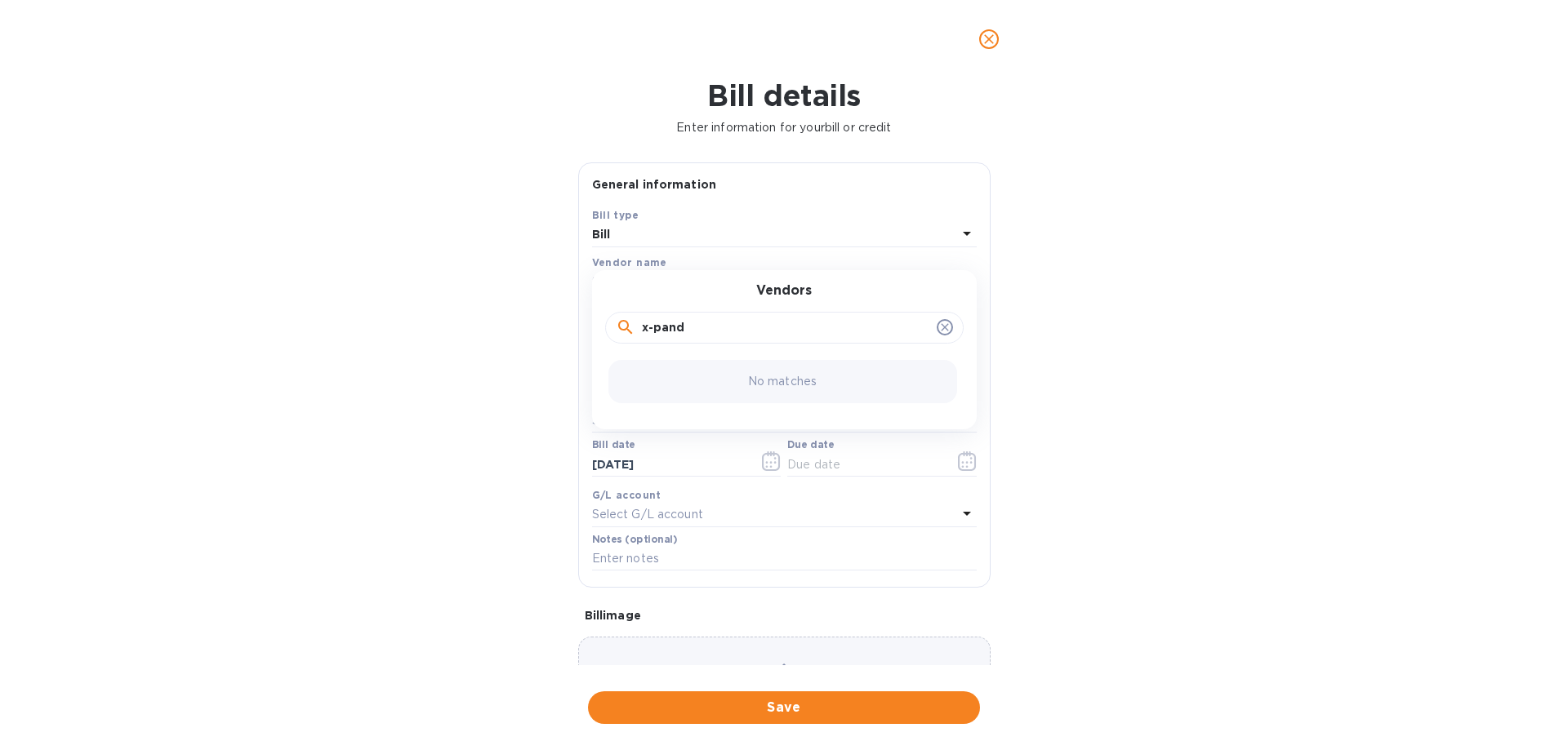
drag, startPoint x: 695, startPoint y: 326, endPoint x: 716, endPoint y: 324, distance: 21.1
click at [697, 325] on input "x-pand" at bounding box center [785, 329] width 289 height 25
drag, startPoint x: 716, startPoint y: 324, endPoint x: 448, endPoint y: 316, distance: 268.1
click at [514, 317] on div "Bill details Enter information for your bill or credit General information Save…" at bounding box center [784, 414] width 1568 height 672
type input "xpand"
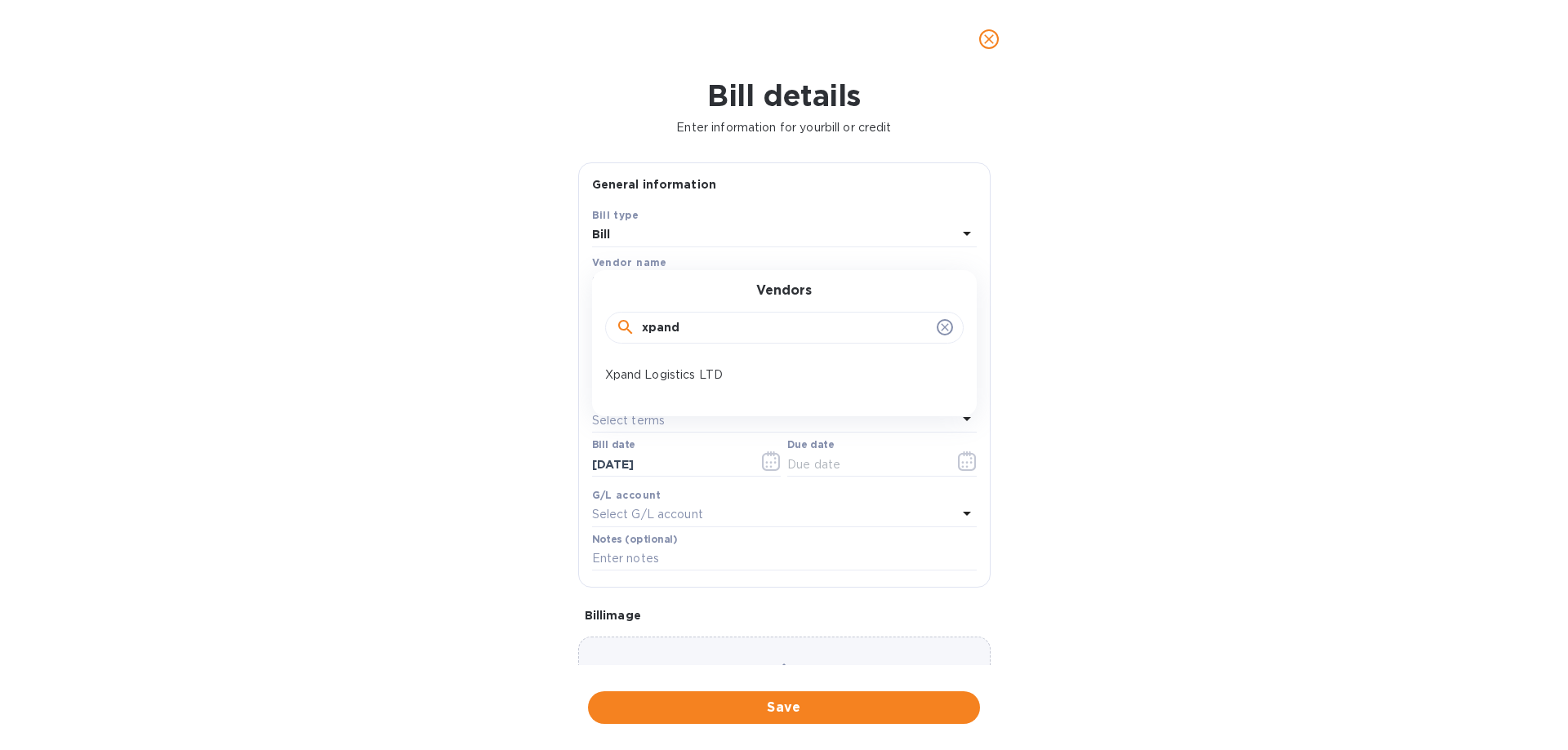
drag, startPoint x: 630, startPoint y: 377, endPoint x: 646, endPoint y: 377, distance: 16.0
click at [631, 377] on p "Xpand Logistics LTD" at bounding box center [778, 375] width 345 height 17
click at [692, 325] on input "text" at bounding box center [718, 327] width 254 height 25
click at [871, 321] on div at bounding box center [863, 326] width 29 height 24
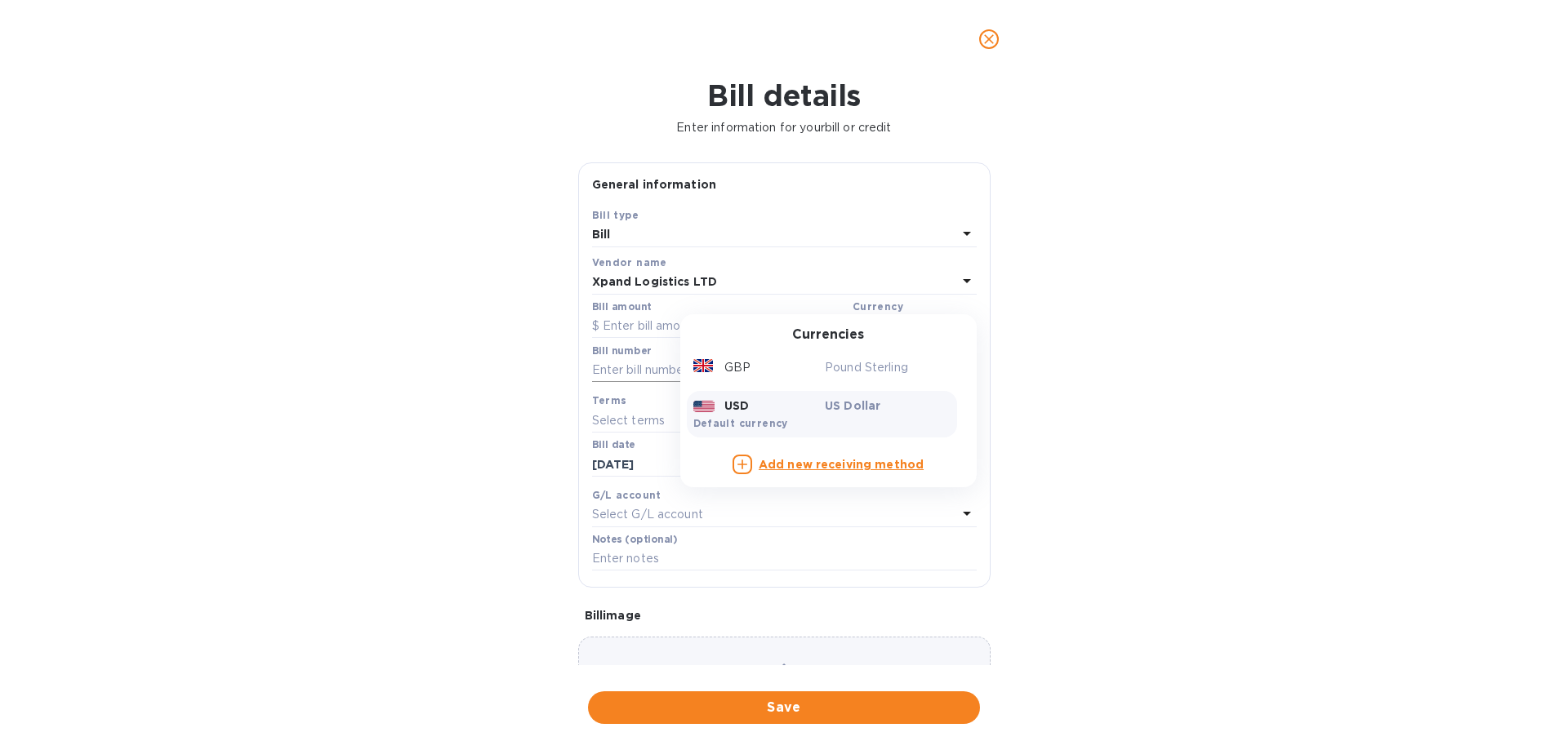
click at [846, 368] on p "Pound Sterling" at bounding box center [887, 368] width 126 height 17
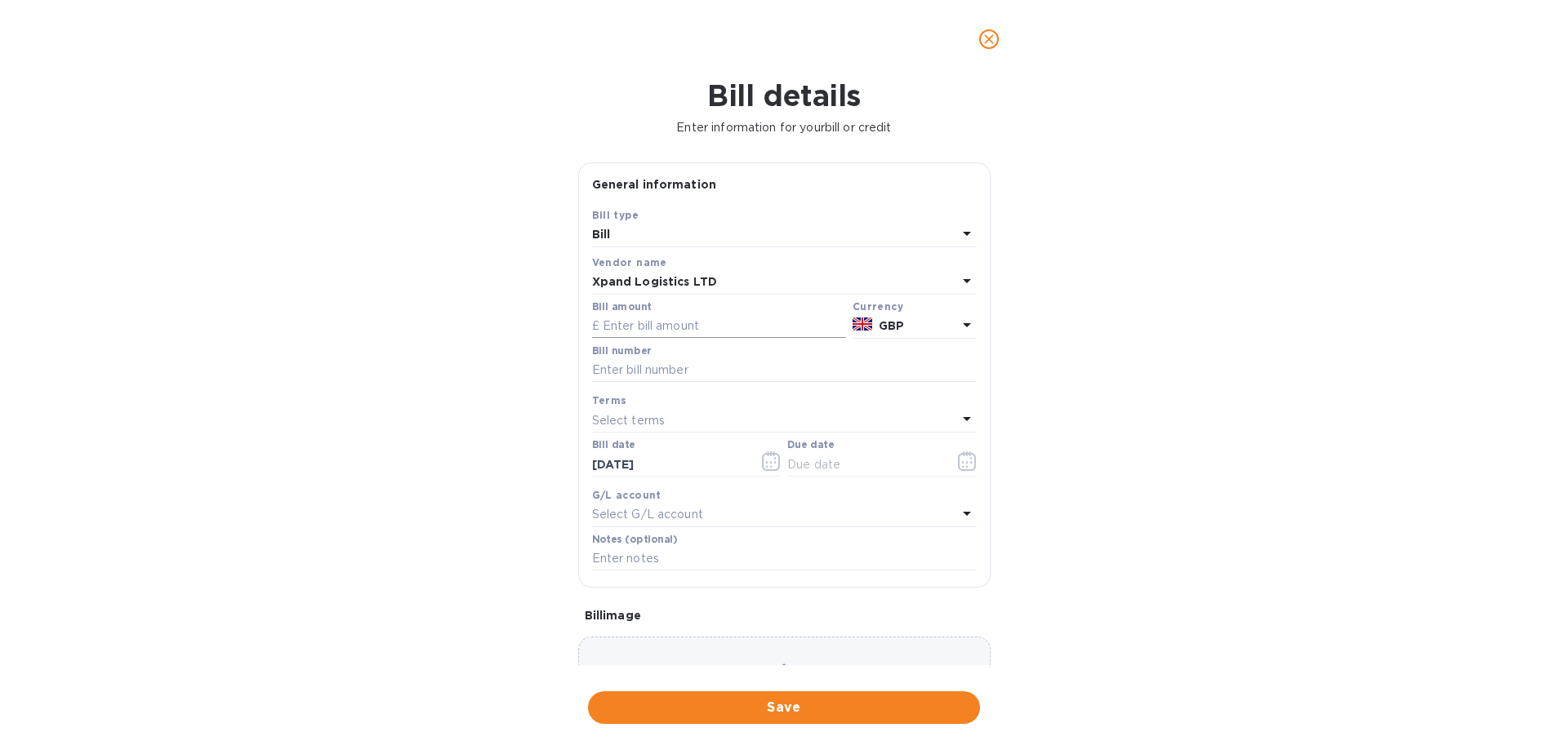
click at [638, 316] on input "text" at bounding box center [718, 327] width 254 height 25
click at [647, 324] on input "text" at bounding box center [718, 327] width 254 height 25
type input "2,250.12"
type input "July SOA- XPAND"
click at [806, 464] on input "text" at bounding box center [864, 465] width 154 height 25
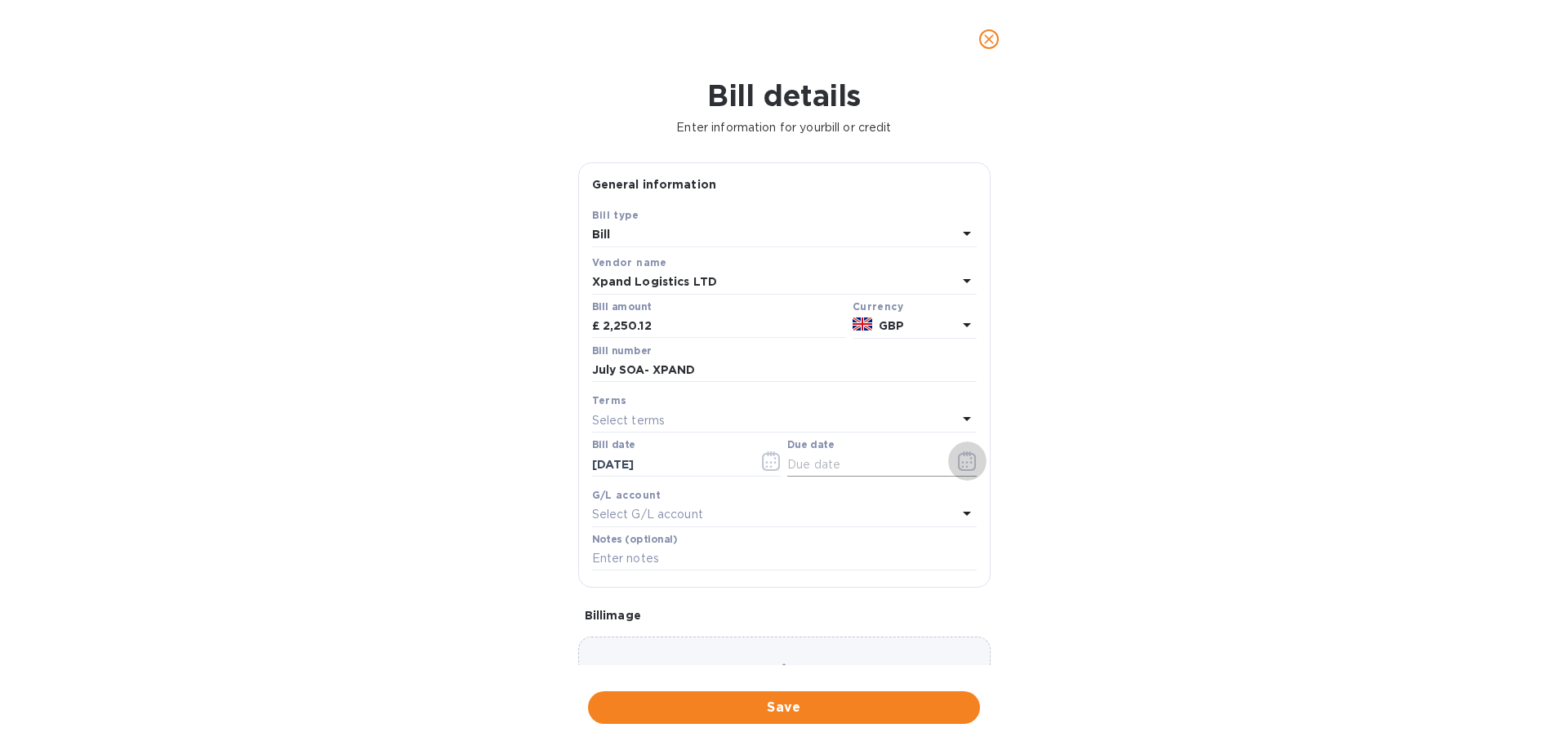
click at [958, 454] on icon "button" at bounding box center [967, 461] width 18 height 19
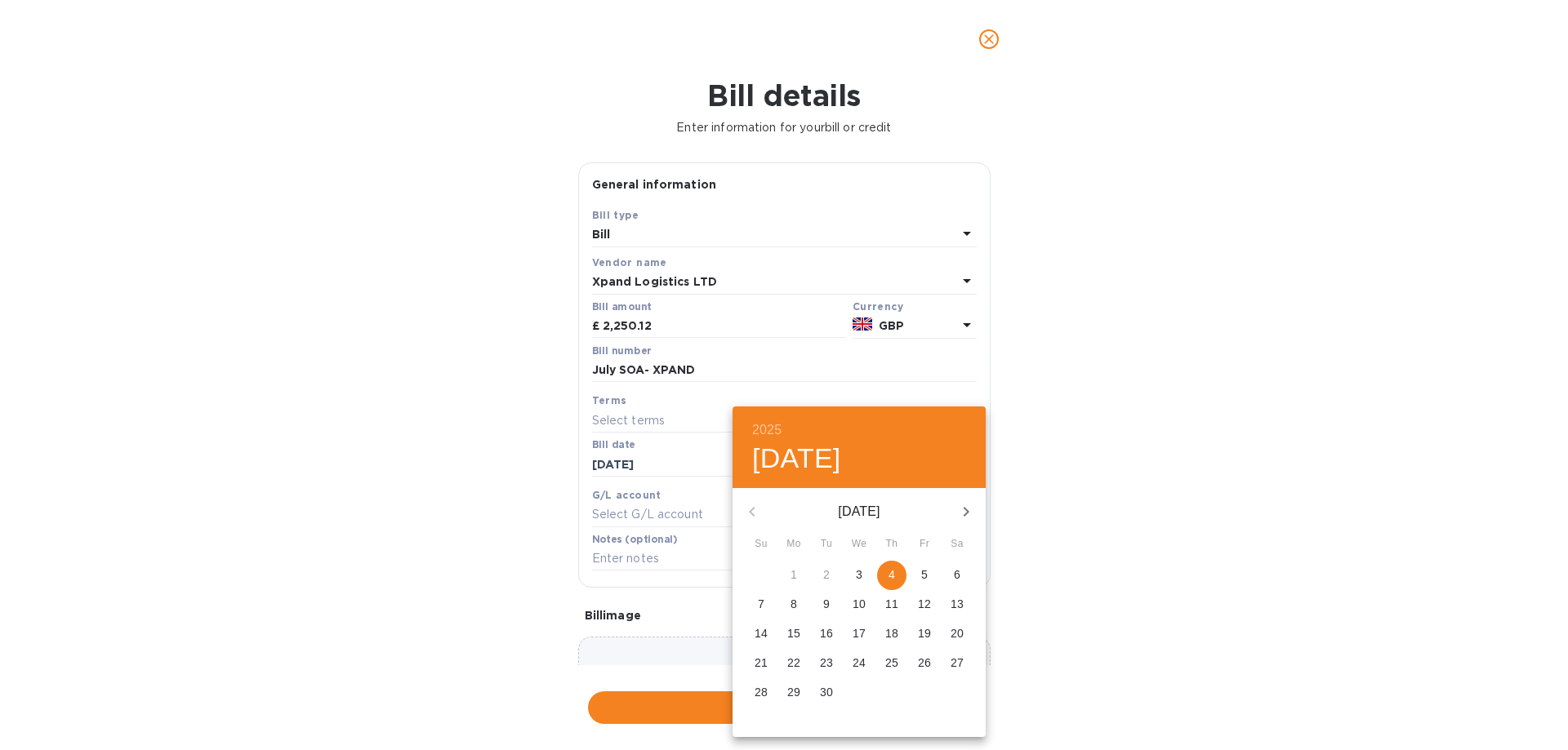
drag, startPoint x: 894, startPoint y: 577, endPoint x: 928, endPoint y: 562, distance: 37.2
click at [895, 574] on span "4" at bounding box center [891, 574] width 30 height 16
type input "[DATE]"
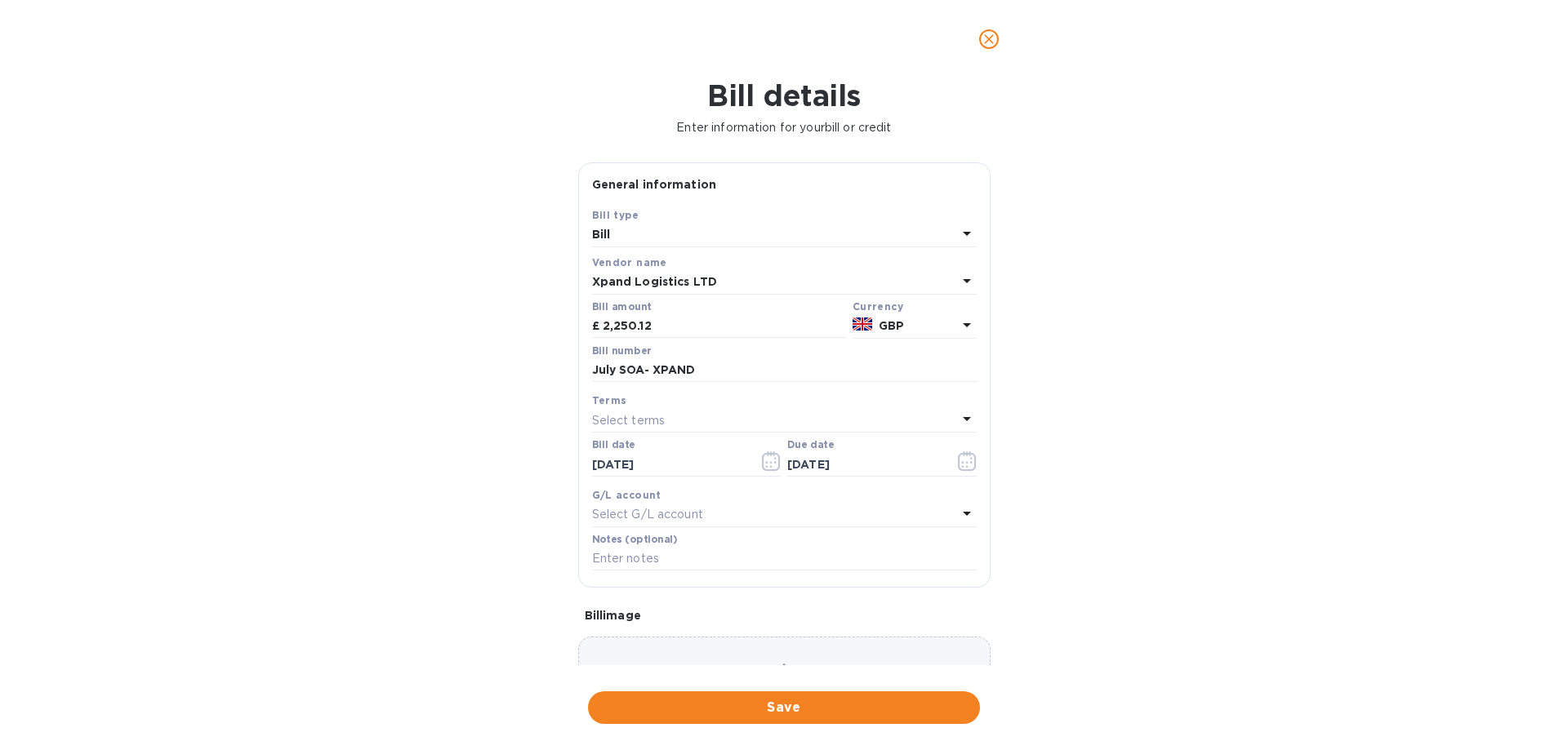
click at [1182, 508] on div "2025 Thu, Sep [DATE] Mo Tu We Th Fr Sa 31 1 2 3 4 5 6 7 8 9 10 11 12 13 14 15 1…" at bounding box center [784, 375] width 1568 height 750
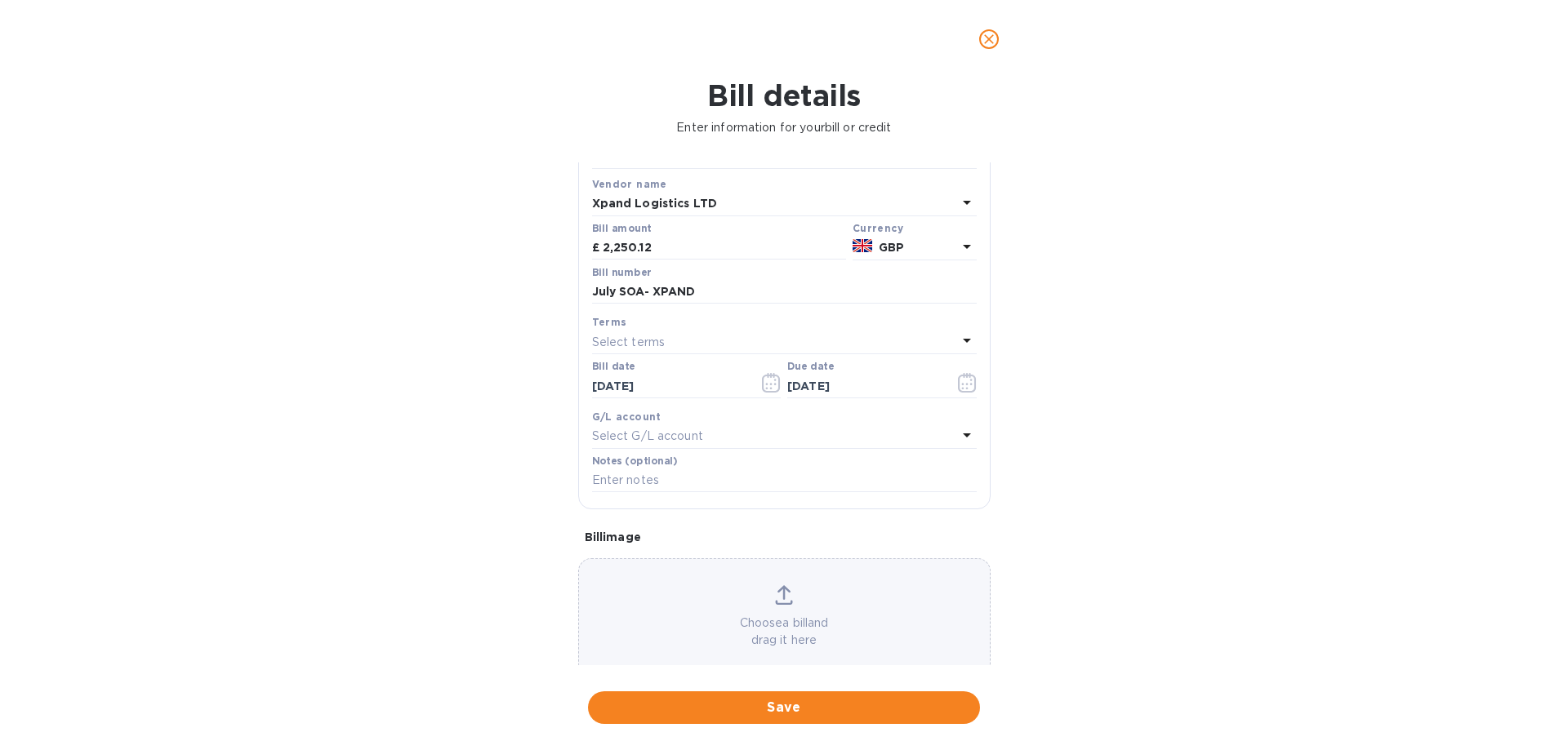
scroll to position [108, 0]
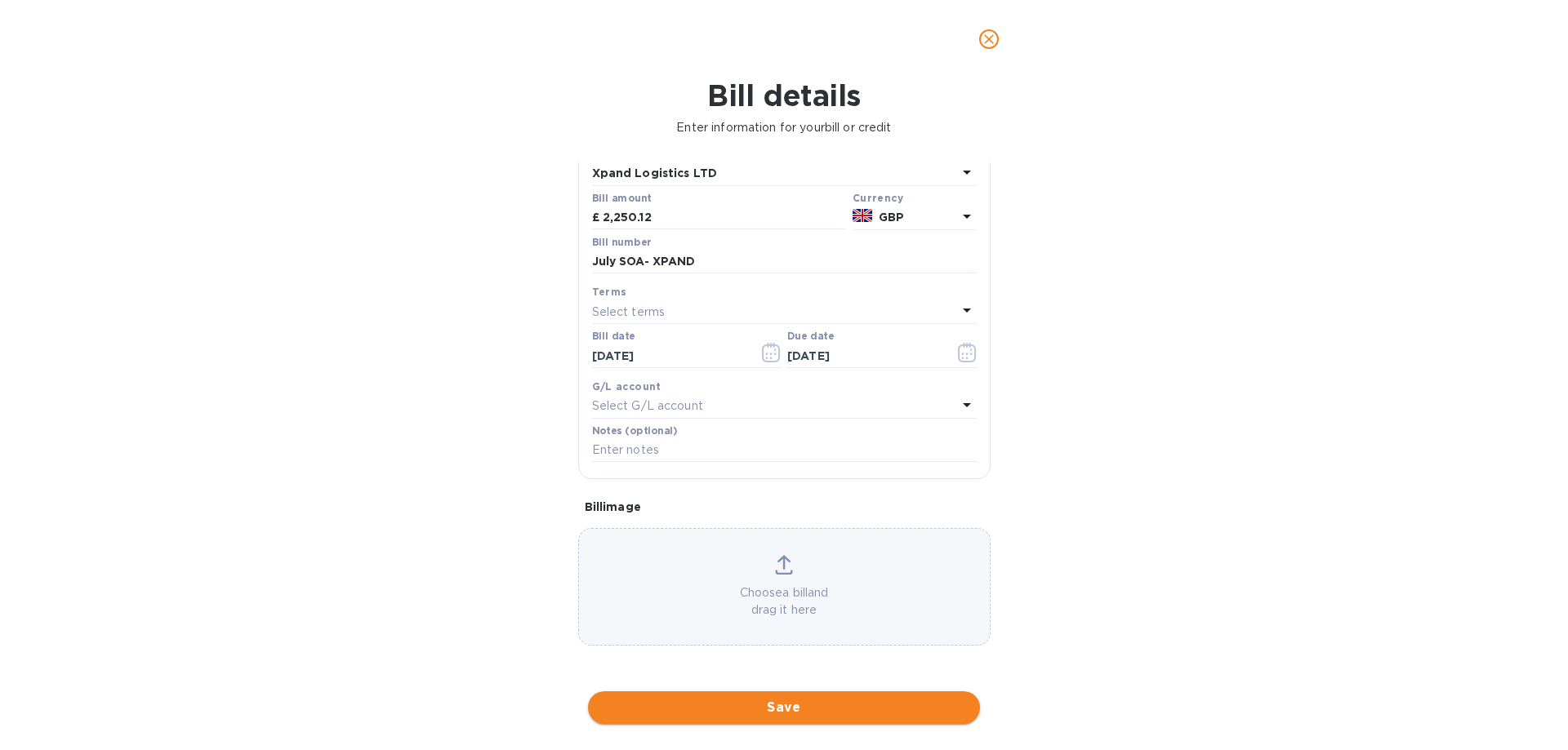
drag, startPoint x: 826, startPoint y: 707, endPoint x: 854, endPoint y: 698, distance: 29.4
click at [827, 706] on span "Save" at bounding box center [784, 708] width 365 height 19
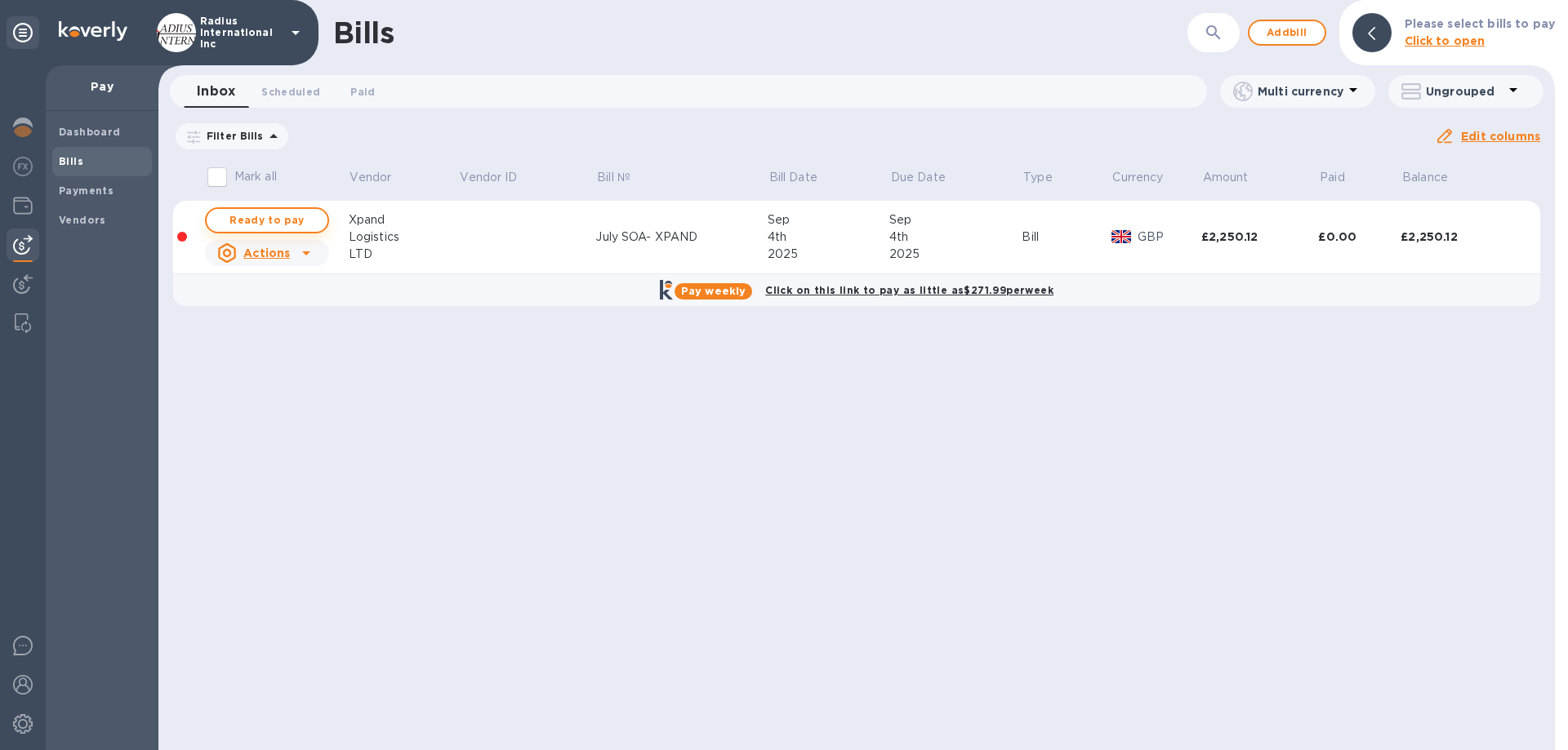
click at [247, 222] on span "Ready to pay" at bounding box center [267, 221] width 95 height 19
checkbox input "true"
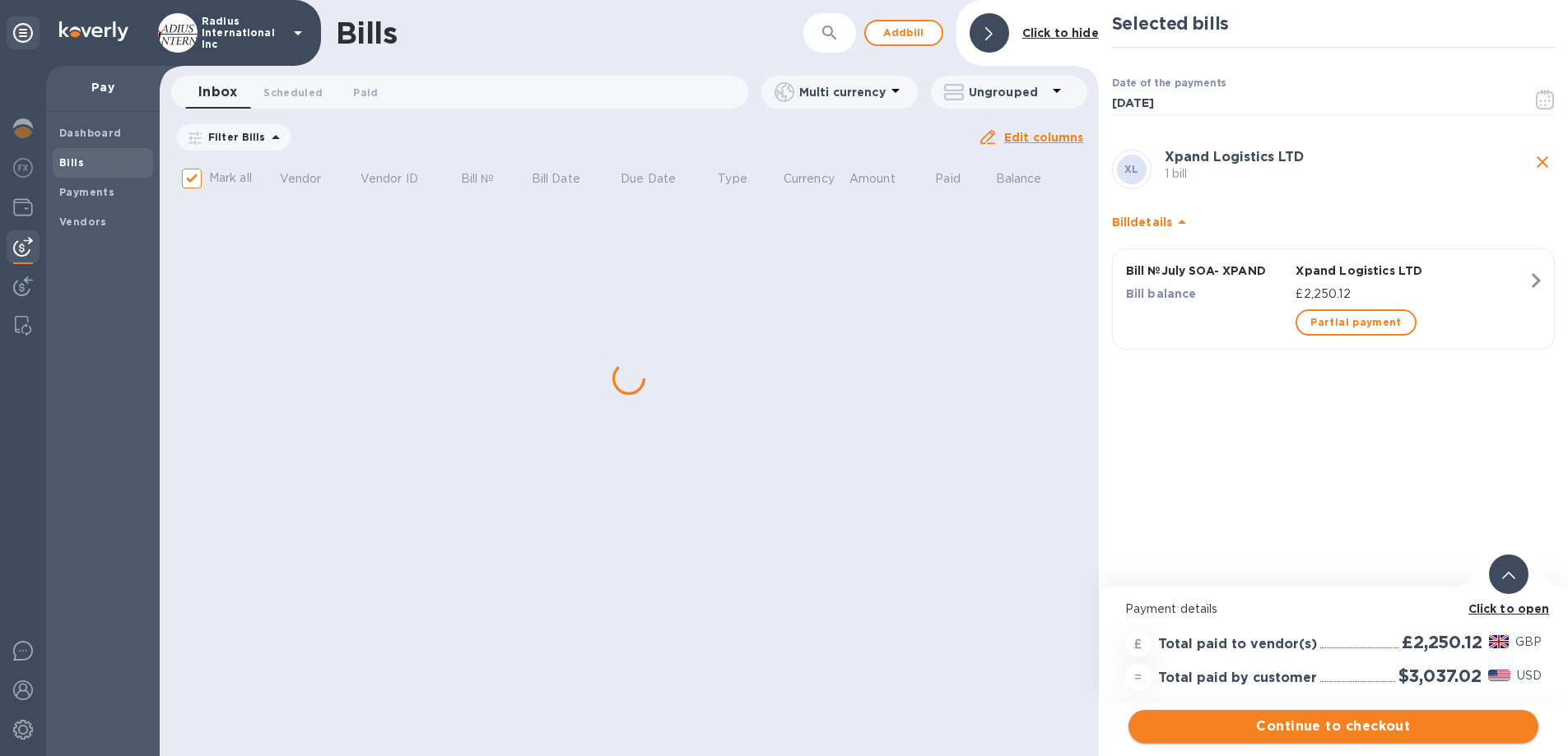
click at [1380, 732] on span "Continue to checkout" at bounding box center [1333, 727] width 384 height 19
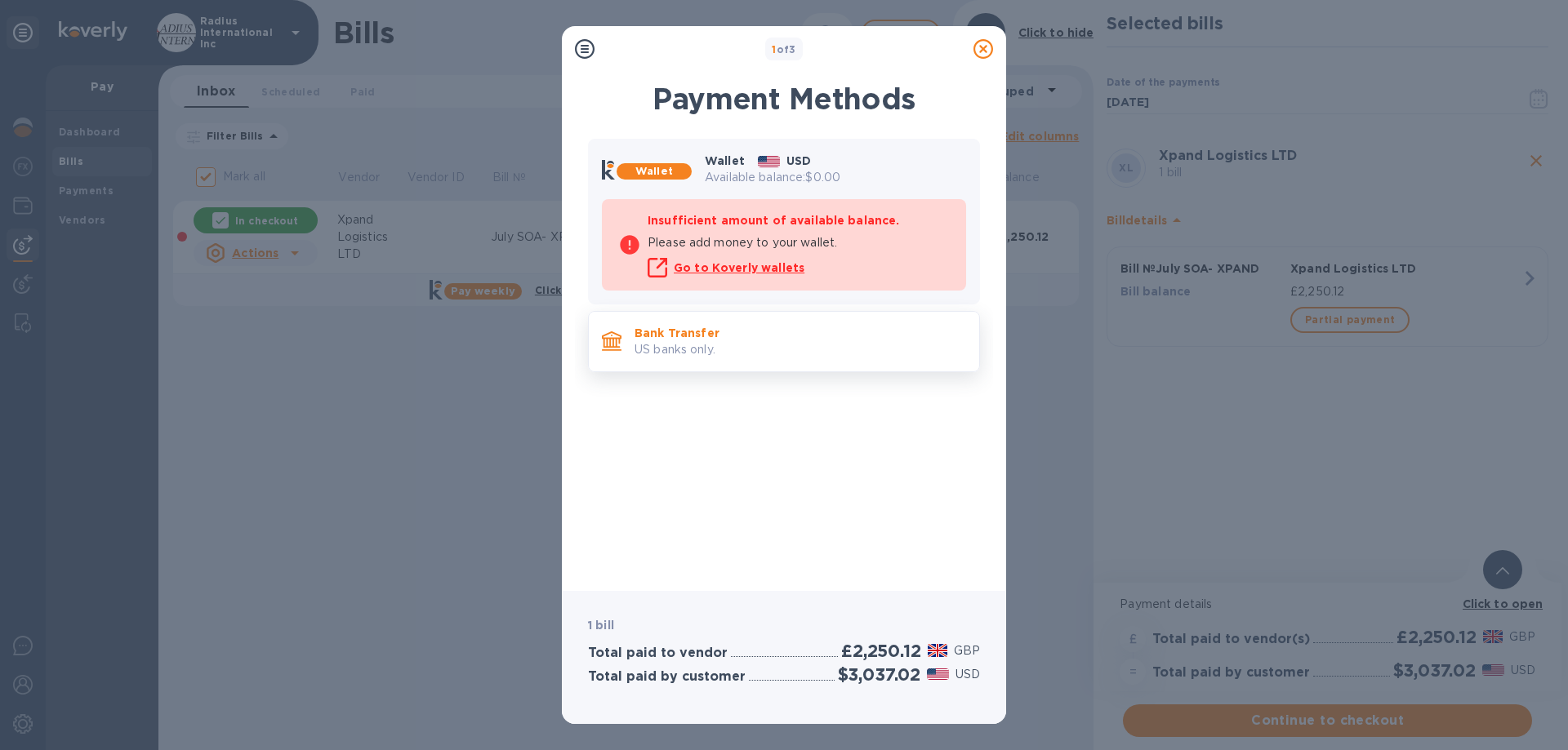
click at [785, 349] on p "US banks only." at bounding box center [801, 350] width 332 height 17
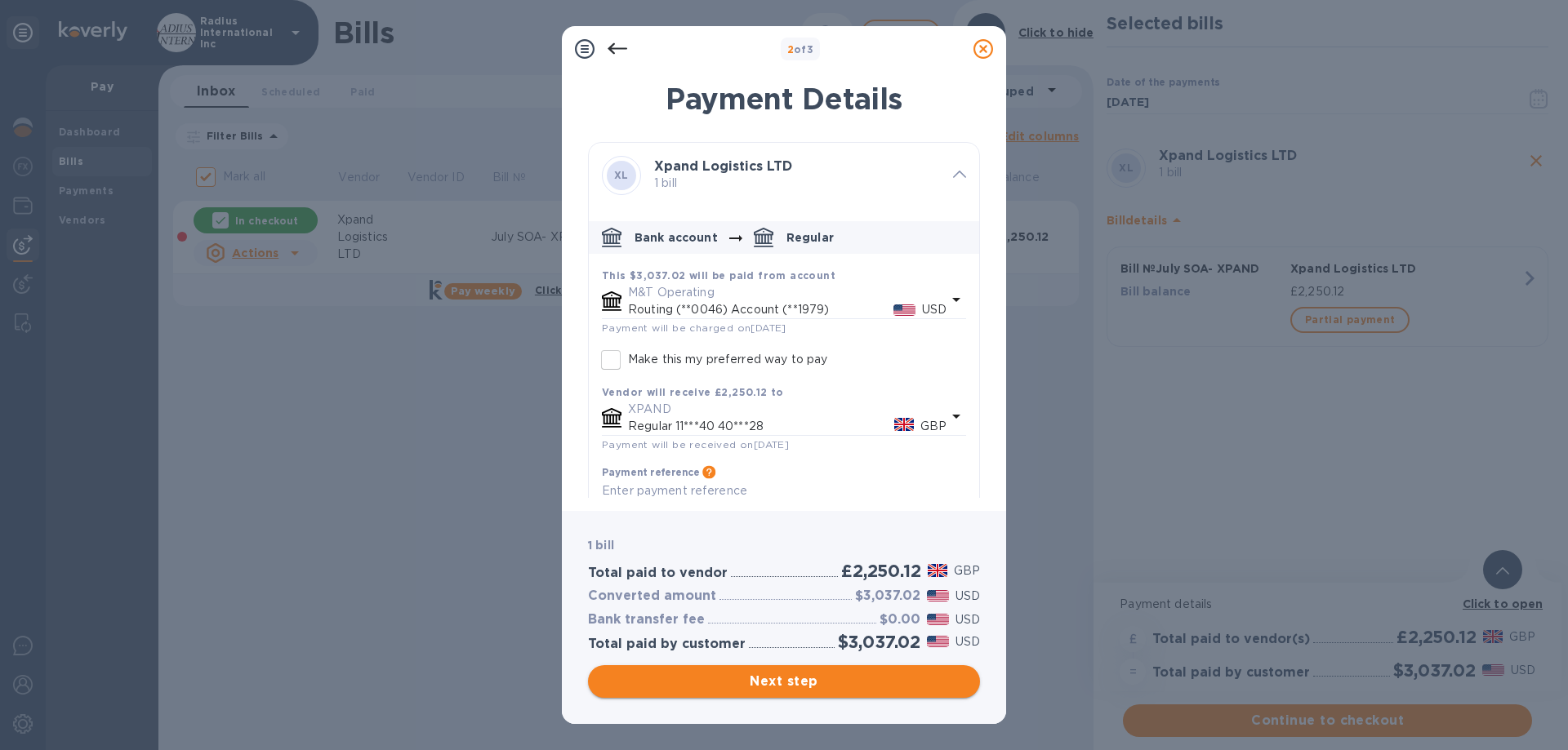
click at [781, 690] on span "Next step" at bounding box center [784, 682] width 365 height 19
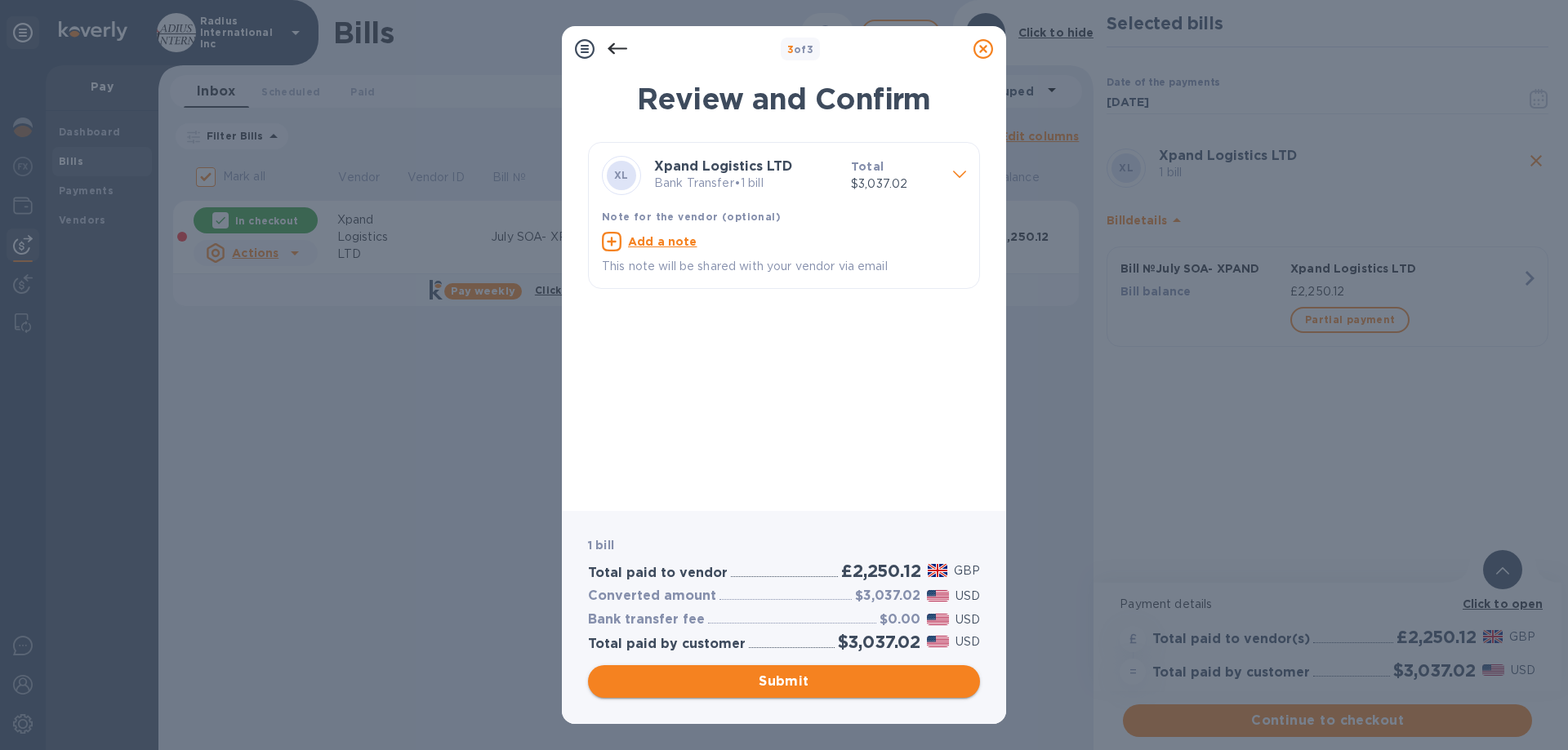
drag, startPoint x: 795, startPoint y: 676, endPoint x: 827, endPoint y: 602, distance: 80.6
click at [795, 675] on span "Submit" at bounding box center [784, 682] width 365 height 19
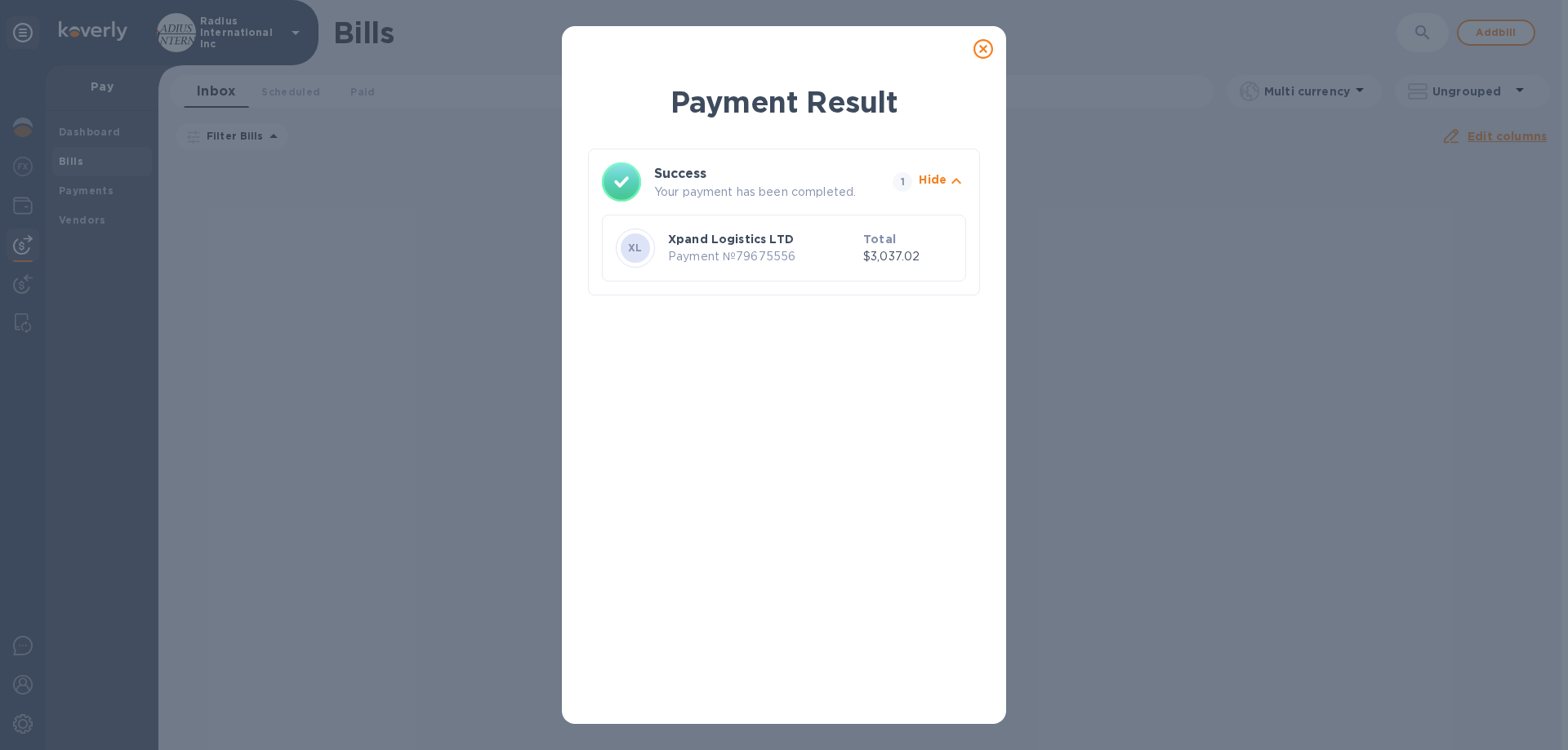
drag, startPoint x: 981, startPoint y: 51, endPoint x: 969, endPoint y: 56, distance: 13.0
click at [981, 51] on icon at bounding box center [983, 49] width 19 height 19
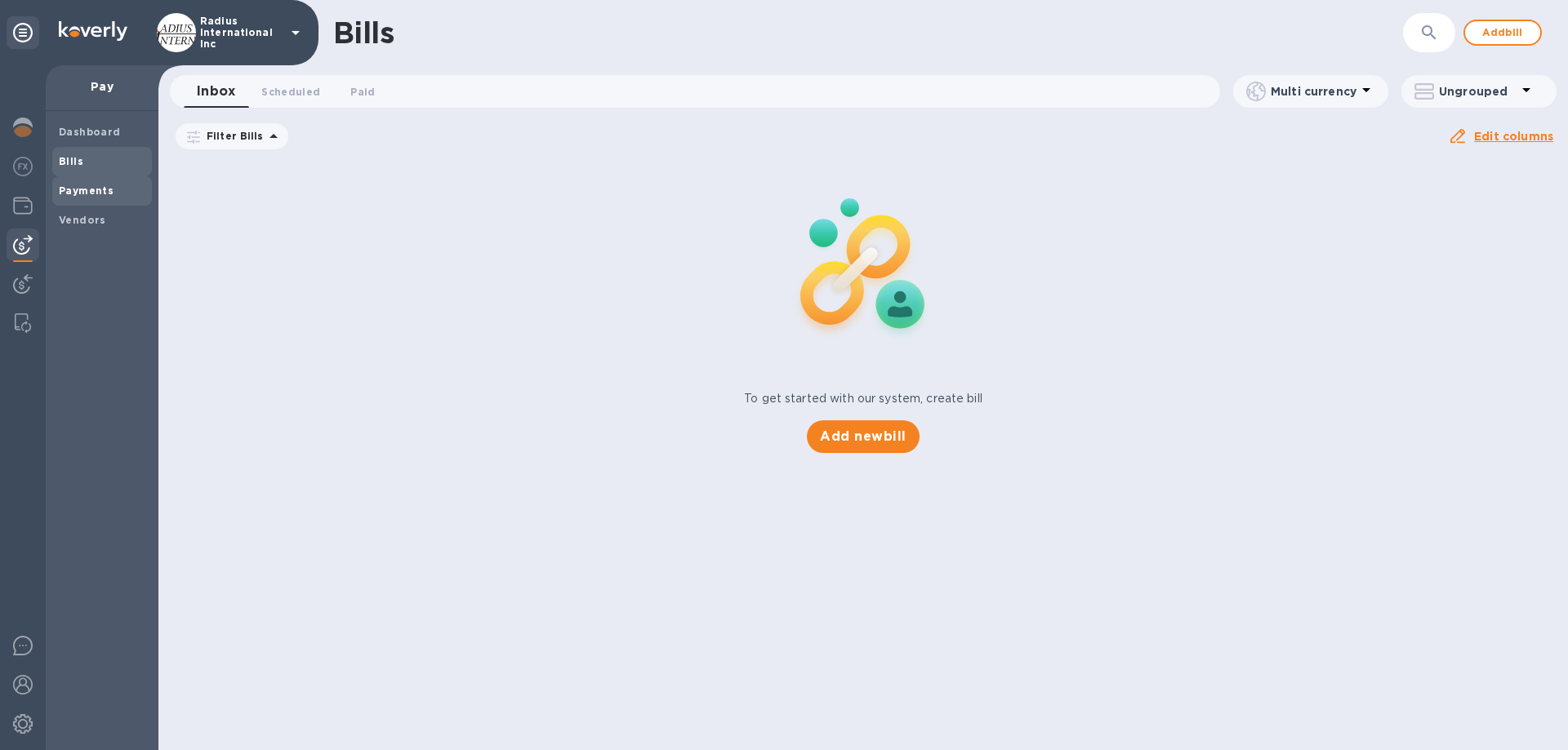
click at [87, 192] on b "Payments" at bounding box center [85, 190] width 55 height 12
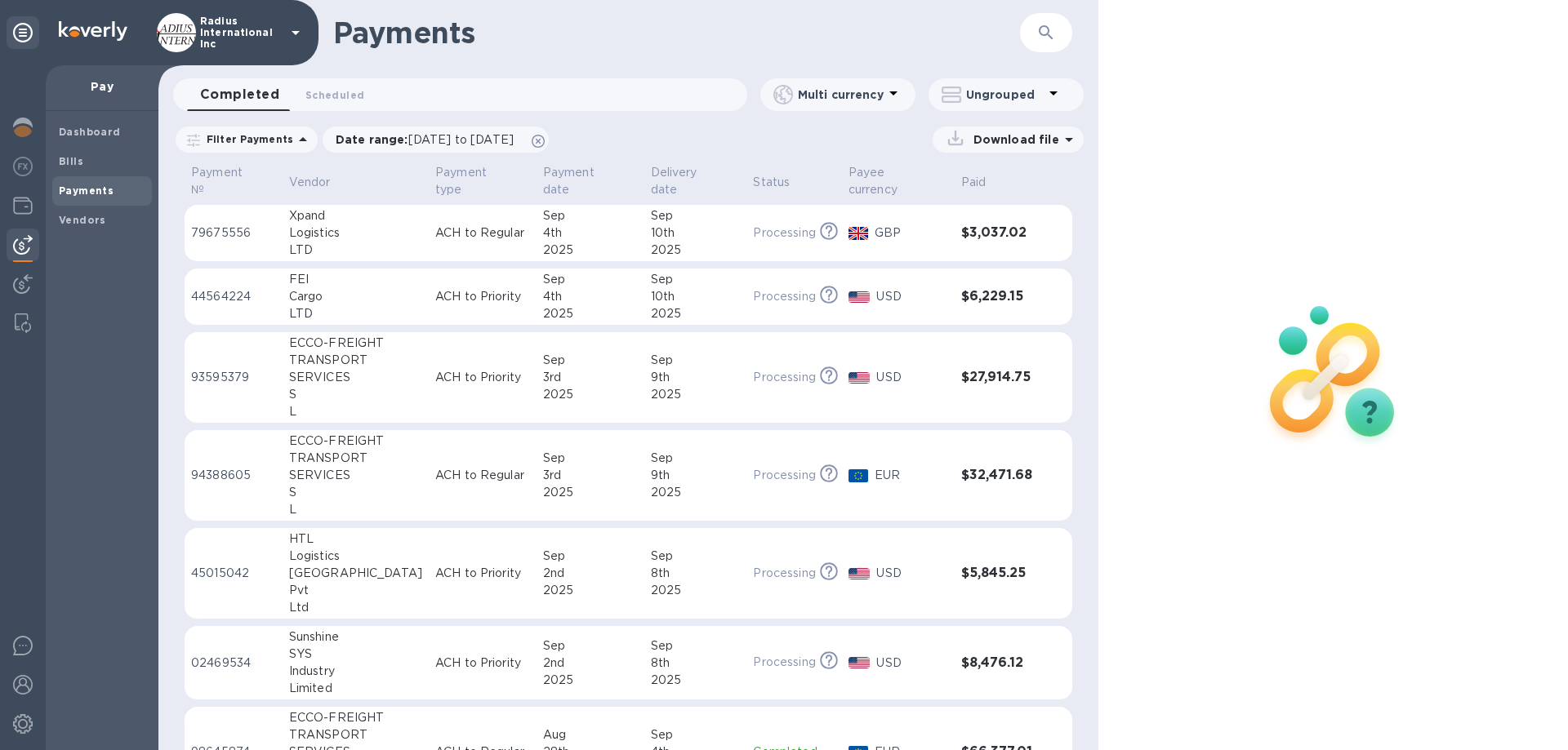
click at [435, 224] on p "ACH to Regular" at bounding box center [482, 233] width 95 height 17
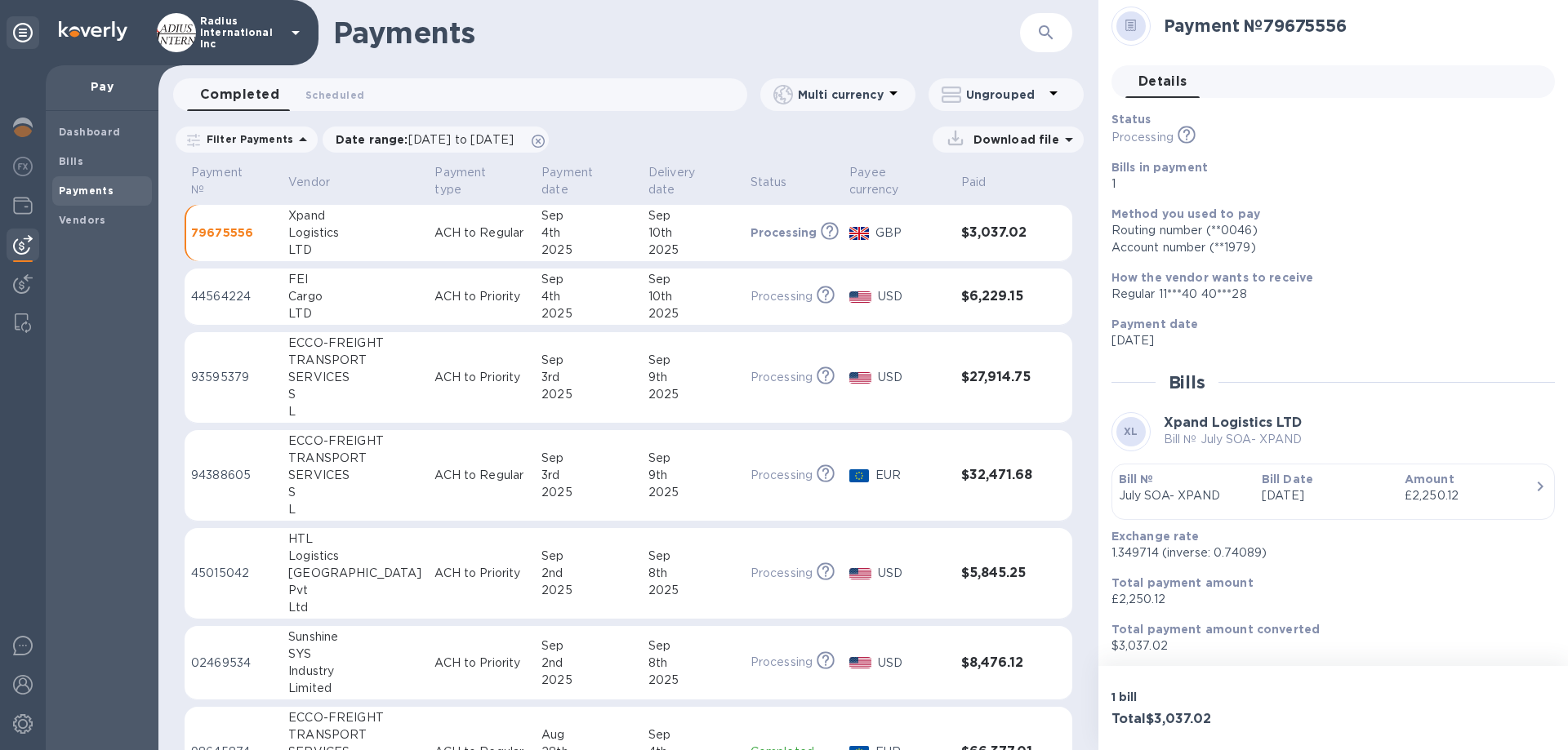
scroll to position [9, 0]
